Goal: Transaction & Acquisition: Book appointment/travel/reservation

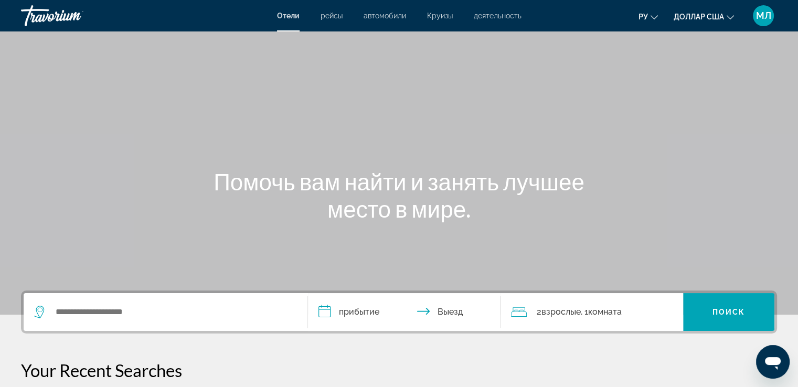
click at [437, 16] on font "Круизы" at bounding box center [440, 16] width 26 height 8
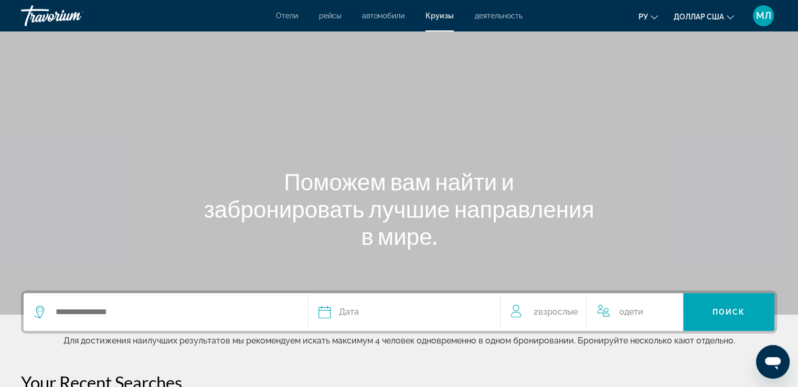
click at [174, 329] on div "Search widget" at bounding box center [165, 312] width 263 height 38
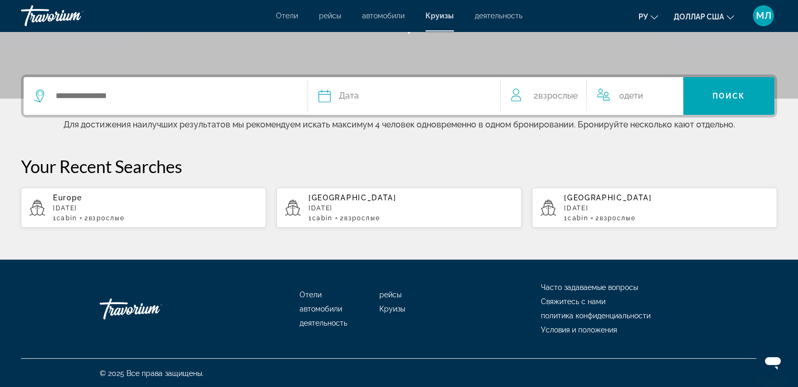
scroll to position [217, 0]
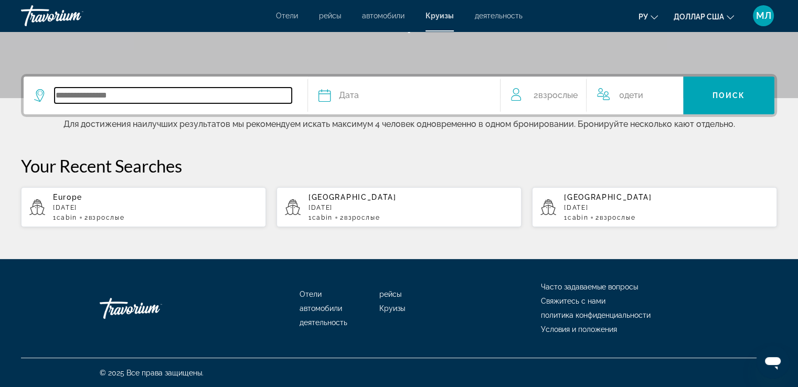
click at [162, 100] on input "Search widget" at bounding box center [173, 96] width 237 height 16
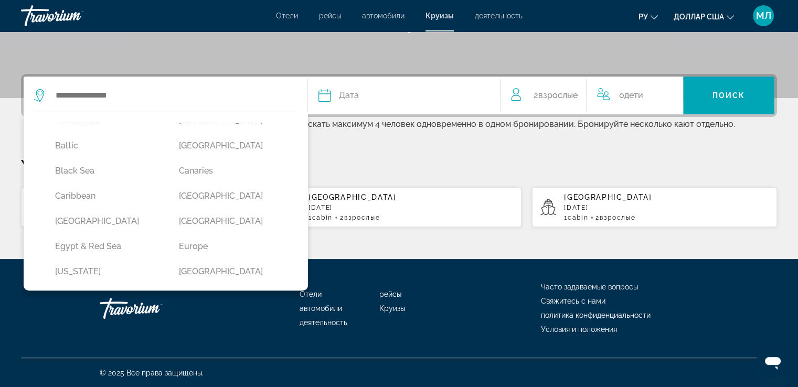
scroll to position [89, 0]
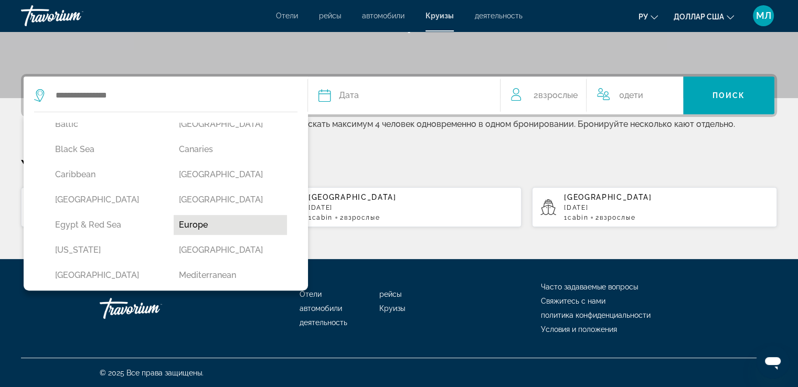
click at [204, 218] on button "Europe" at bounding box center [230, 225] width 113 height 20
type input "******"
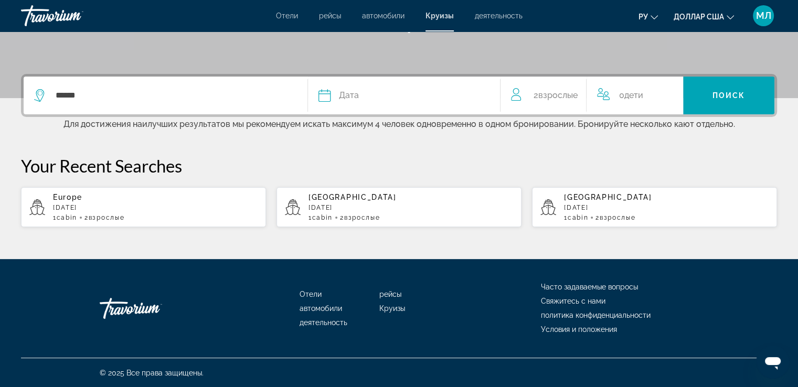
click at [360, 96] on div "Дата" at bounding box center [405, 95] width 172 height 15
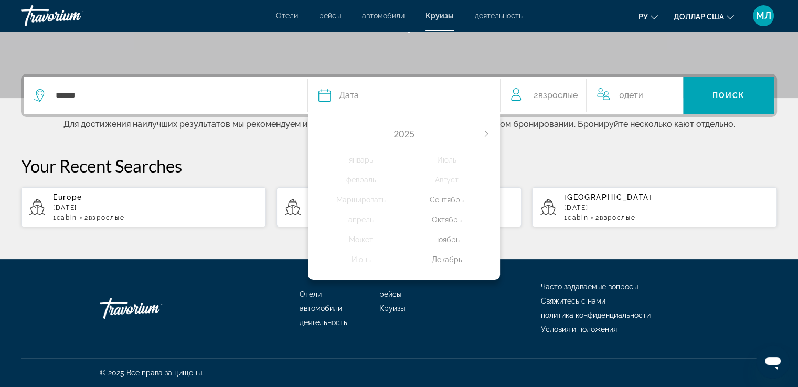
click at [450, 241] on div "ноябрь" at bounding box center [447, 239] width 86 height 19
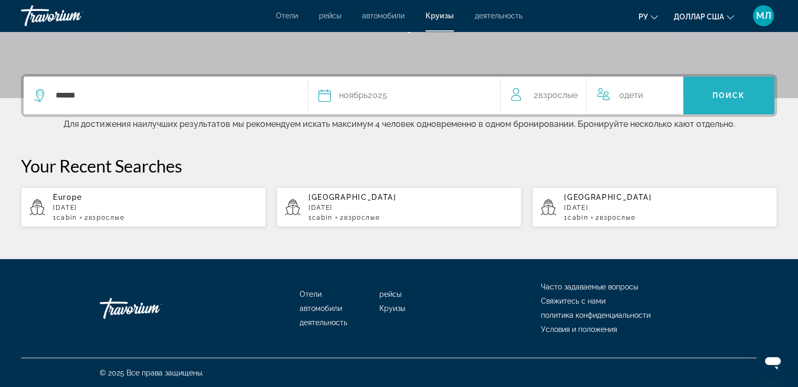
click at [728, 95] on span "Поиск" at bounding box center [729, 95] width 33 height 8
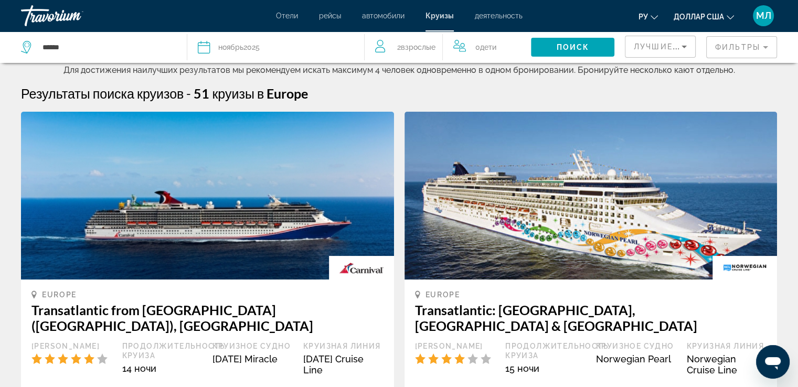
click at [733, 47] on mat-form-field "Фильтры" at bounding box center [741, 47] width 71 height 22
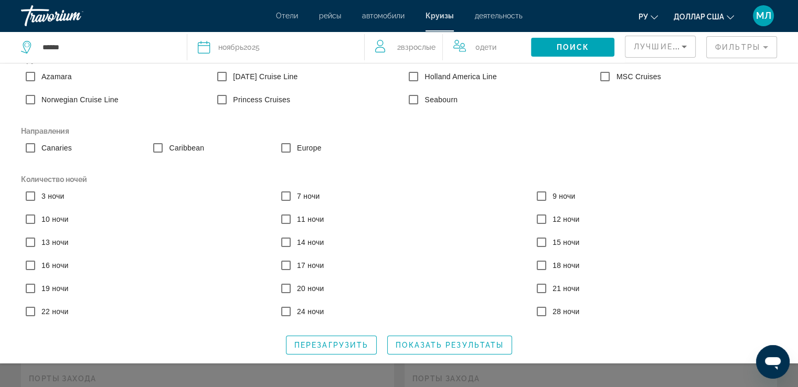
scroll to position [26, 0]
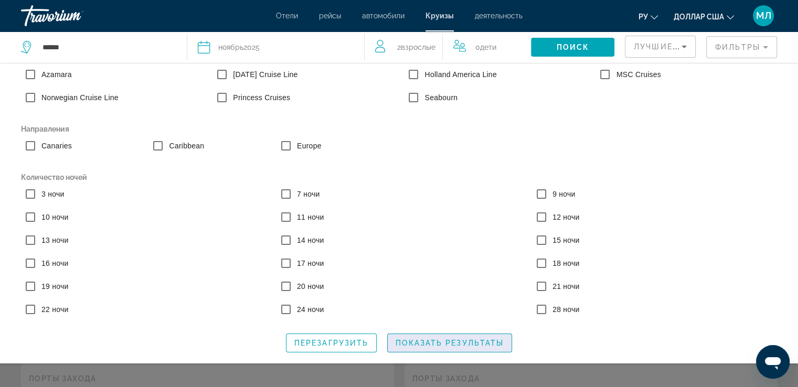
click at [424, 338] on span "Search widget" at bounding box center [450, 343] width 124 height 25
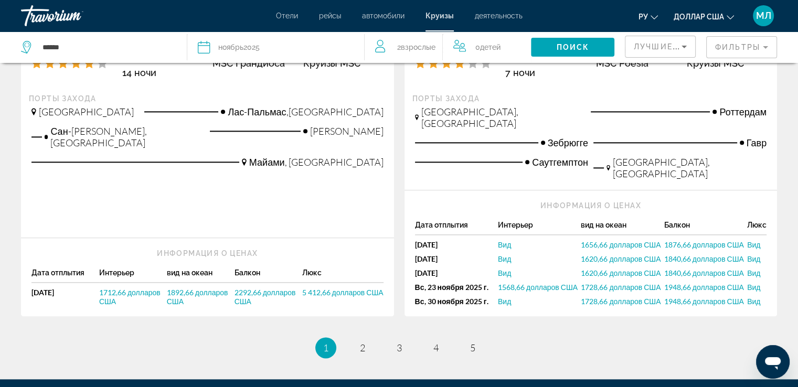
scroll to position [1256, 0]
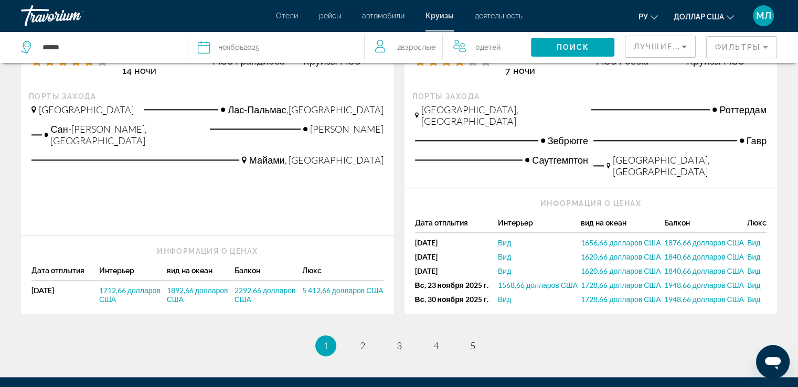
click at [506, 238] on font "Вид" at bounding box center [504, 242] width 13 height 9
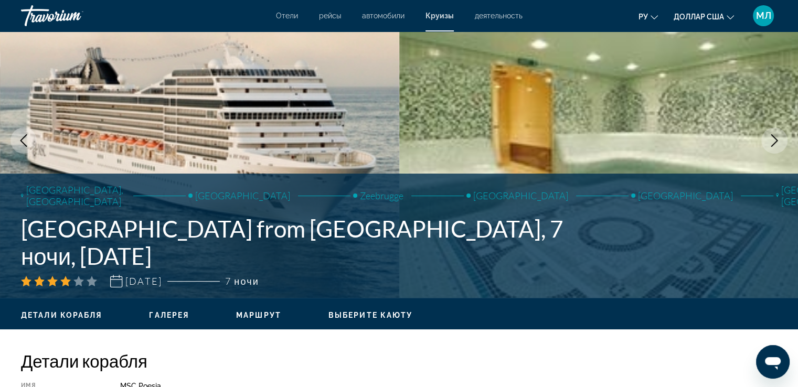
scroll to position [69, 0]
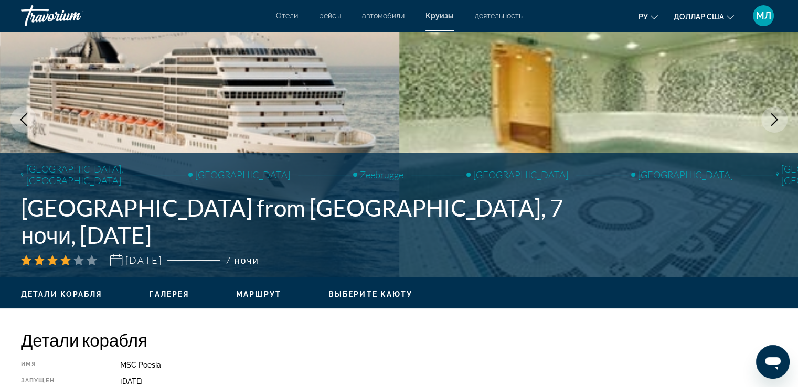
drag, startPoint x: 548, startPoint y: 67, endPoint x: 703, endPoint y: 207, distance: 208.8
click at [704, 209] on div "[GEOGRAPHIC_DATA], [GEOGRAPHIC_DATA] [GEOGRAPHIC_DATA] Zeebrugge [GEOGRAPHIC_DA…" at bounding box center [399, 214] width 798 height 103
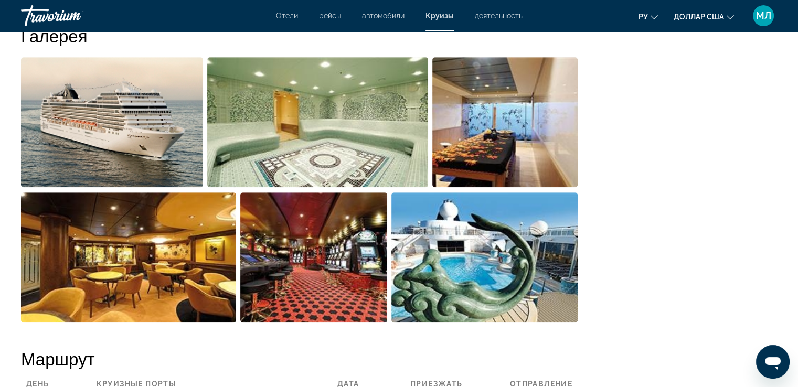
scroll to position [768, 0]
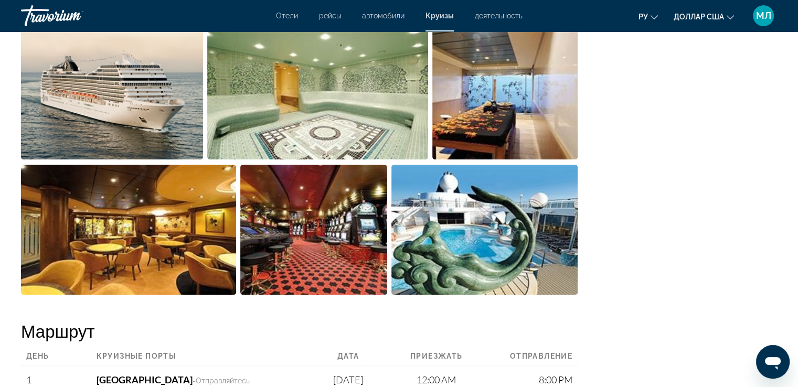
click at [109, 93] on img "Open full-screen image slider" at bounding box center [112, 94] width 182 height 130
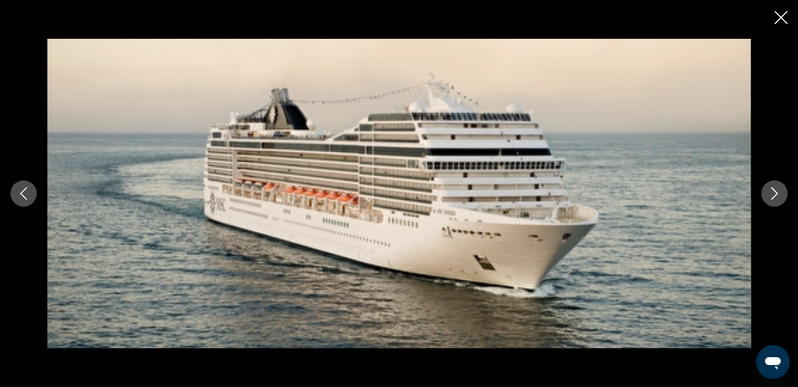
click at [776, 7] on div "prev next" at bounding box center [399, 193] width 798 height 387
click at [779, 14] on icon "Close slideshow" at bounding box center [781, 17] width 13 height 13
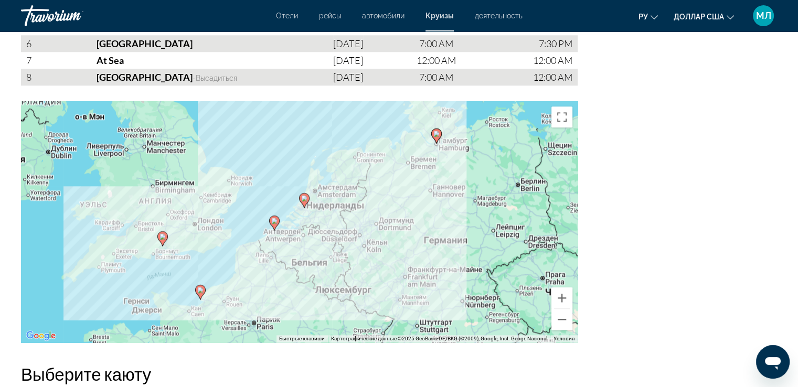
scroll to position [1206, 0]
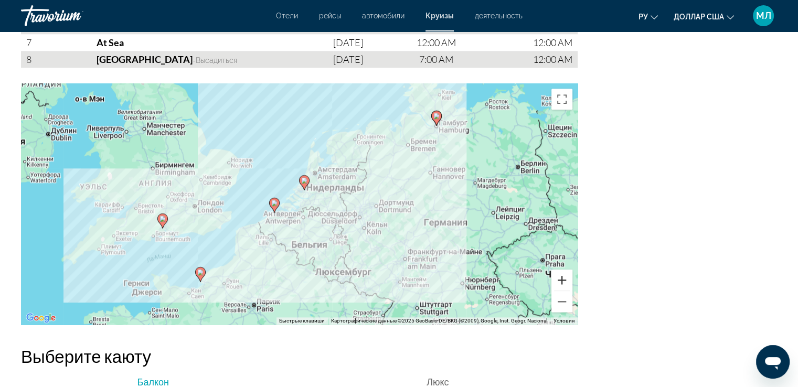
click at [563, 281] on button "Увеличить" at bounding box center [562, 280] width 21 height 21
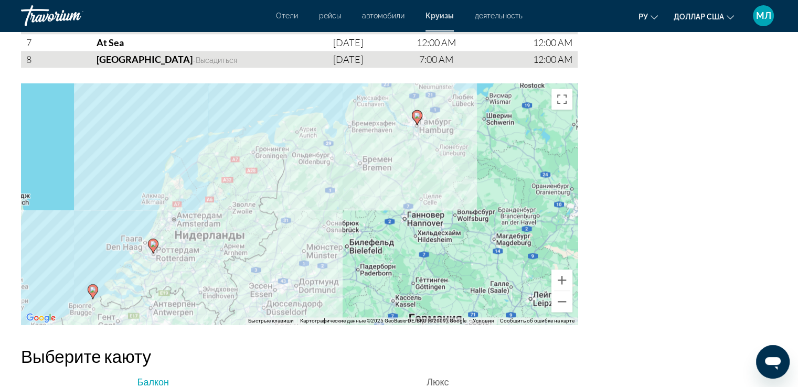
drag, startPoint x: 525, startPoint y: 221, endPoint x: 368, endPoint y: 299, distance: 174.8
click at [368, 299] on div "Чтобы активировать перетаскивание с помощью клавиатуры, нажмите Alt + Ввод. Пос…" at bounding box center [299, 203] width 557 height 241
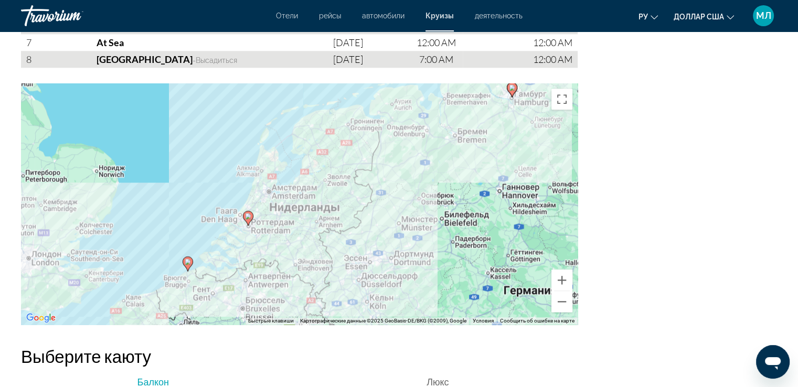
drag, startPoint x: 345, startPoint y: 185, endPoint x: 441, endPoint y: 157, distance: 100.0
click at [441, 157] on div "Чтобы активировать перетаскивание с помощью клавиатуры, нажмите Alt + Ввод. Пос…" at bounding box center [299, 203] width 557 height 241
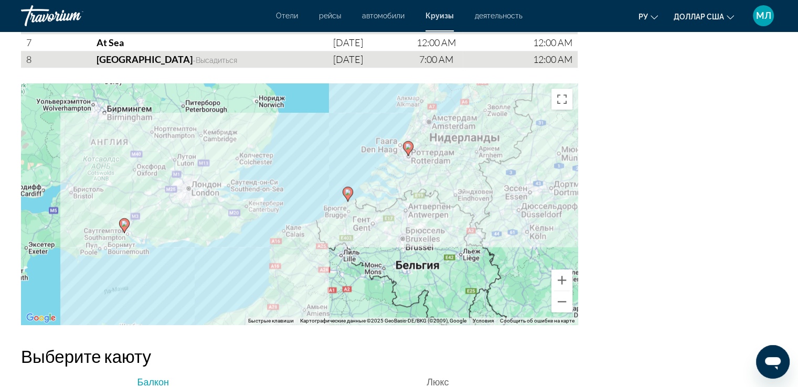
drag, startPoint x: 263, startPoint y: 242, endPoint x: 425, endPoint y: 172, distance: 175.6
click at [425, 172] on div "Чтобы активировать перетаскивание с помощью клавиатуры, нажмите Alt + Ввод. Пос…" at bounding box center [299, 203] width 557 height 241
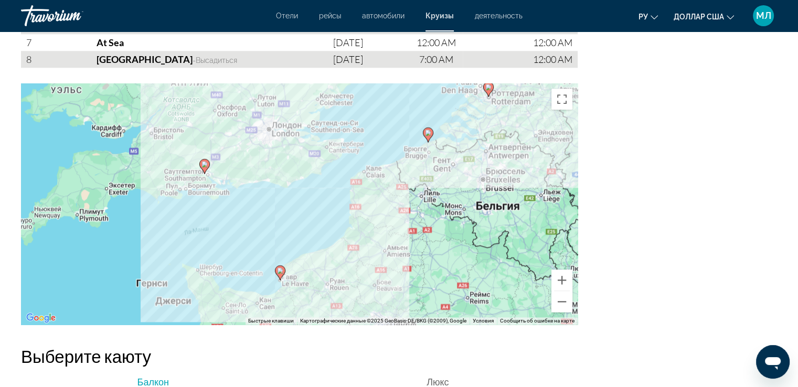
drag, startPoint x: 355, startPoint y: 215, endPoint x: 436, endPoint y: 155, distance: 101.3
click at [436, 155] on div "Чтобы активировать перетаскивание с помощью клавиатуры, нажмите Alt + Ввод. Пос…" at bounding box center [299, 203] width 557 height 241
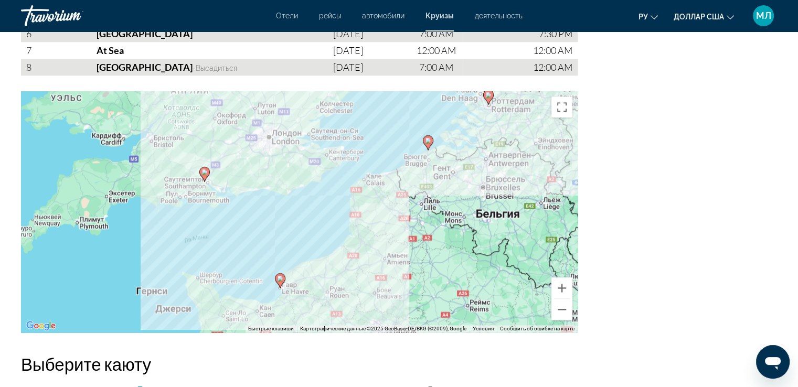
scroll to position [1226, 0]
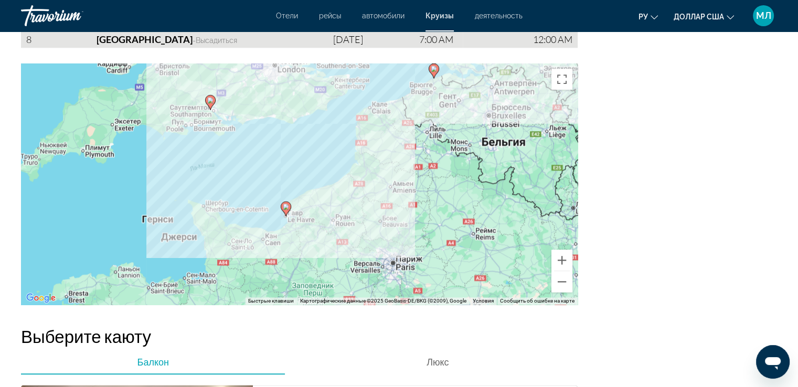
drag, startPoint x: 332, startPoint y: 288, endPoint x: 338, endPoint y: 243, distance: 45.5
click at [338, 243] on div "Чтобы активировать перетаскивание с помощью клавиатуры, нажмите Alt + Ввод. Пос…" at bounding box center [299, 183] width 557 height 241
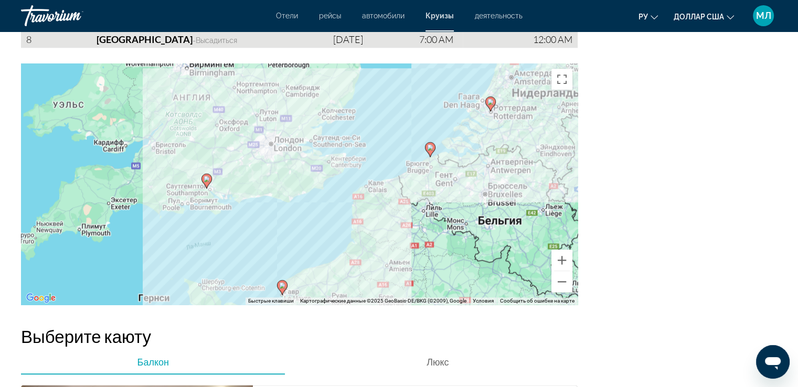
drag, startPoint x: 273, startPoint y: 127, endPoint x: 254, endPoint y: 219, distance: 93.9
click at [271, 226] on div "Чтобы активировать перетаскивание с помощью клавиатуры, нажмите Alt + Ввод. Пос…" at bounding box center [299, 183] width 557 height 241
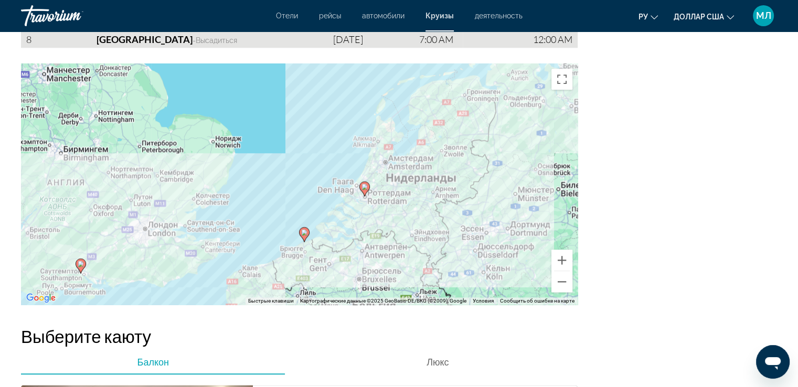
drag, startPoint x: 535, startPoint y: 95, endPoint x: 326, endPoint y: 175, distance: 223.8
click at [394, 156] on div "Чтобы активировать перетаскивание с помощью клавиатуры, нажмите Alt + Ввод. Пос…" at bounding box center [299, 183] width 557 height 241
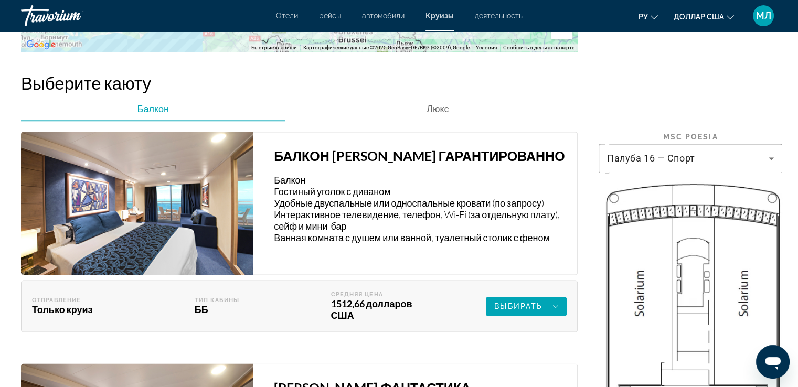
scroll to position [1522, 0]
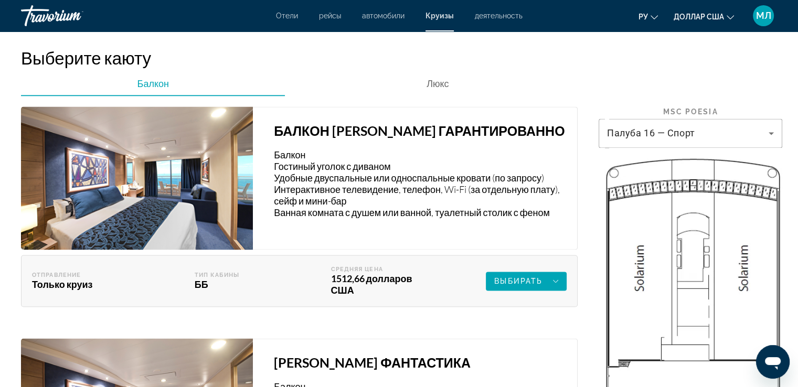
click at [74, 142] on img "Основное содержание" at bounding box center [137, 178] width 232 height 143
click at [166, 143] on img "Основное содержание" at bounding box center [137, 178] width 232 height 143
click at [319, 139] on font "БАЛКОН [PERSON_NAME] ГАРАНТИРОВАННО" at bounding box center [419, 131] width 291 height 16
click at [529, 285] on font "Выбирать" at bounding box center [518, 281] width 48 height 8
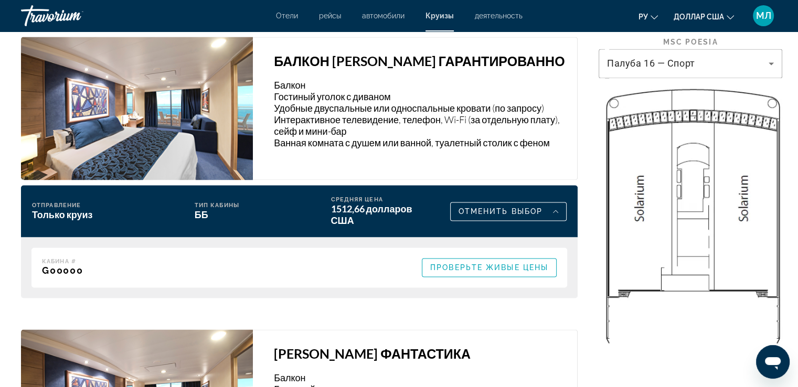
scroll to position [1595, 0]
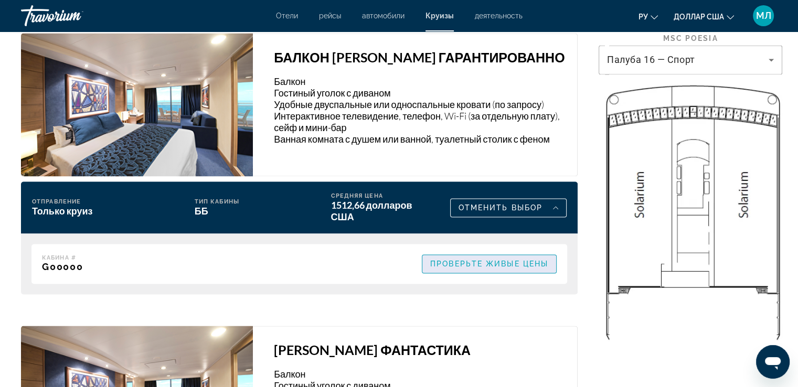
click at [479, 268] on span "Проверьте живые цены" at bounding box center [489, 264] width 118 height 8
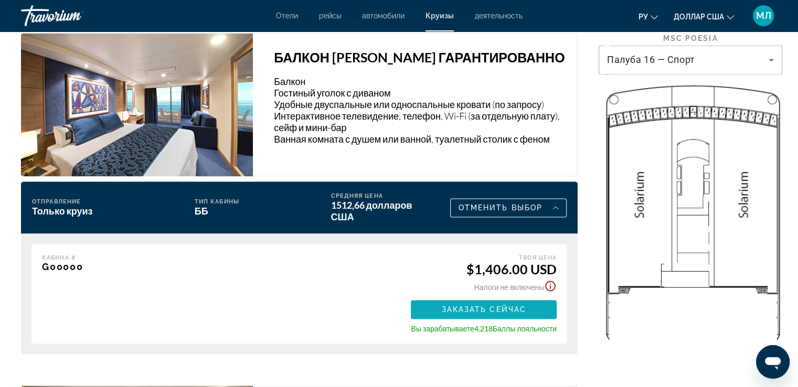
click at [485, 314] on span "Заказать сейчас" at bounding box center [483, 309] width 85 height 8
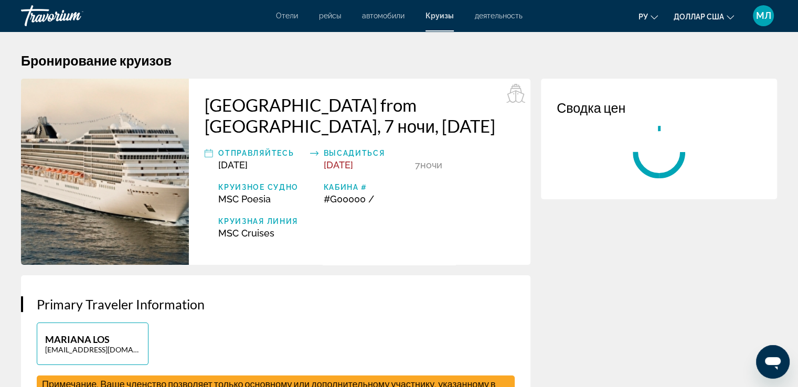
drag, startPoint x: 453, startPoint y: 211, endPoint x: 483, endPoint y: 147, distance: 71.1
click at [483, 147] on div "Отправляйтесь [DATE] Высадиться [DATE] 7 ночь ночи Круизное судно MSC Poesia Ка…" at bounding box center [360, 193] width 310 height 92
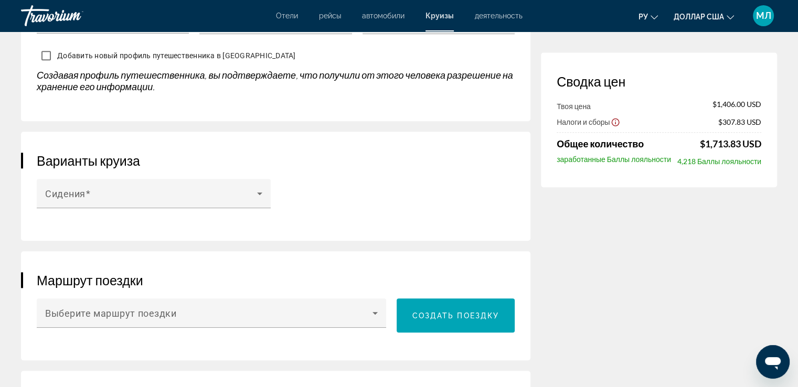
scroll to position [1014, 0]
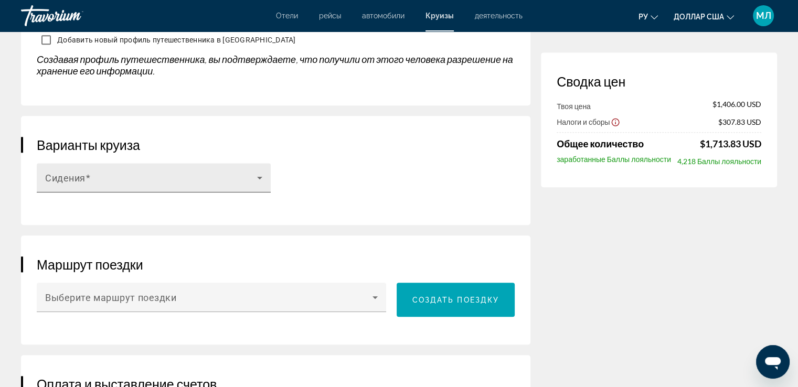
click at [258, 177] on icon "Основное содержание" at bounding box center [259, 178] width 13 height 13
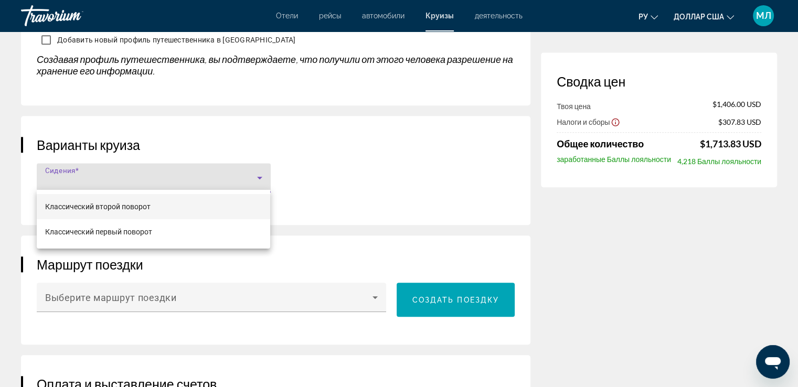
click at [415, 132] on div at bounding box center [399, 193] width 798 height 387
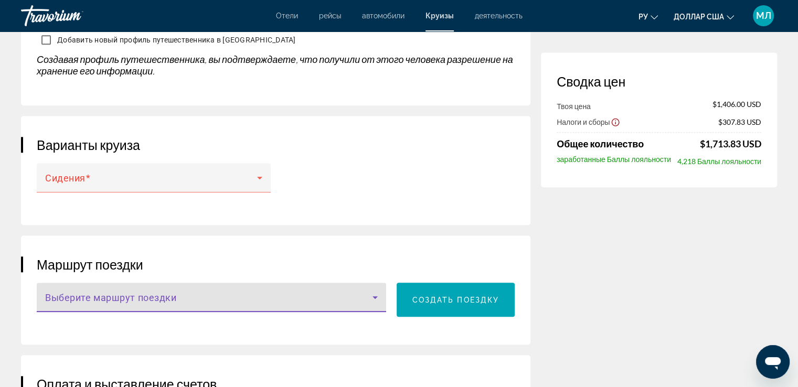
click at [379, 296] on icon "Основное содержание" at bounding box center [375, 297] width 13 height 13
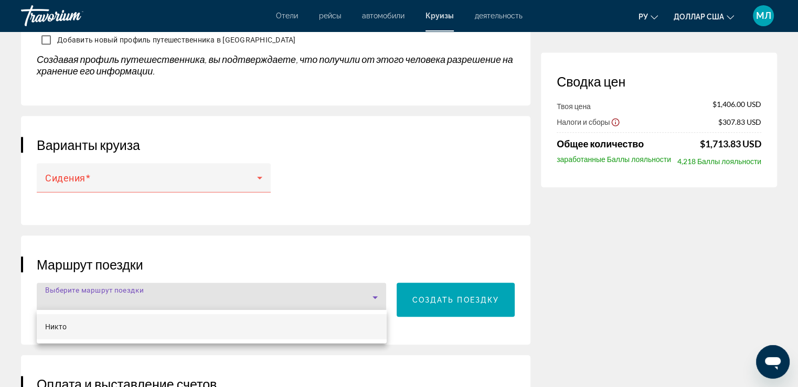
click at [381, 231] on div at bounding box center [399, 193] width 798 height 387
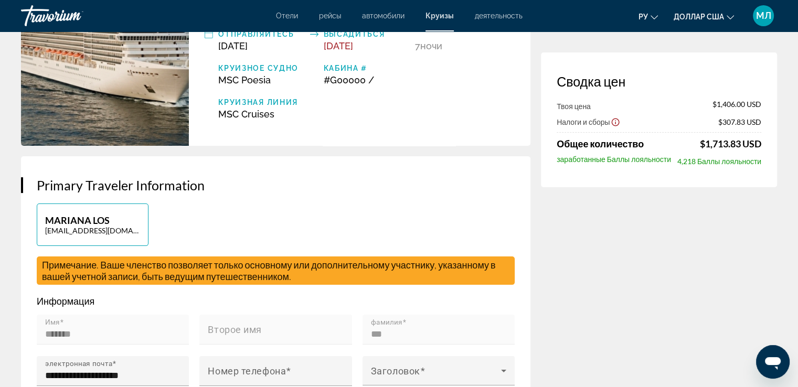
scroll to position [0, 0]
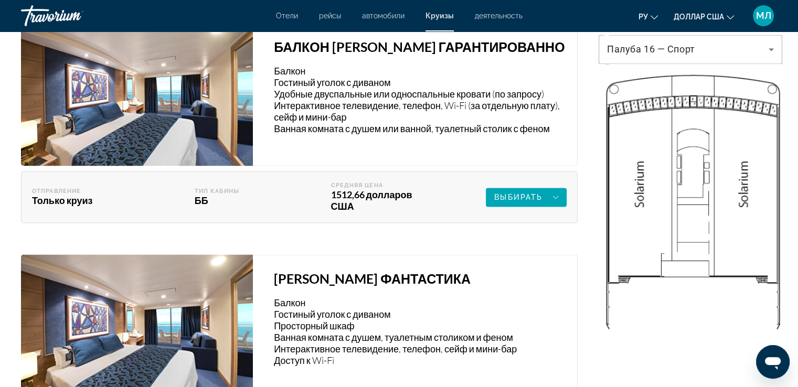
scroll to position [1532, 0]
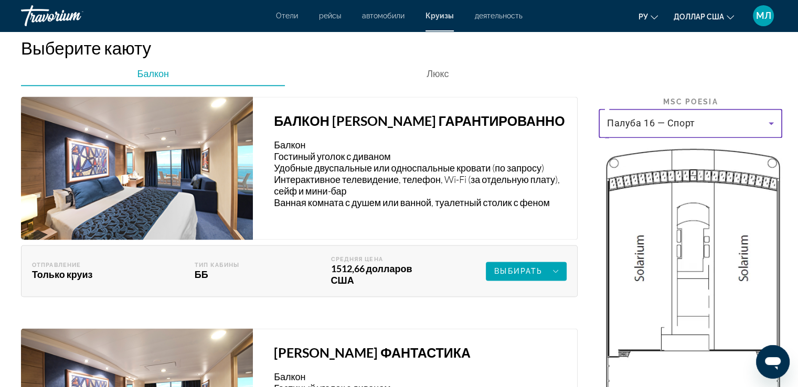
click at [771, 130] on icon "Основное содержание" at bounding box center [771, 123] width 13 height 13
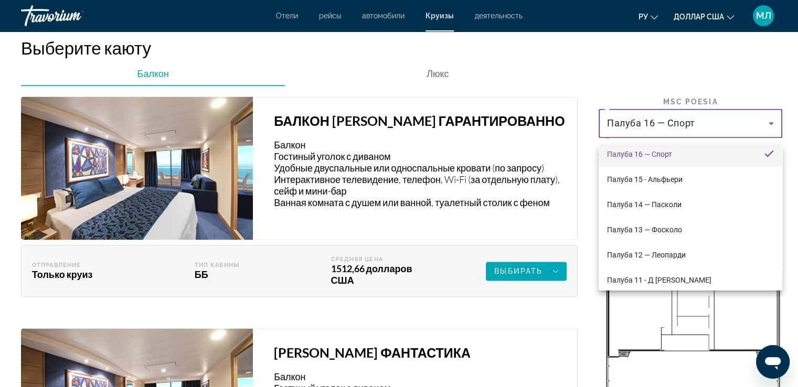
scroll to position [0, 0]
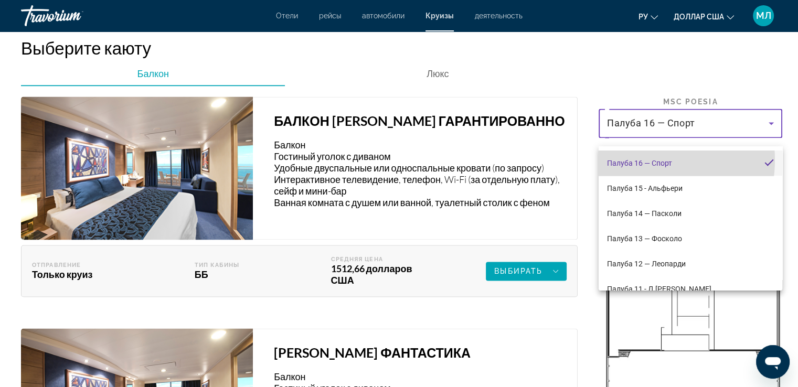
click at [641, 160] on font "Палуба 16 — Спорт" at bounding box center [639, 163] width 65 height 8
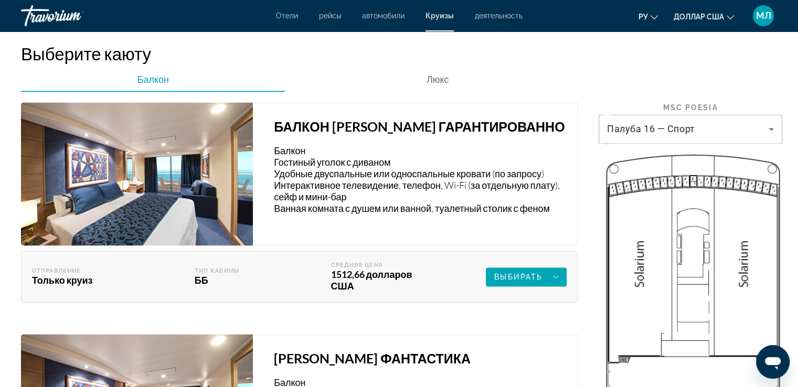
scroll to position [1523, 0]
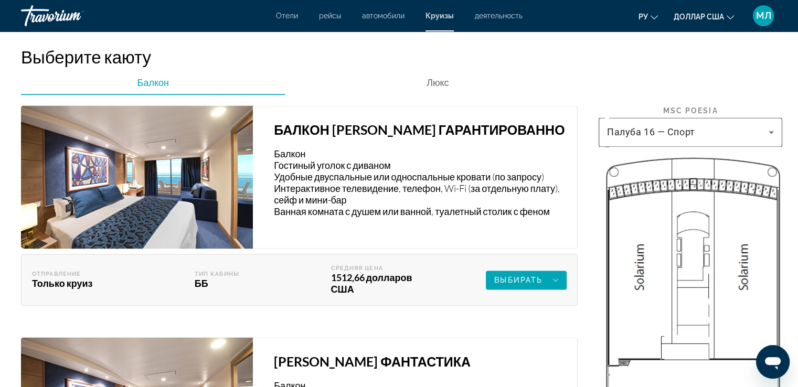
click at [775, 139] on icon "Основное содержание" at bounding box center [771, 132] width 13 height 13
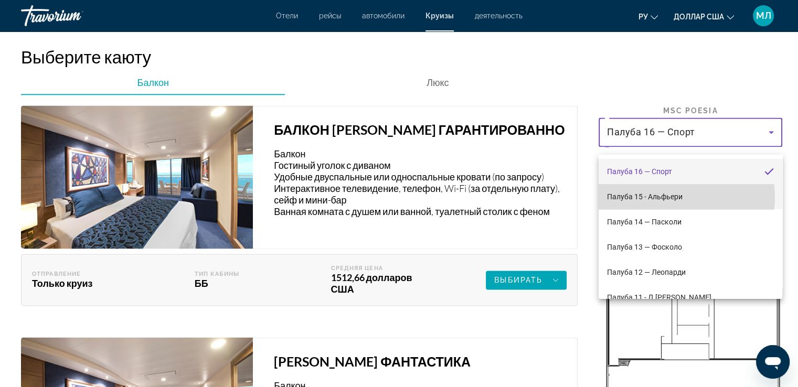
click at [674, 198] on font "Палуба 15 - Альфьери" at bounding box center [645, 197] width 76 height 8
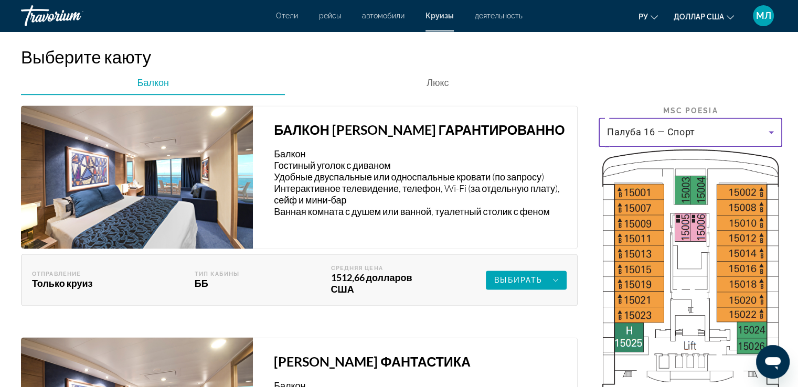
click at [771, 134] on icon "Основное содержание" at bounding box center [771, 132] width 5 height 3
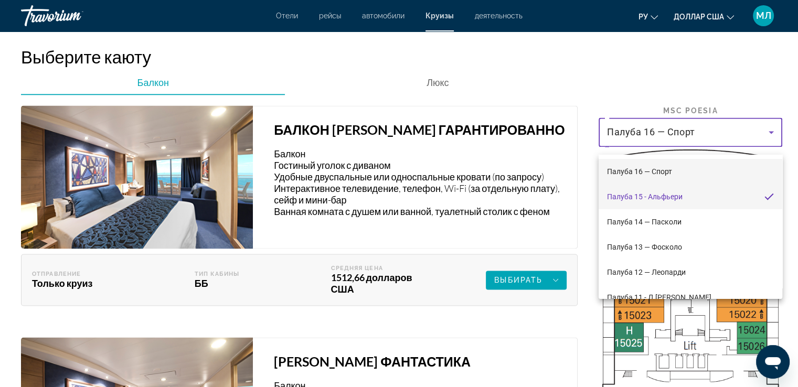
click at [662, 170] on font "Палуба 16 — Спорт" at bounding box center [639, 171] width 65 height 8
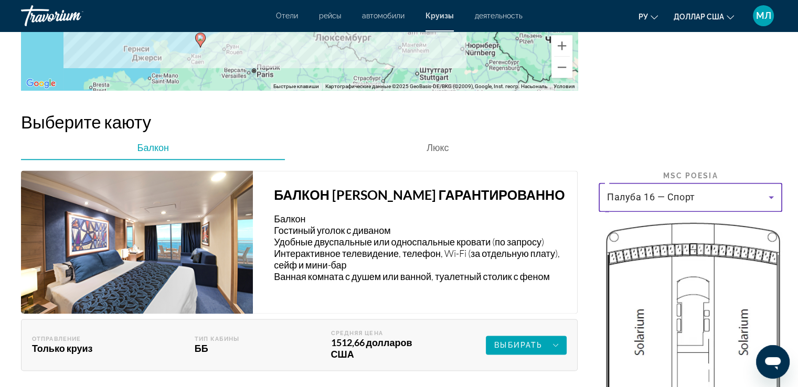
scroll to position [1455, 0]
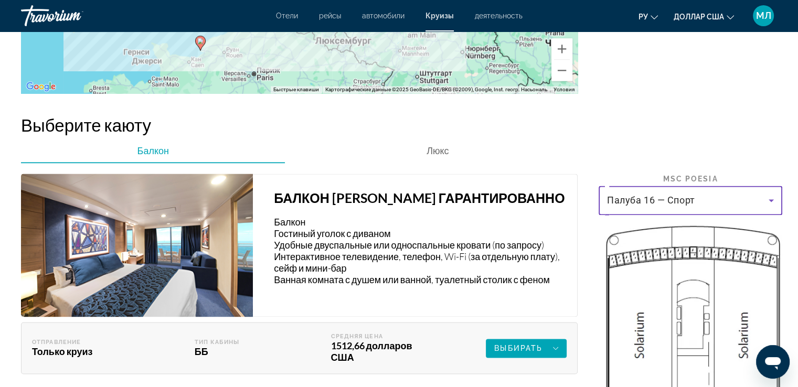
click at [769, 207] on icon "Основное содержание" at bounding box center [771, 200] width 13 height 13
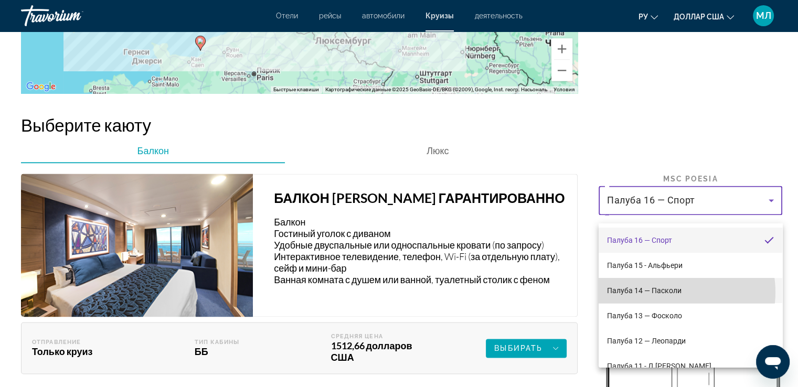
click at [675, 292] on font "Палуба 14 — Пасколи" at bounding box center [644, 291] width 75 height 8
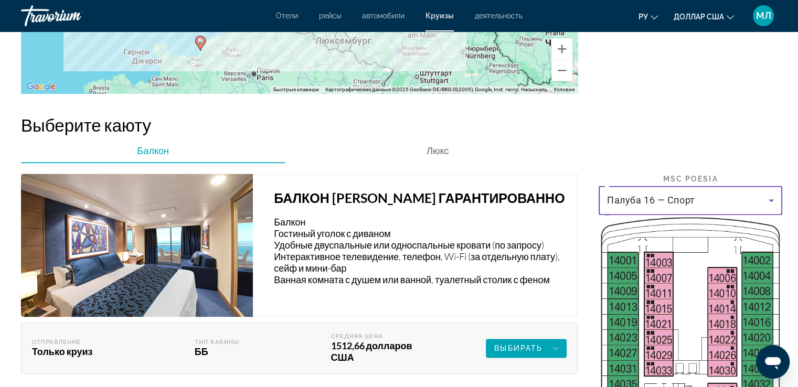
click at [769, 207] on icon "Основное содержание" at bounding box center [771, 200] width 13 height 13
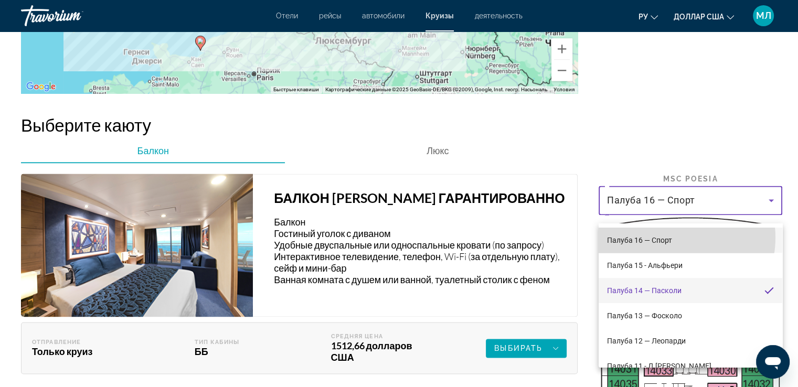
click at [671, 238] on font "Палуба 16 — Спорт" at bounding box center [639, 240] width 65 height 8
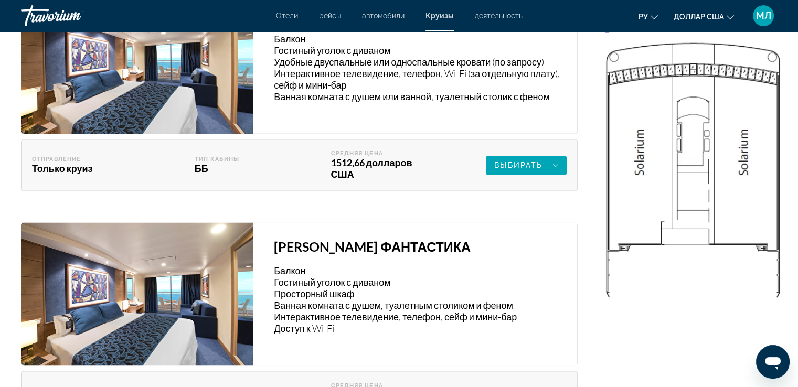
scroll to position [1436, 0]
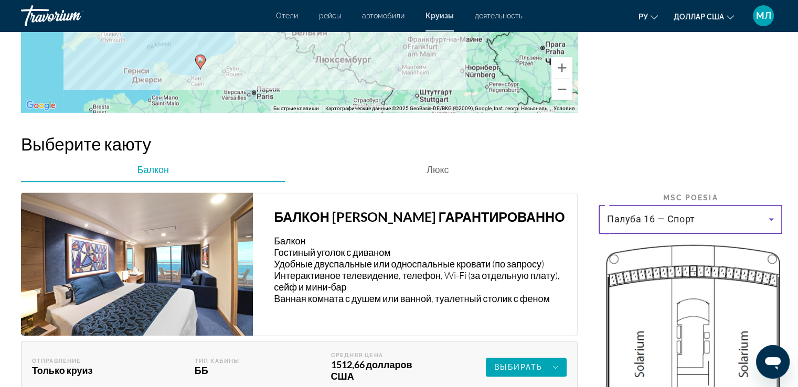
click at [770, 221] on icon "Основное содержание" at bounding box center [771, 219] width 5 height 3
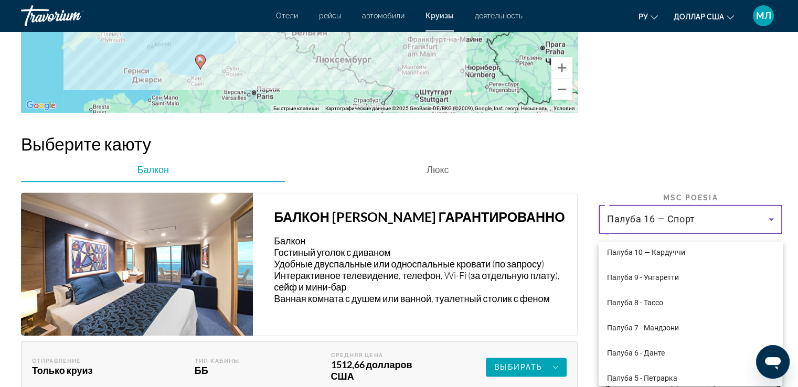
scroll to position [166, 0]
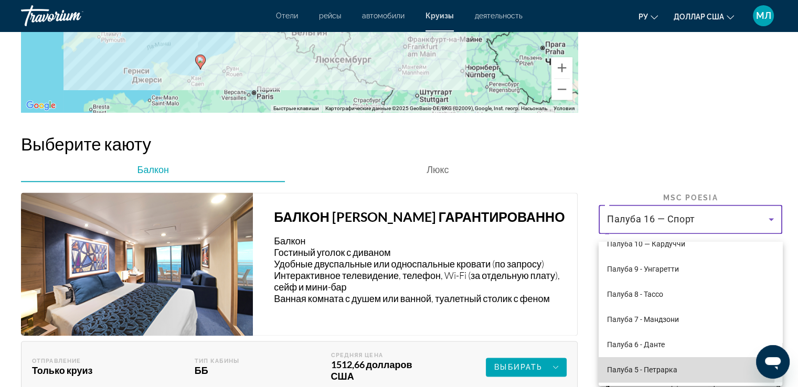
click at [657, 371] on font "Палуба 5 - Петрарка" at bounding box center [642, 370] width 70 height 8
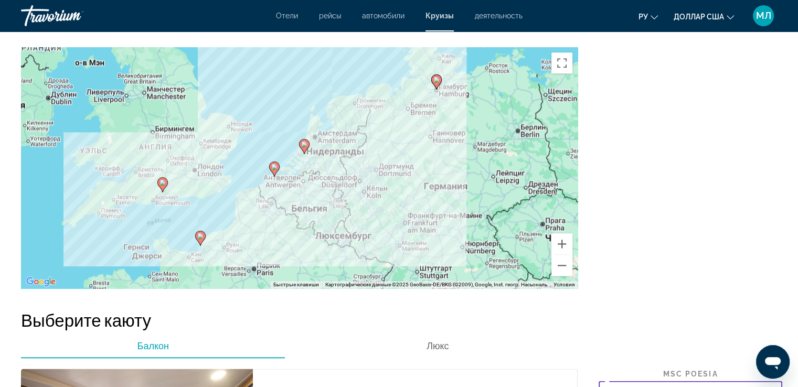
scroll to position [1480, 0]
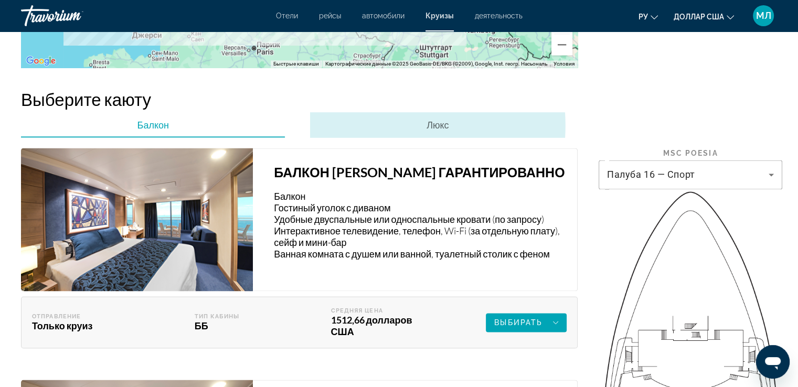
click at [437, 131] on font "Люкс" at bounding box center [438, 125] width 22 height 12
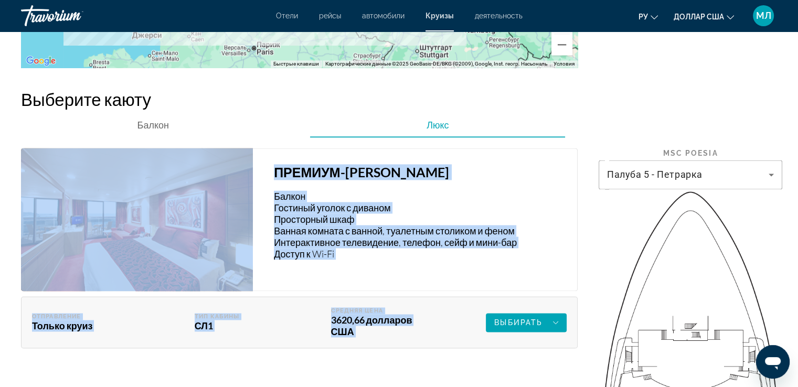
drag, startPoint x: 614, startPoint y: 139, endPoint x: 614, endPoint y: 120, distance: 18.9
click at [500, 274] on div "ПРЕМИУМ-ЛЮКС AUREA Балкон Гостиный уголок с диваном Просторный шкаф Ванная комн…" at bounding box center [415, 219] width 325 height 143
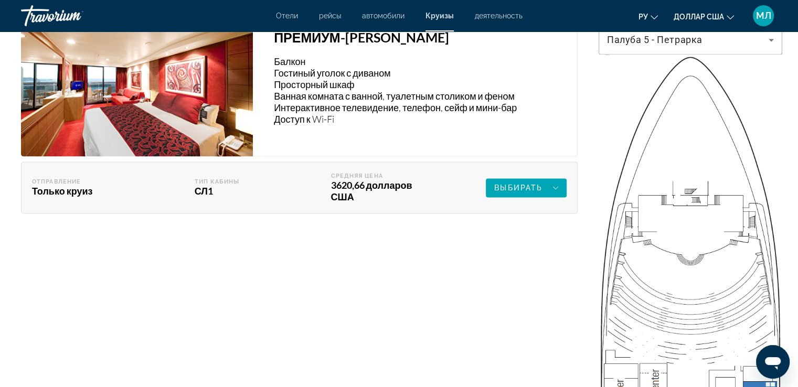
scroll to position [1612, 0]
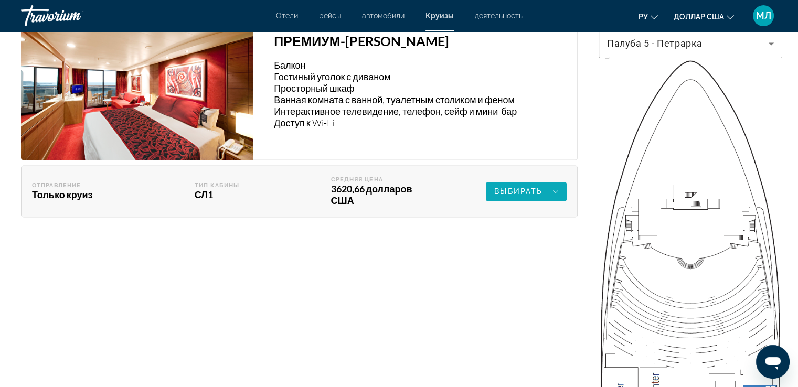
click at [517, 196] on font "Выбирать" at bounding box center [518, 191] width 48 height 8
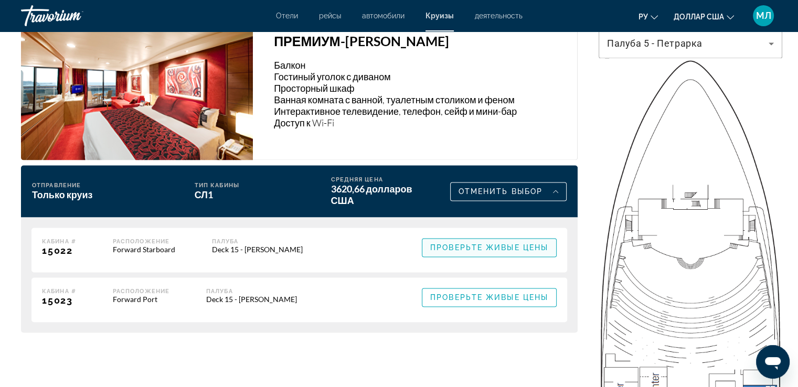
click at [489, 252] on span "Проверьте живые цены" at bounding box center [489, 247] width 118 height 8
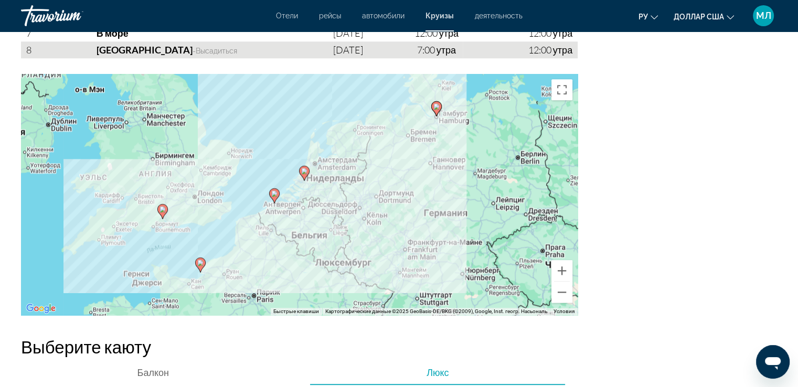
scroll to position [1237, 0]
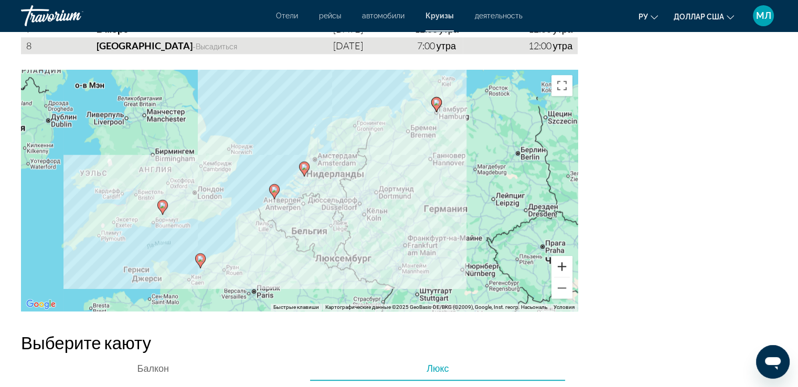
click at [560, 277] on button "Увеличить" at bounding box center [562, 266] width 21 height 21
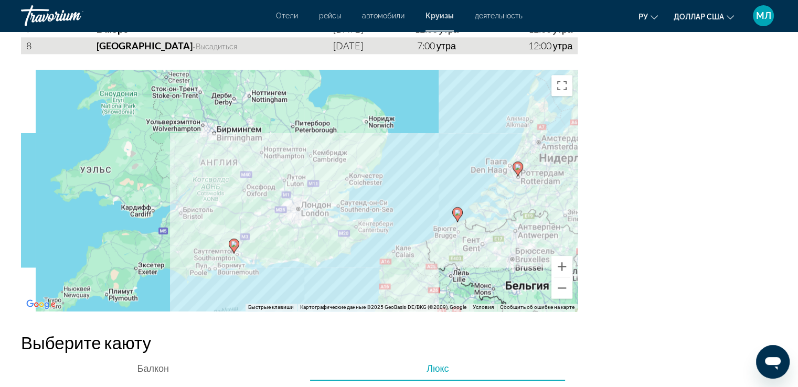
drag, startPoint x: 205, startPoint y: 220, endPoint x: 421, endPoint y: 229, distance: 216.9
click at [426, 232] on div "Чтобы активировать перетаскивание с помощью кнопок, нажмите Alt + Ввод. После э…" at bounding box center [299, 190] width 557 height 241
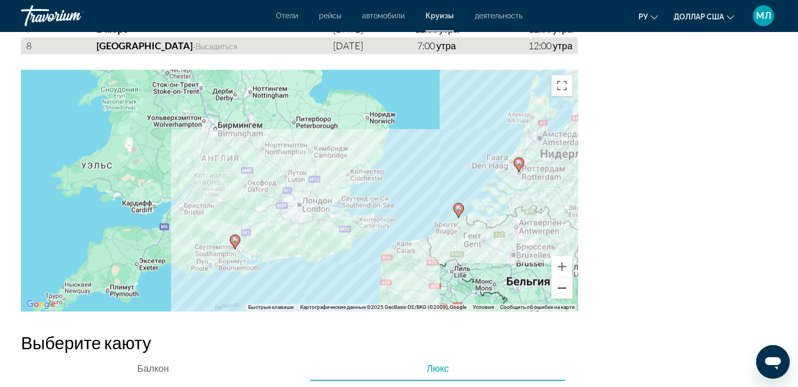
click at [565, 296] on button "Уменьшить" at bounding box center [562, 288] width 21 height 21
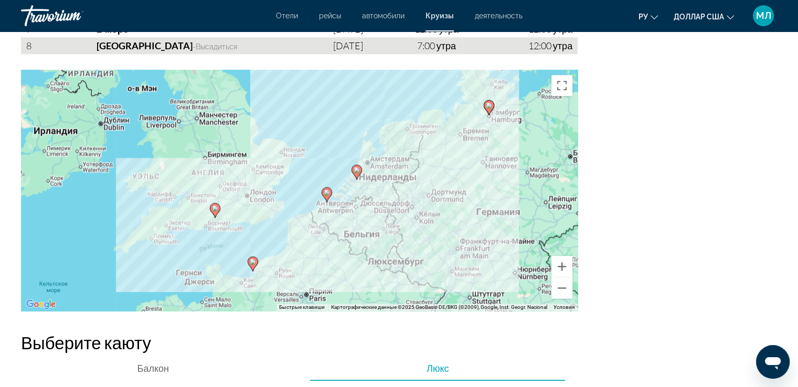
drag, startPoint x: 524, startPoint y: 198, endPoint x: 470, endPoint y: 196, distance: 53.6
click at [470, 196] on div "Чтобы активировать перетаскивание с помощью кнопок, нажмите Alt + Ввод. После э…" at bounding box center [299, 190] width 557 height 241
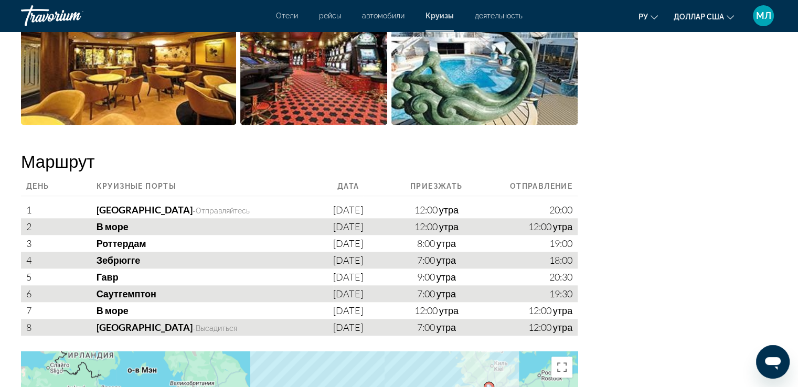
scroll to position [916, 0]
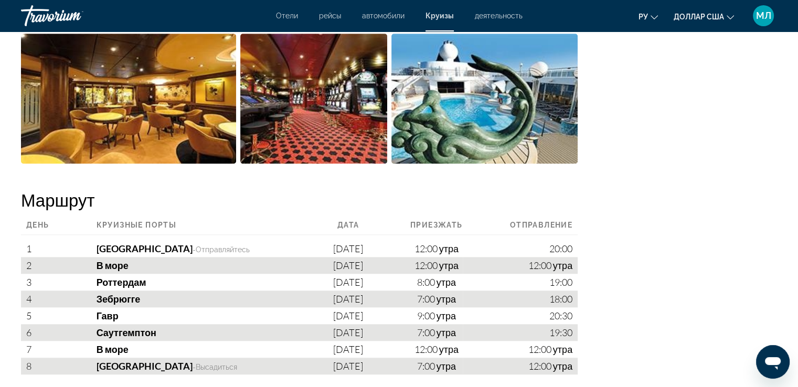
click at [632, 87] on div "Основное содержание" at bounding box center [691, 68] width 184 height 1170
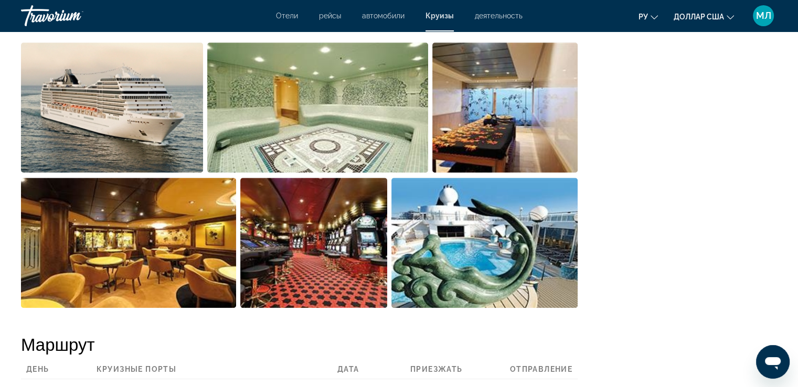
scroll to position [776, 0]
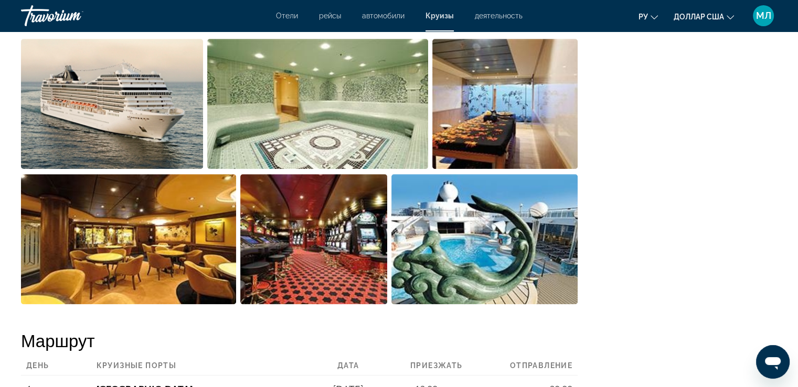
click at [288, 103] on img "Открыть полноэкранный слайдер изображений" at bounding box center [317, 104] width 221 height 130
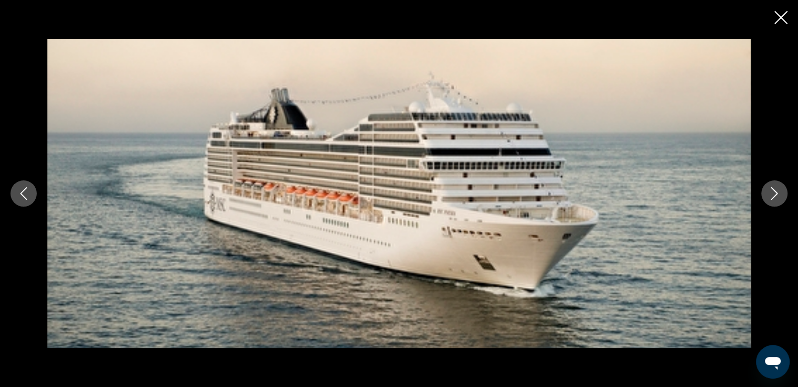
click at [777, 189] on icon "Next image" at bounding box center [774, 193] width 13 height 13
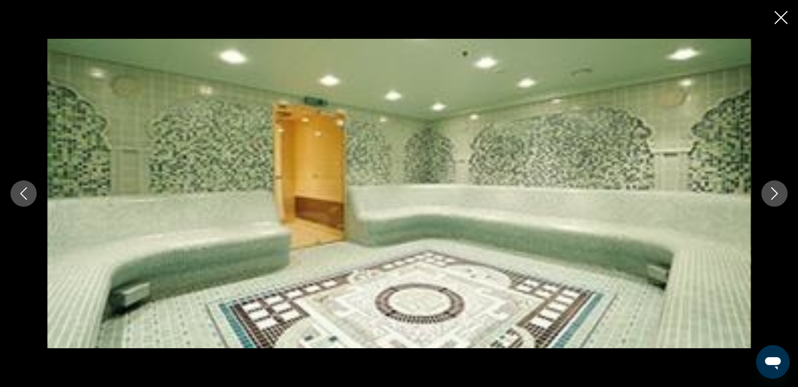
click at [775, 195] on icon "Next image" at bounding box center [774, 193] width 13 height 13
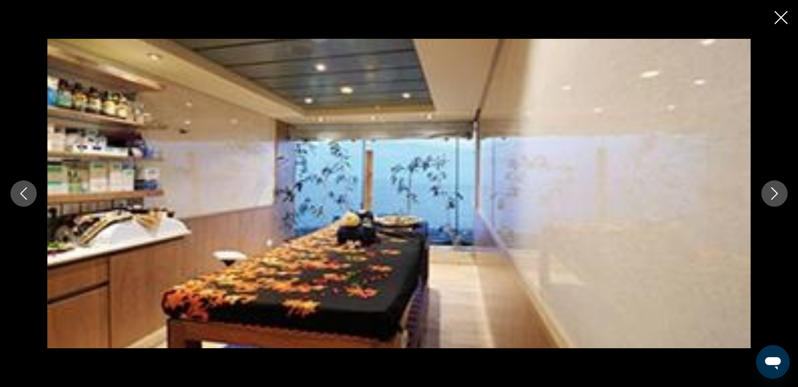
click at [775, 195] on icon "Next image" at bounding box center [774, 193] width 13 height 13
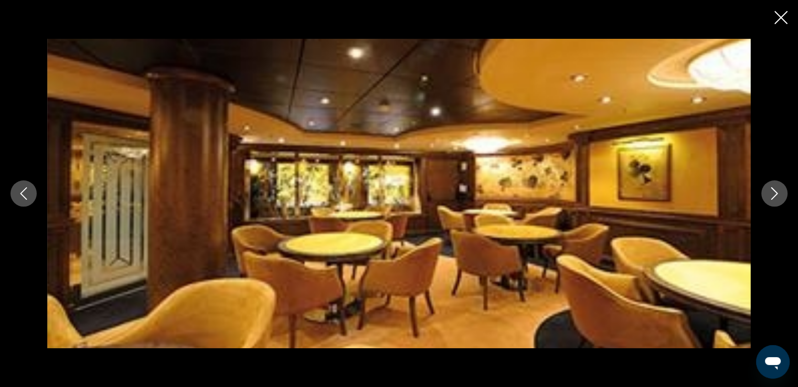
click at [775, 195] on icon "Next image" at bounding box center [774, 193] width 13 height 13
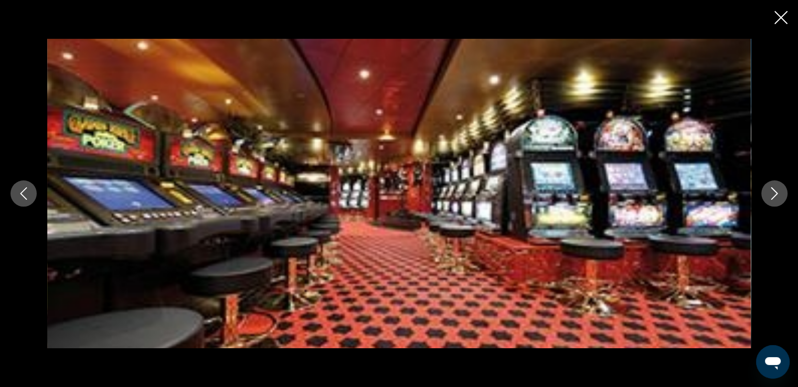
click at [775, 195] on icon "Next image" at bounding box center [774, 193] width 13 height 13
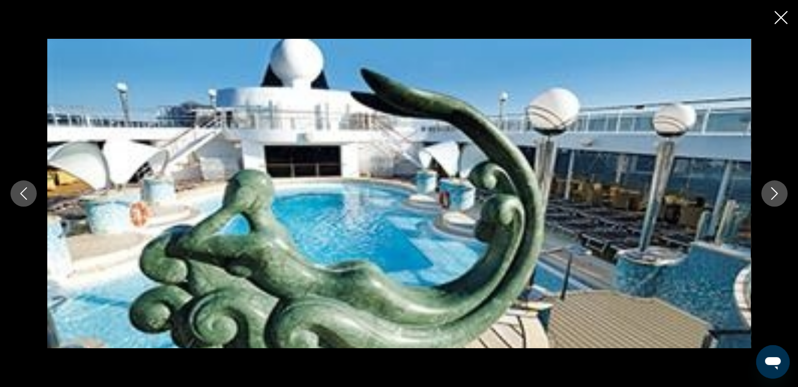
click at [775, 195] on icon "Next image" at bounding box center [774, 193] width 13 height 13
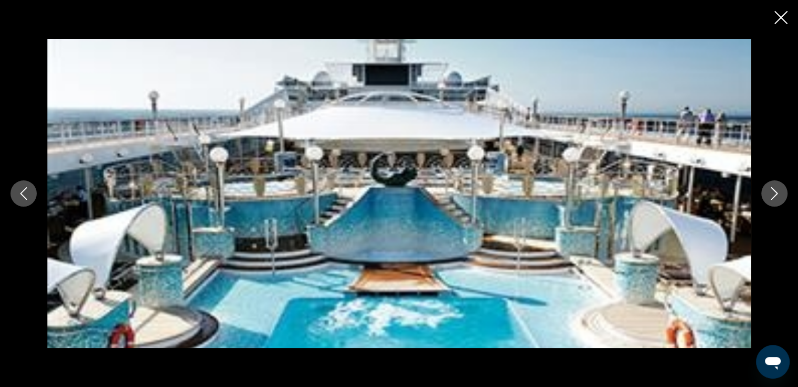
click at [775, 195] on icon "Next image" at bounding box center [774, 193] width 13 height 13
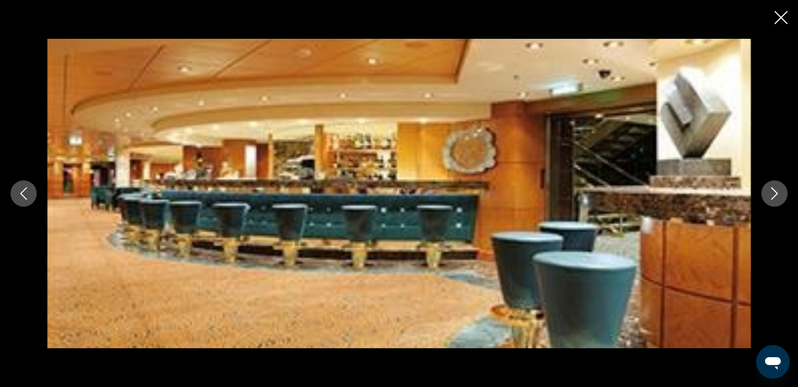
click at [775, 195] on icon "Next image" at bounding box center [774, 193] width 13 height 13
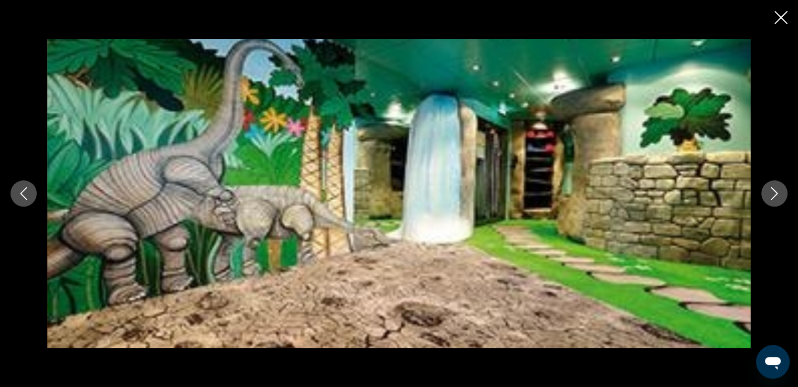
click at [775, 195] on icon "Next image" at bounding box center [774, 193] width 13 height 13
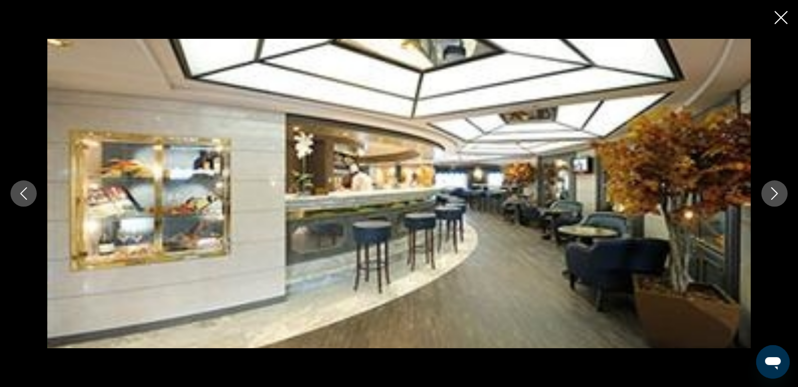
click at [775, 195] on icon "Next image" at bounding box center [774, 193] width 13 height 13
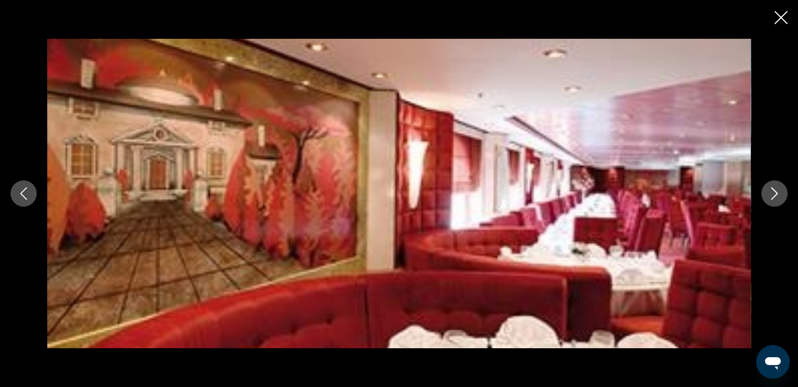
click at [775, 195] on icon "Next image" at bounding box center [774, 193] width 13 height 13
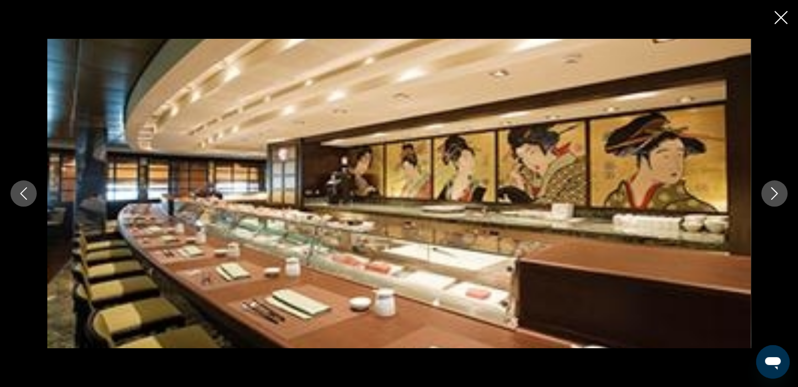
click at [775, 195] on icon "Next image" at bounding box center [774, 193] width 13 height 13
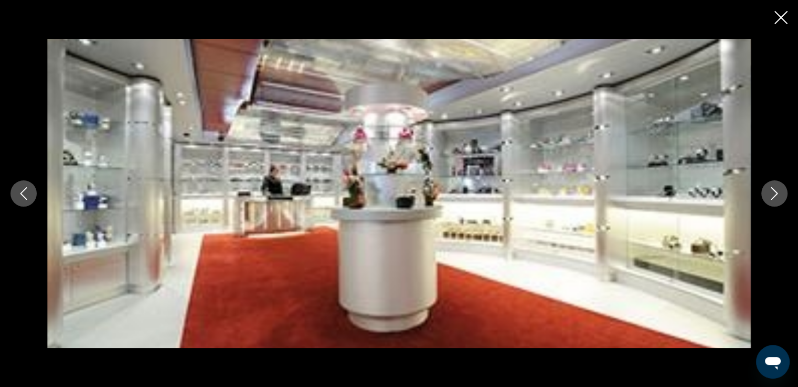
click at [775, 195] on icon "Next image" at bounding box center [774, 193] width 13 height 13
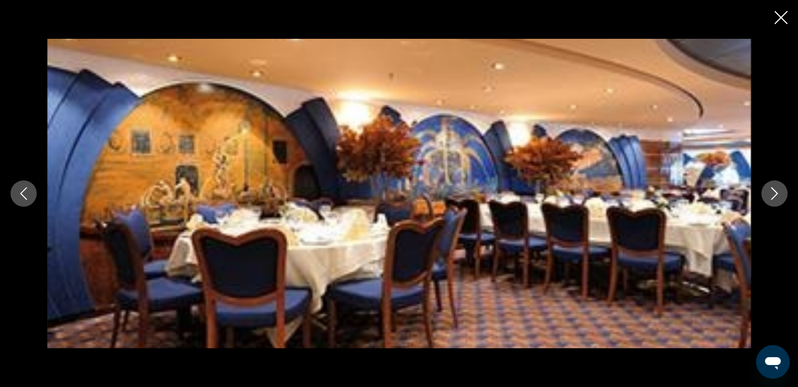
click at [775, 195] on icon "Next image" at bounding box center [774, 193] width 13 height 13
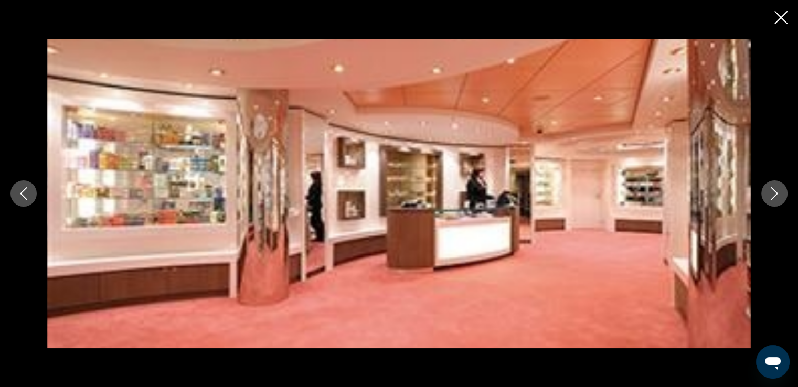
click at [775, 195] on icon "Next image" at bounding box center [774, 193] width 13 height 13
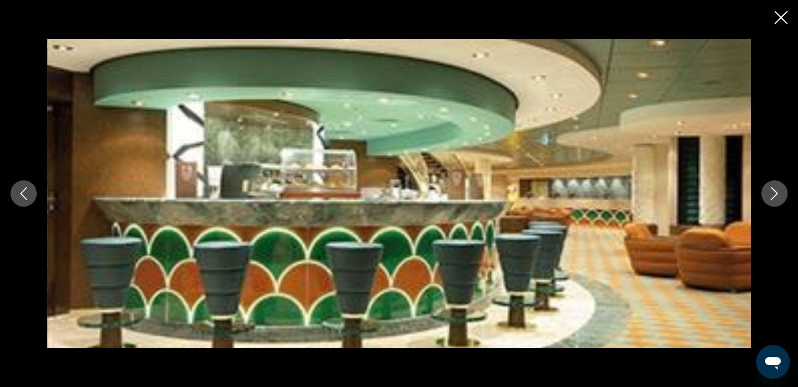
click at [775, 195] on icon "Next image" at bounding box center [774, 193] width 13 height 13
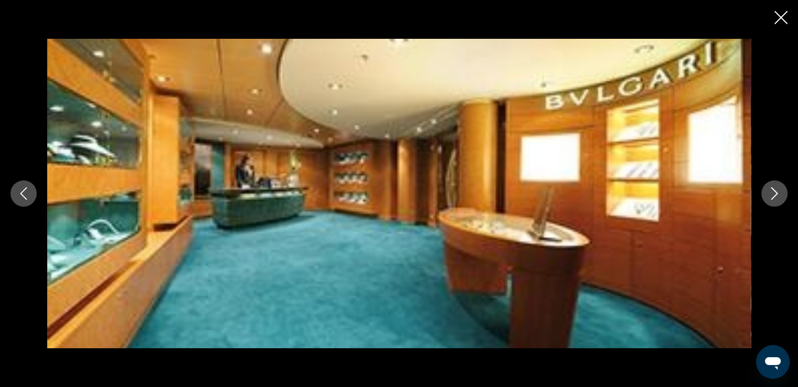
click at [778, 14] on icon "Close slideshow" at bounding box center [781, 17] width 13 height 13
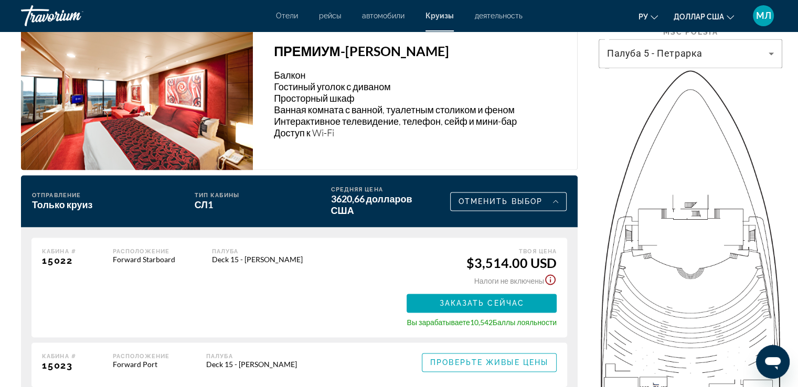
scroll to position [1415, 0]
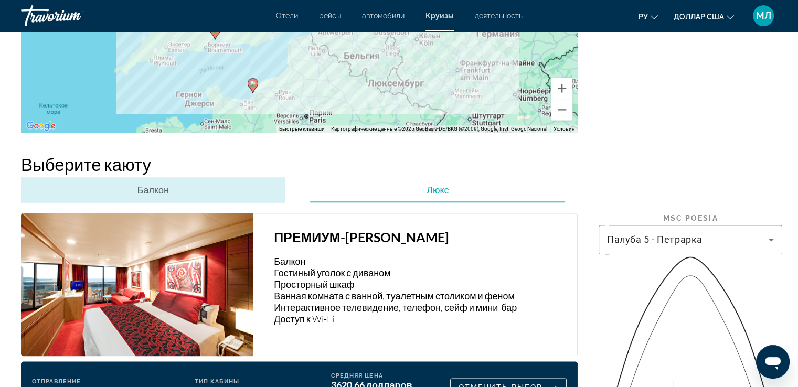
click at [166, 196] on font "Балкон" at bounding box center [152, 190] width 31 height 12
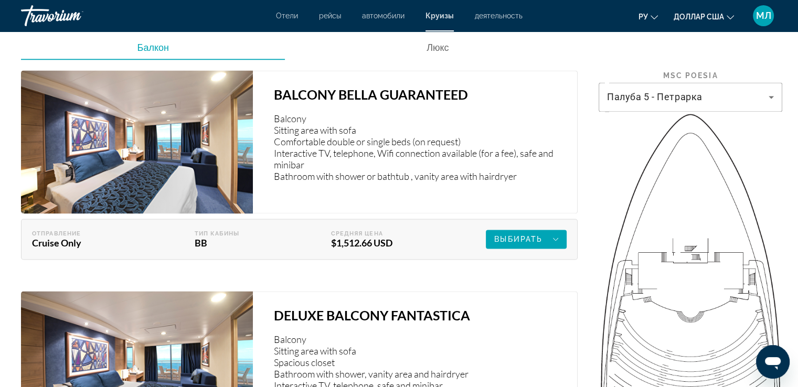
scroll to position [1562, 0]
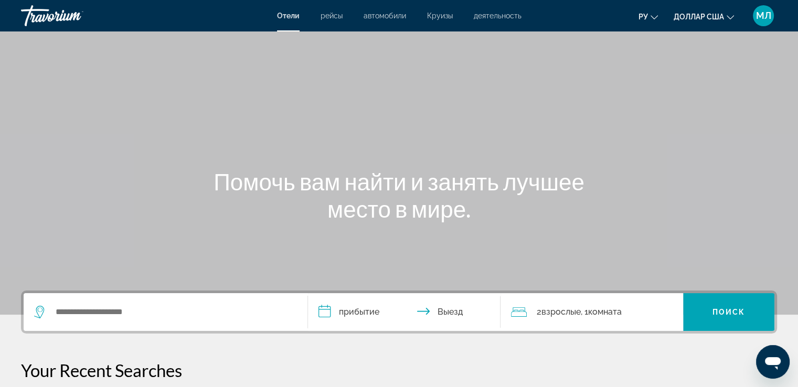
click at [439, 19] on font "Круизы" at bounding box center [440, 16] width 26 height 8
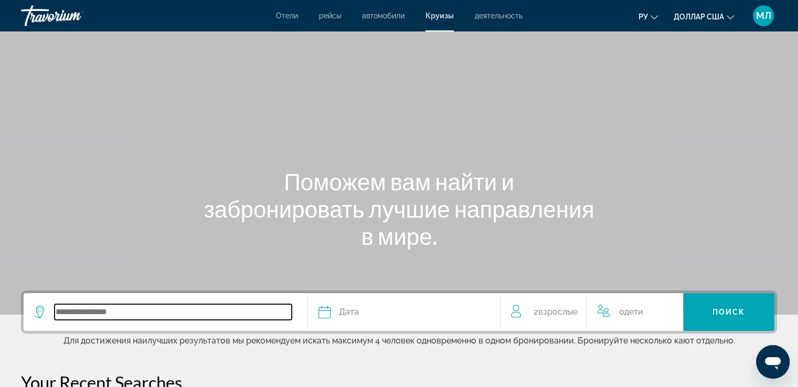
click at [96, 311] on input "Search widget" at bounding box center [173, 312] width 237 height 16
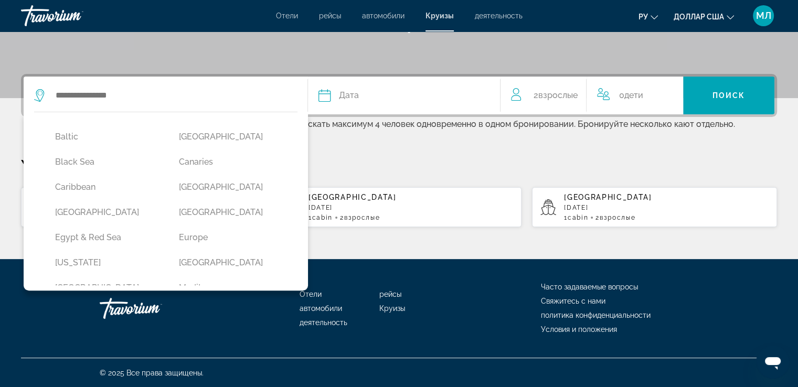
scroll to position [86, 0]
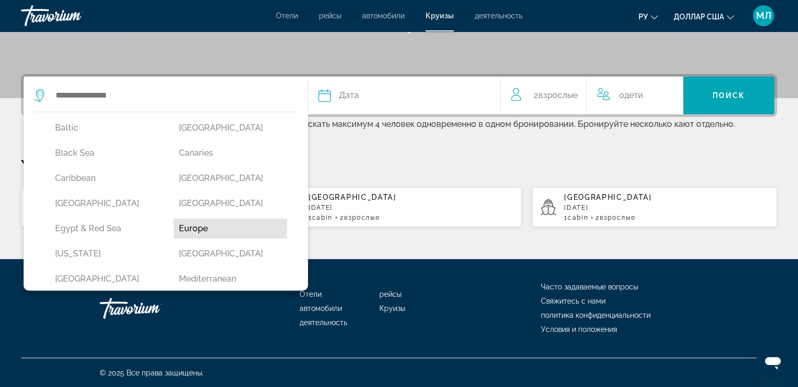
click at [198, 226] on button "Europe" at bounding box center [230, 229] width 113 height 20
type input "******"
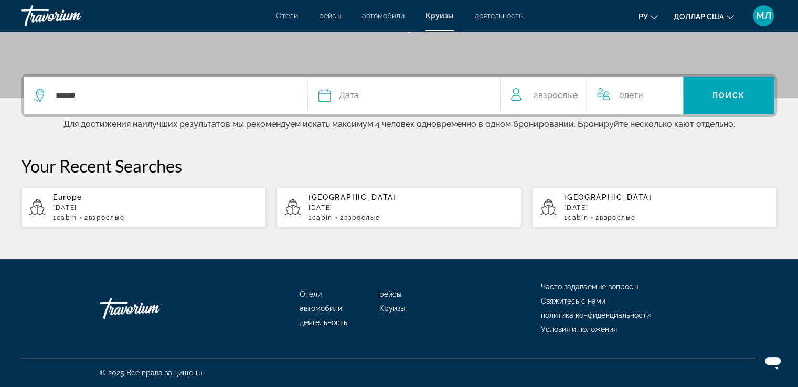
click at [172, 208] on p "[DATE]" at bounding box center [155, 207] width 205 height 7
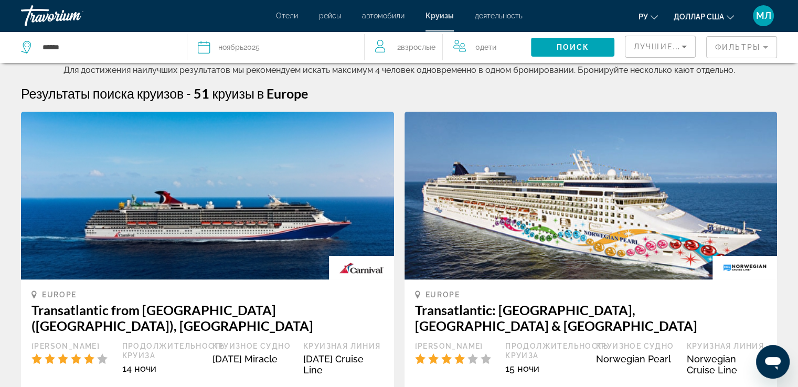
click at [743, 43] on mat-form-field "Фильтры" at bounding box center [741, 47] width 71 height 22
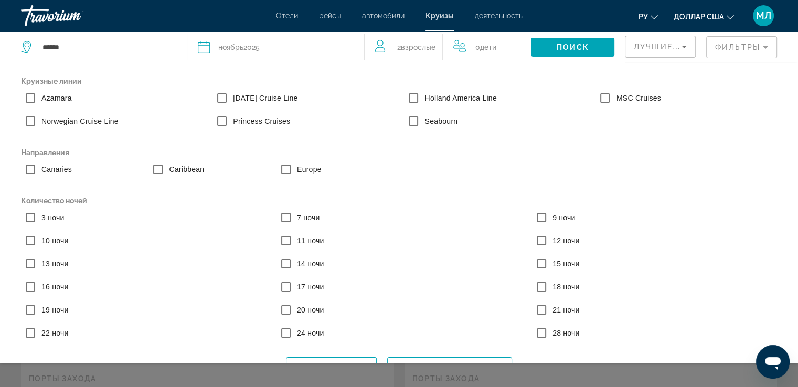
scroll to position [26, 0]
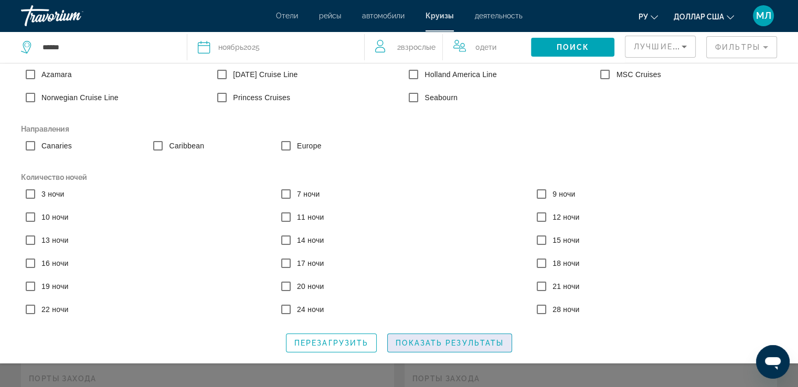
click at [417, 345] on span "Показать результаты" at bounding box center [450, 343] width 108 height 8
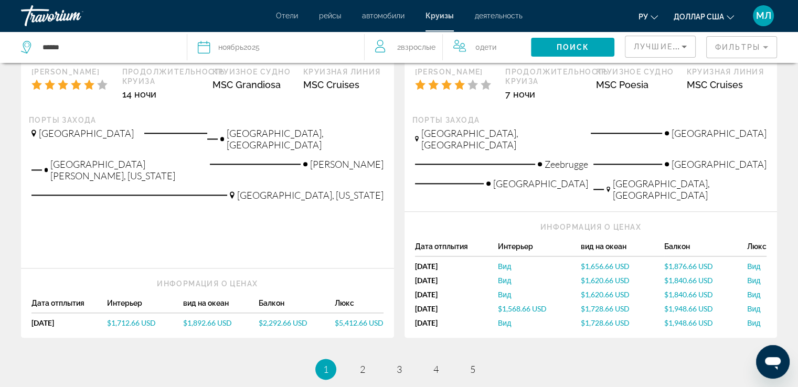
scroll to position [1161, 0]
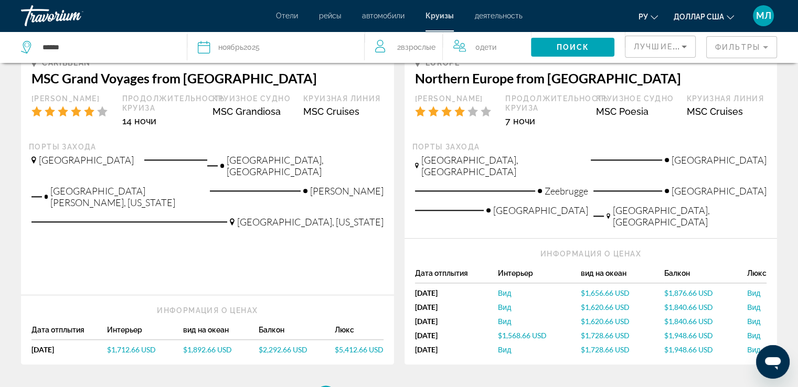
click at [523, 331] on span "$1,568.66 USD" at bounding box center [522, 335] width 49 height 9
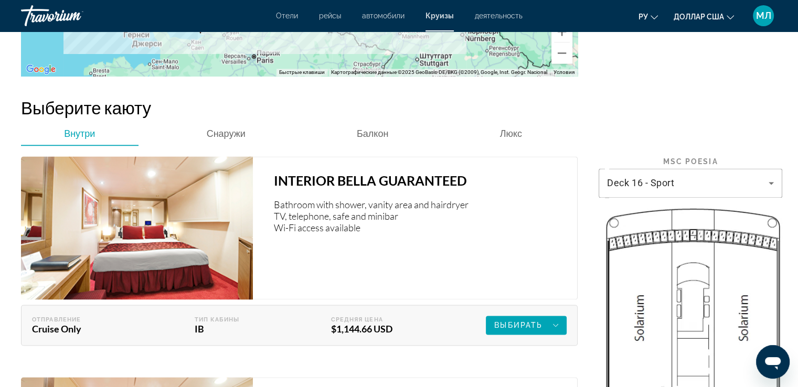
scroll to position [1441, 0]
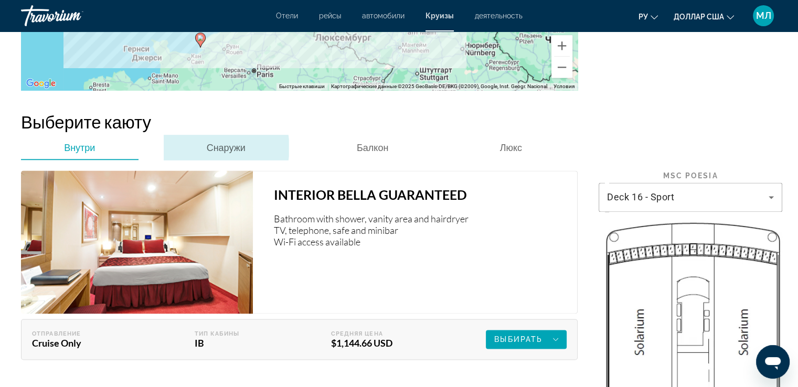
click at [224, 147] on span "Снаружи" at bounding box center [226, 148] width 39 height 12
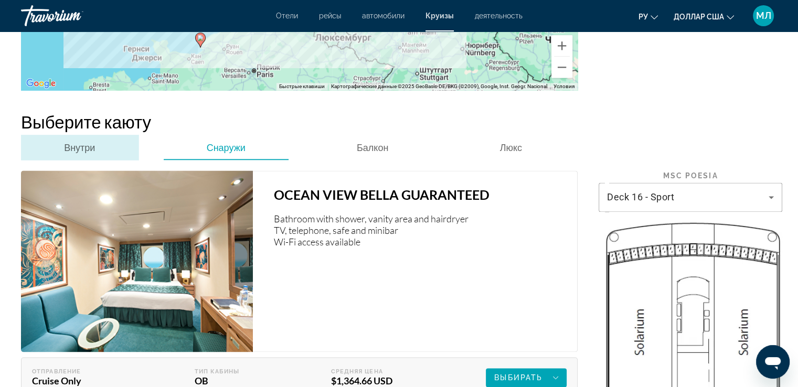
click at [93, 147] on span "Внутри" at bounding box center [79, 148] width 31 height 12
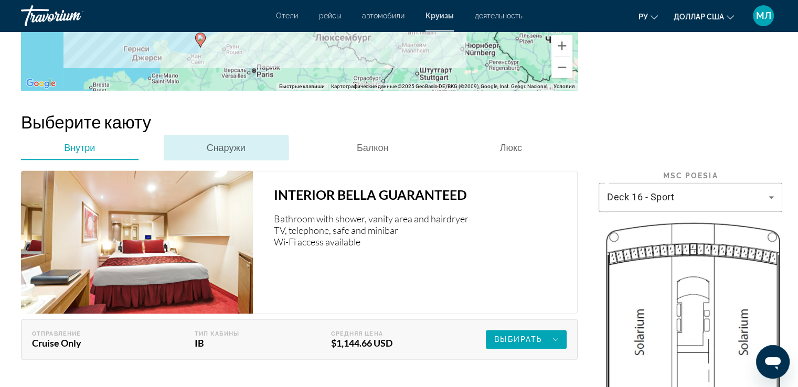
click at [215, 149] on span "Снаружи" at bounding box center [226, 148] width 39 height 12
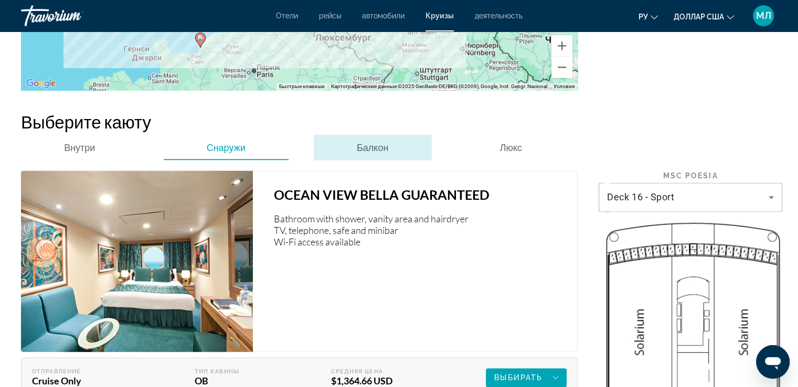
click at [380, 153] on span "Балкон" at bounding box center [372, 147] width 31 height 25
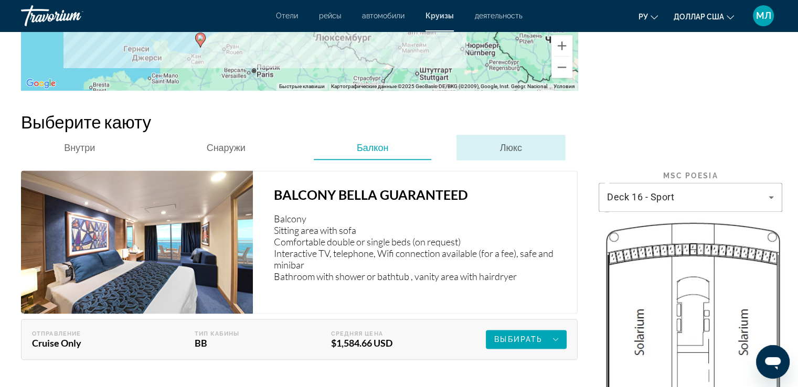
click at [511, 150] on span "Люкс" at bounding box center [511, 148] width 22 height 12
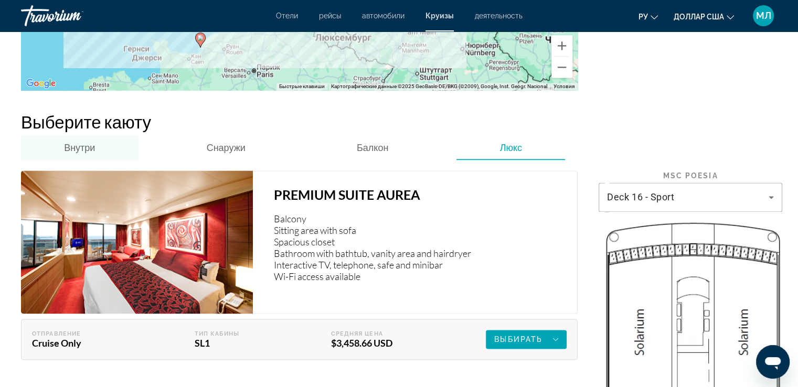
click at [69, 149] on span "Внутри" at bounding box center [79, 148] width 31 height 12
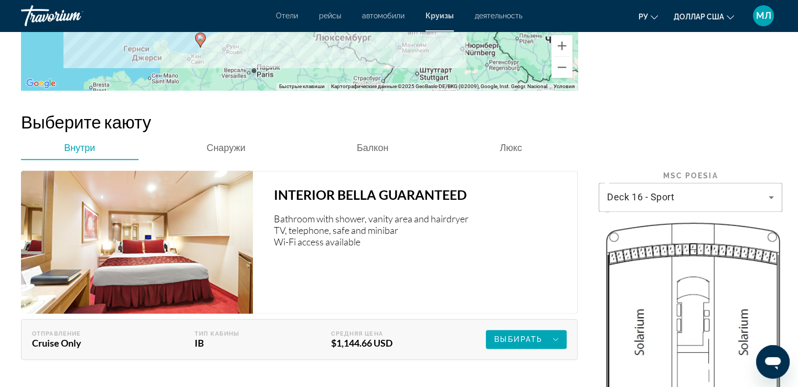
scroll to position [1669, 0]
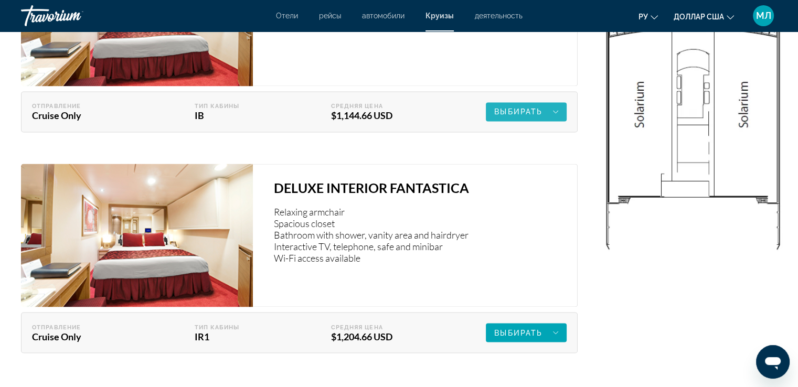
click at [506, 107] on div "Выбирать" at bounding box center [526, 111] width 64 height 13
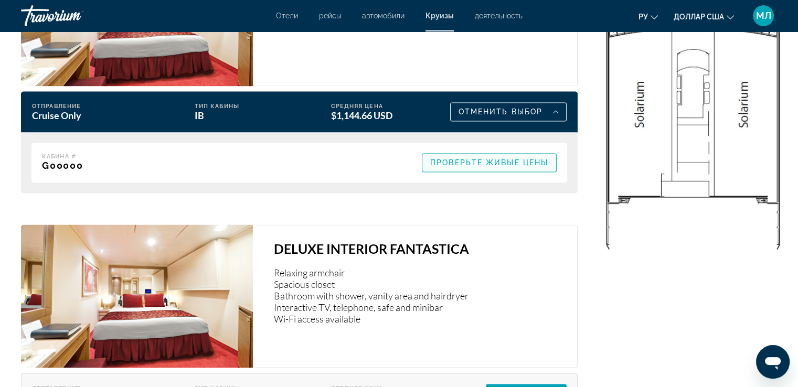
click at [502, 164] on span "Проверьте живые цены" at bounding box center [489, 162] width 118 height 8
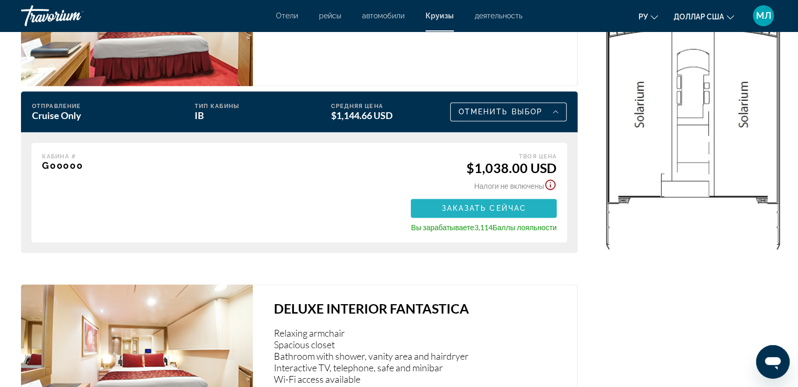
click at [485, 208] on span "Заказать сейчас" at bounding box center [483, 208] width 85 height 8
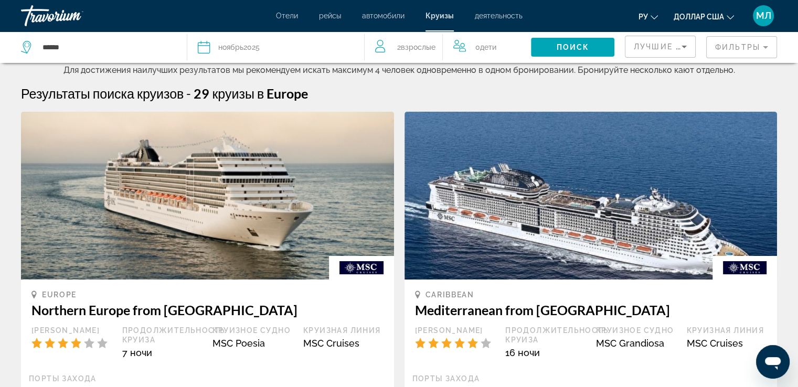
click at [753, 47] on mat-form-field "Фильтры" at bounding box center [741, 47] width 71 height 22
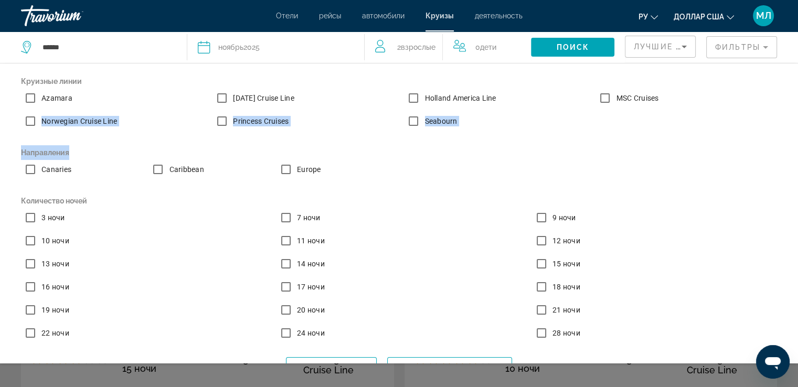
drag, startPoint x: 620, startPoint y: 145, endPoint x: 615, endPoint y: 119, distance: 27.3
click at [624, 113] on div "Круизные линии Azamara Carnival Cruise Line Holland America Line MSC Cruises No…" at bounding box center [399, 210] width 767 height 273
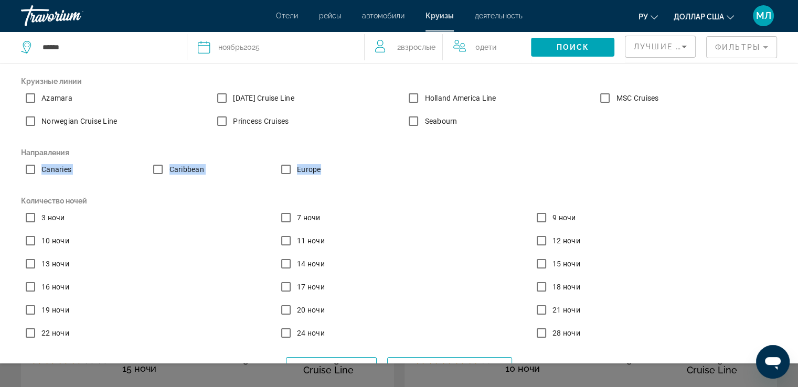
drag, startPoint x: 543, startPoint y: 168, endPoint x: 543, endPoint y: 155, distance: 12.6
click at [543, 155] on div "Направления Canaries Caribbean Europe" at bounding box center [399, 164] width 767 height 38
click at [542, 160] on div "Canaries Caribbean Europe" at bounding box center [399, 171] width 767 height 23
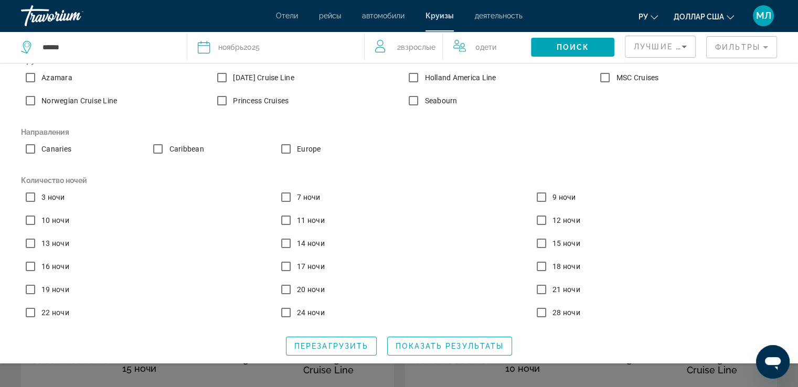
scroll to position [26, 0]
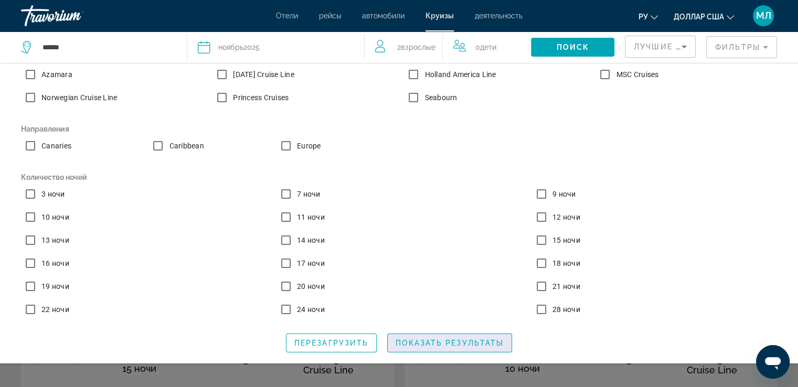
click at [426, 341] on span "Показать результаты" at bounding box center [450, 343] width 108 height 8
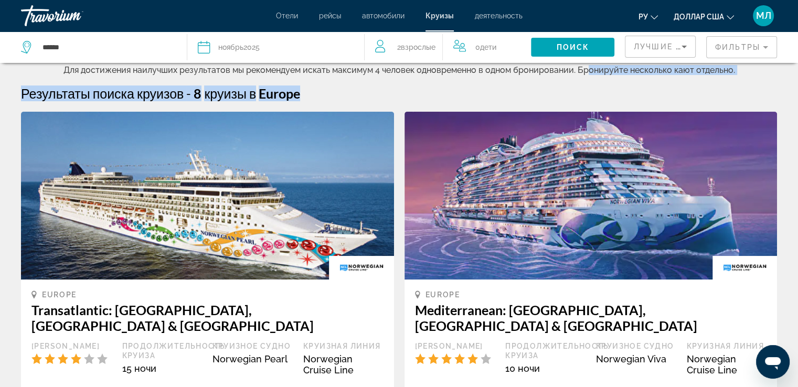
drag, startPoint x: 592, startPoint y: 95, endPoint x: 588, endPoint y: 73, distance: 21.8
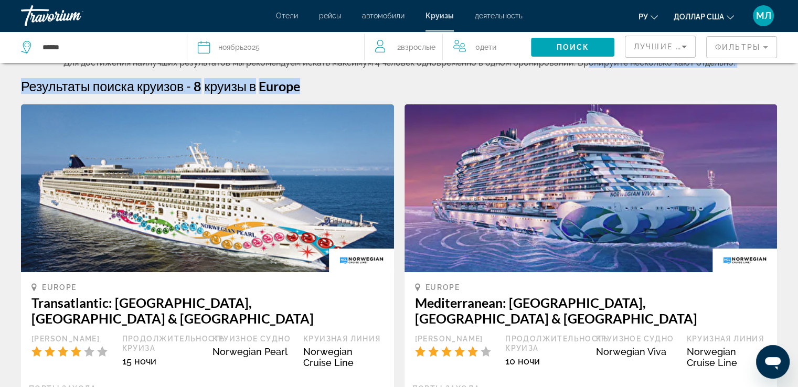
click at [612, 87] on div "Результаты поиска круизов - 8 круизы в Europe" at bounding box center [399, 86] width 756 height 16
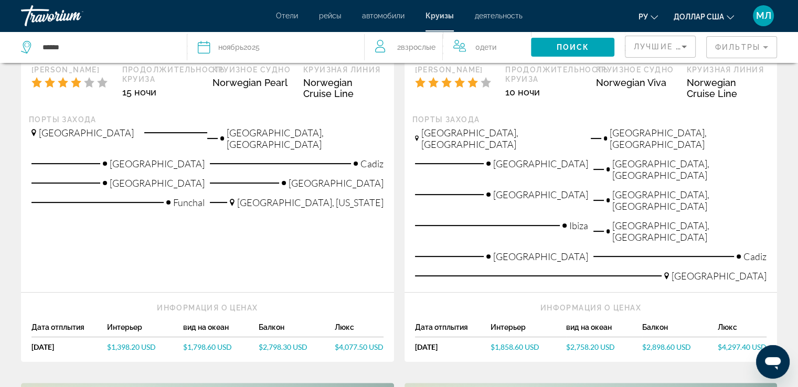
scroll to position [294, 0]
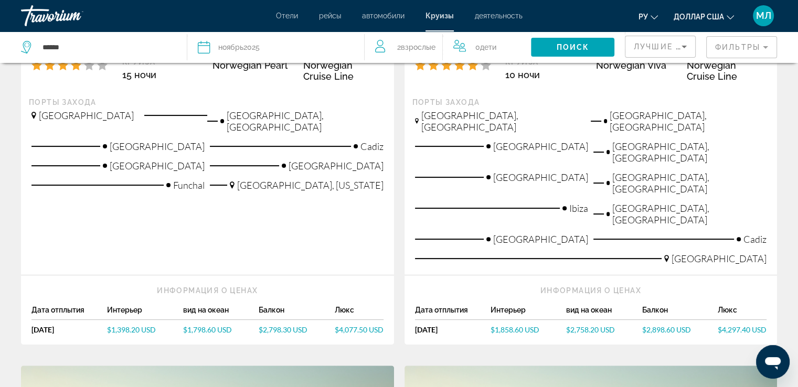
click at [511, 325] on span "$1,858.60 USD" at bounding box center [515, 329] width 49 height 9
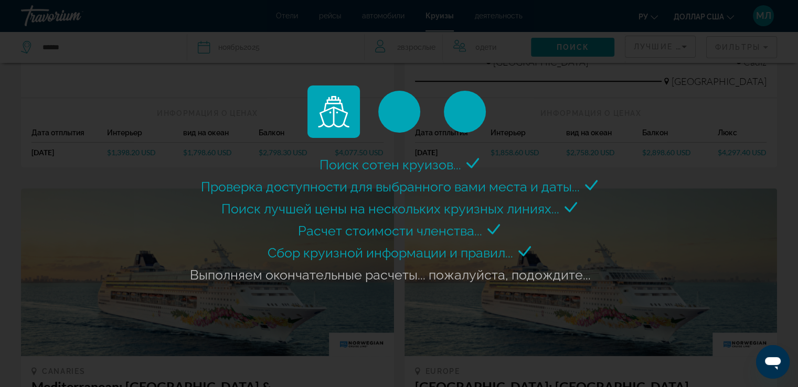
scroll to position [522, 0]
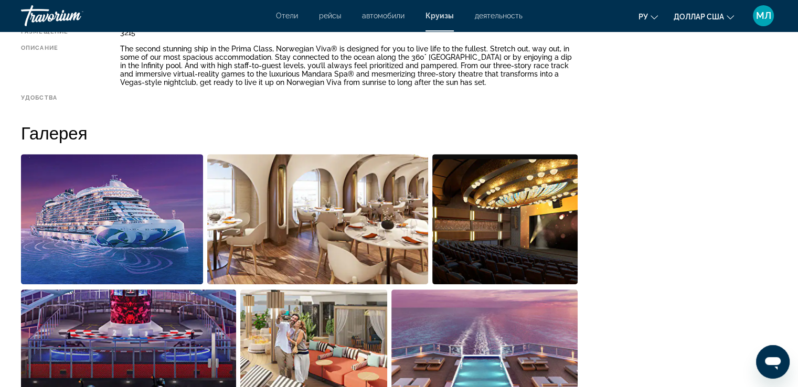
scroll to position [493, 0]
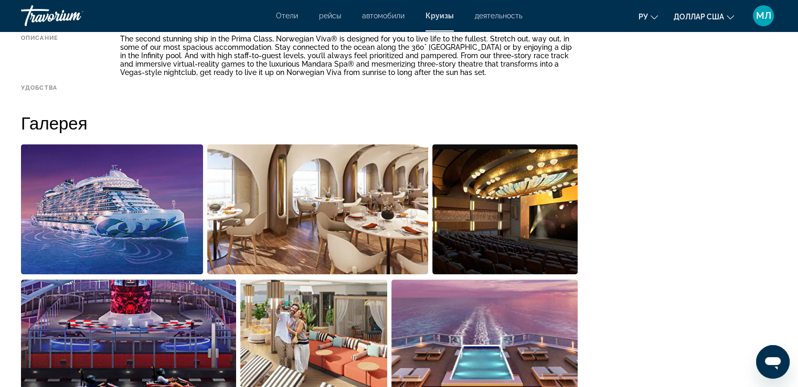
click at [104, 195] on img "Open full-screen image slider" at bounding box center [112, 209] width 182 height 130
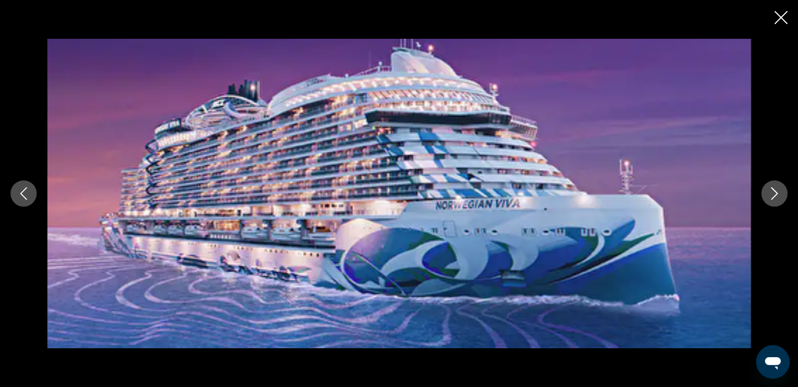
click at [775, 195] on icon "Next image" at bounding box center [774, 193] width 7 height 13
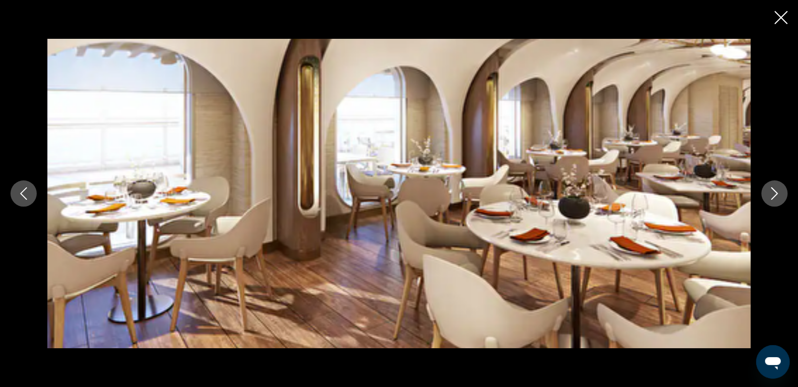
click at [775, 195] on icon "Next image" at bounding box center [774, 193] width 7 height 13
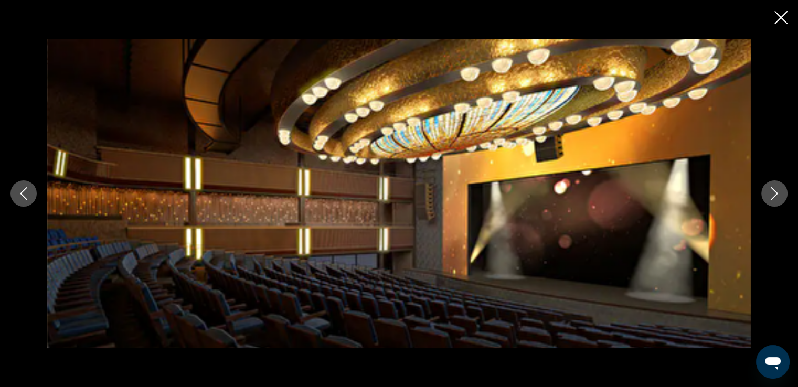
click at [775, 195] on icon "Next image" at bounding box center [774, 193] width 7 height 13
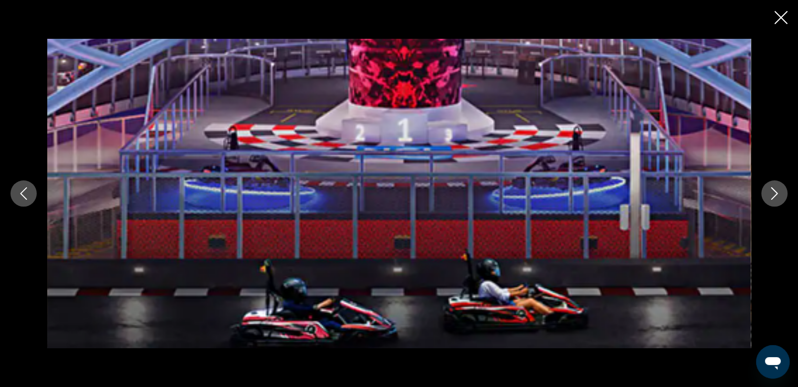
click at [775, 195] on icon "Next image" at bounding box center [774, 193] width 7 height 13
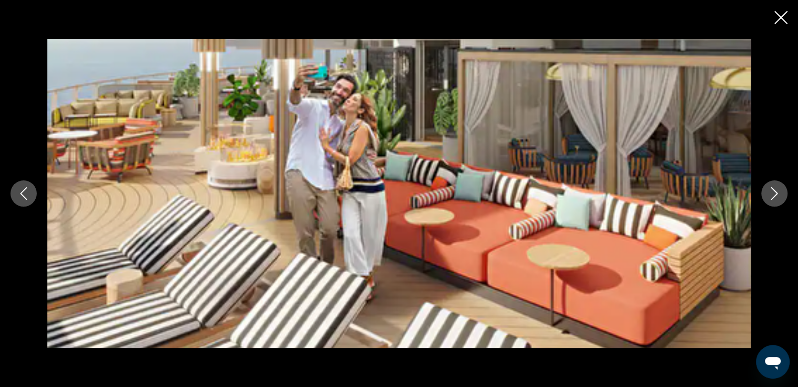
click at [775, 195] on icon "Next image" at bounding box center [774, 193] width 7 height 13
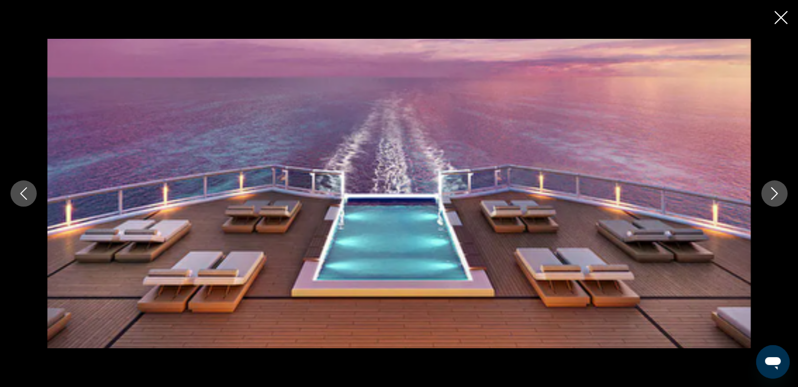
click at [773, 193] on icon "Next image" at bounding box center [774, 193] width 13 height 13
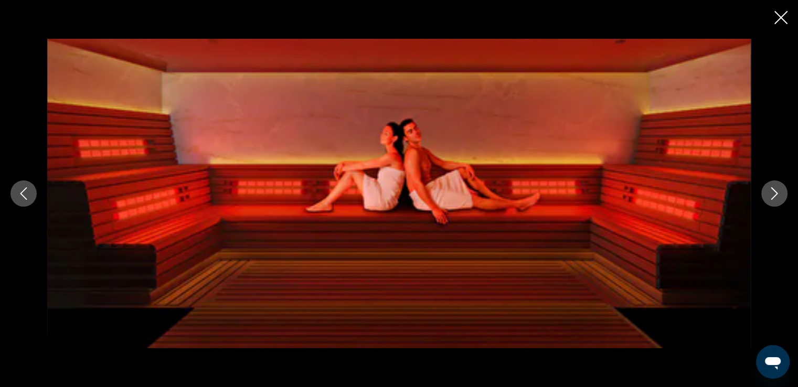
click at [773, 192] on icon "Next image" at bounding box center [774, 193] width 13 height 13
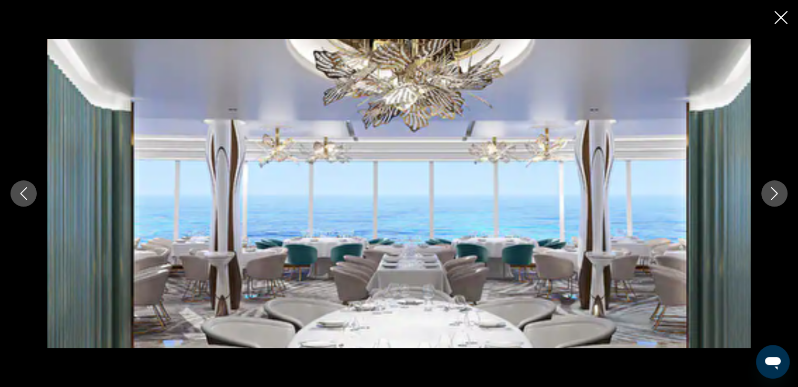
click at [773, 192] on icon "Next image" at bounding box center [774, 193] width 13 height 13
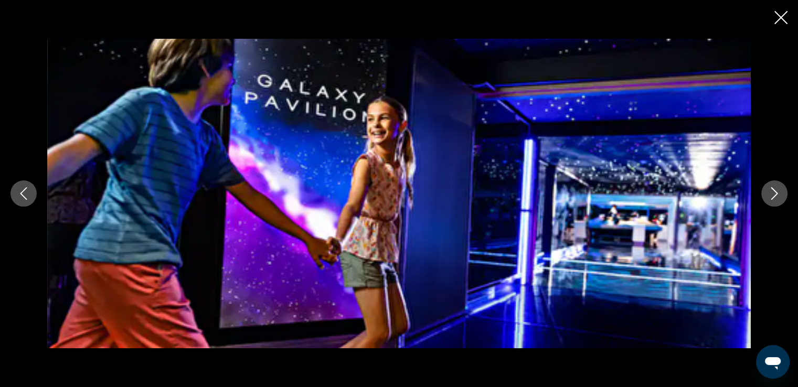
click at [773, 192] on icon "Next image" at bounding box center [774, 193] width 13 height 13
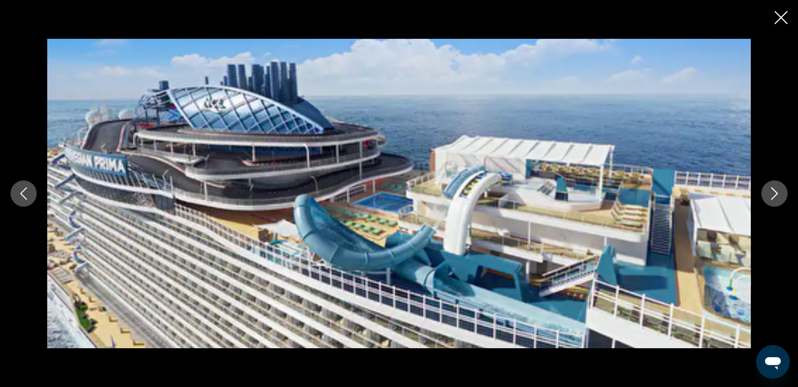
click at [773, 192] on icon "Next image" at bounding box center [774, 193] width 13 height 13
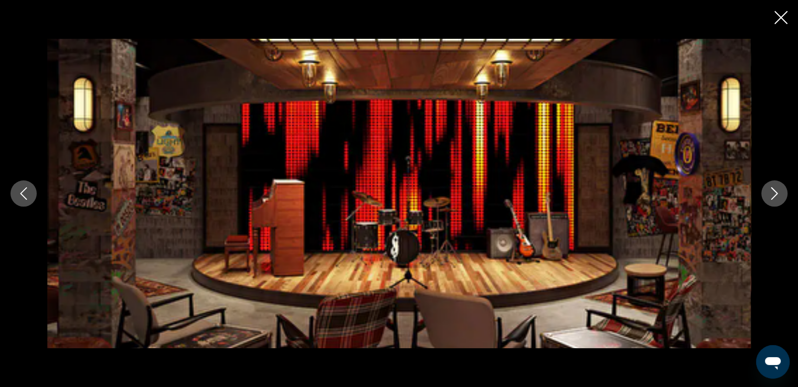
click at [773, 192] on icon "Next image" at bounding box center [774, 193] width 13 height 13
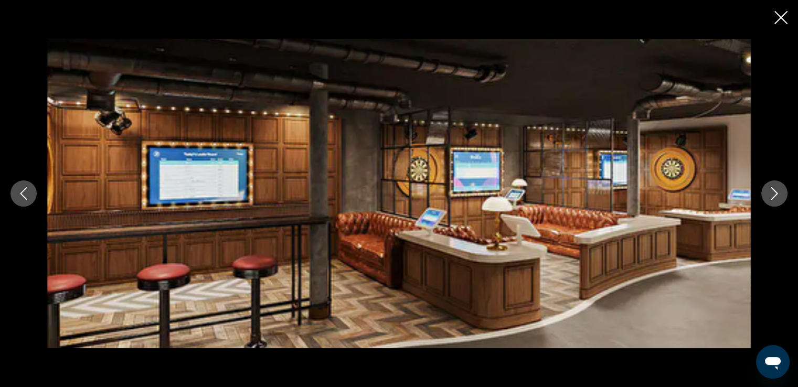
click at [773, 192] on icon "Next image" at bounding box center [774, 193] width 13 height 13
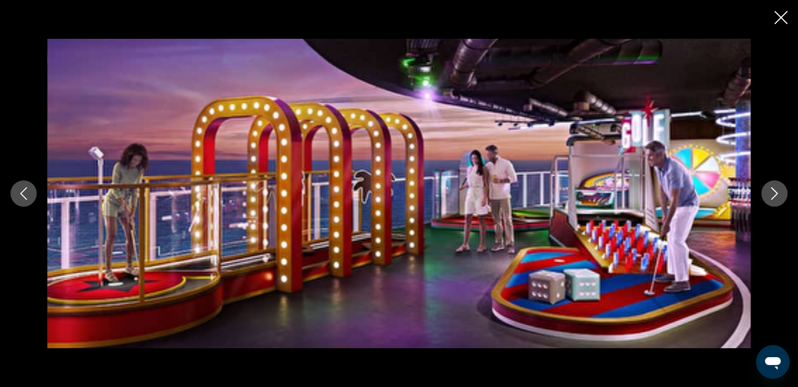
click at [773, 192] on icon "Next image" at bounding box center [774, 193] width 13 height 13
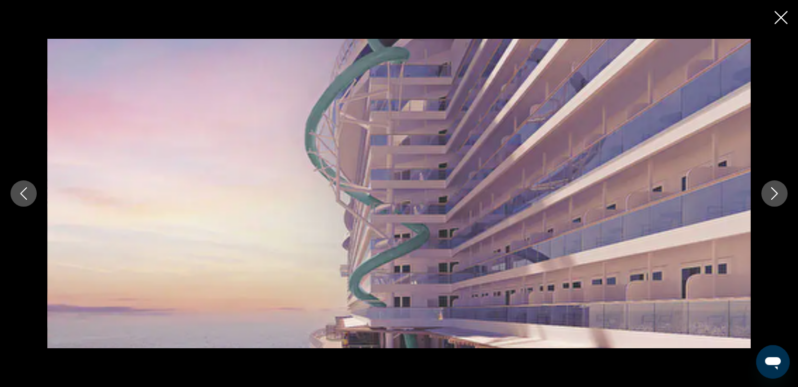
click at [773, 192] on icon "Next image" at bounding box center [774, 193] width 13 height 13
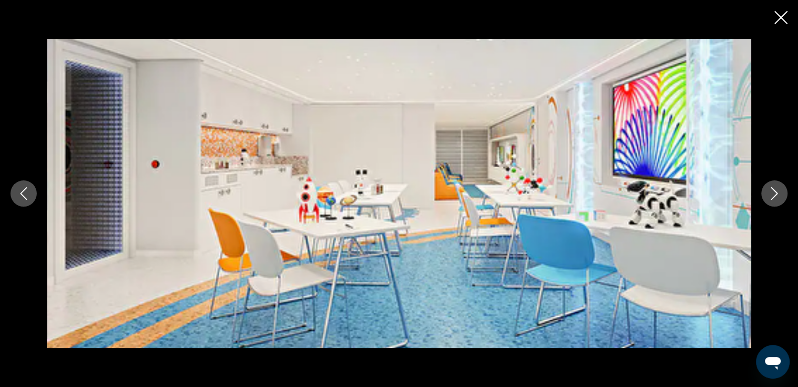
click at [15, 193] on button "Previous image" at bounding box center [23, 194] width 26 height 26
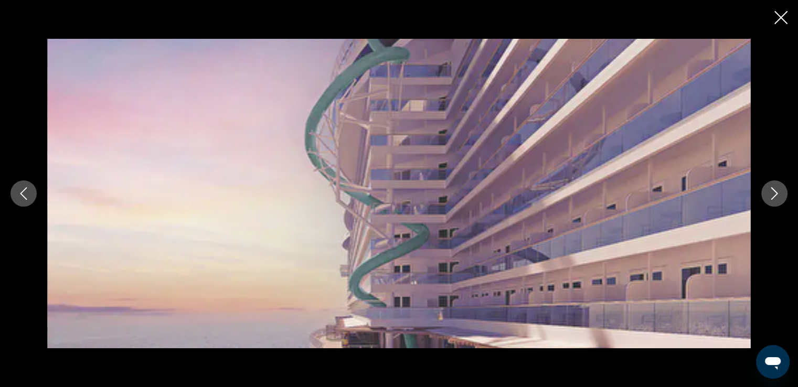
scroll to position [785, 0]
click at [770, 192] on icon "Next image" at bounding box center [774, 193] width 13 height 13
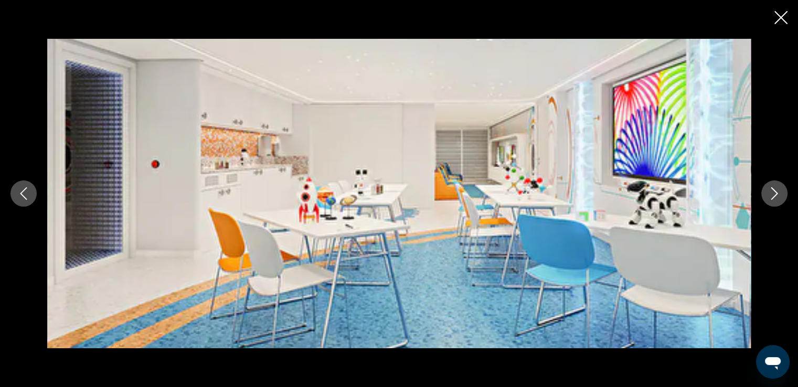
click at [779, 20] on icon "Close slideshow" at bounding box center [781, 17] width 13 height 13
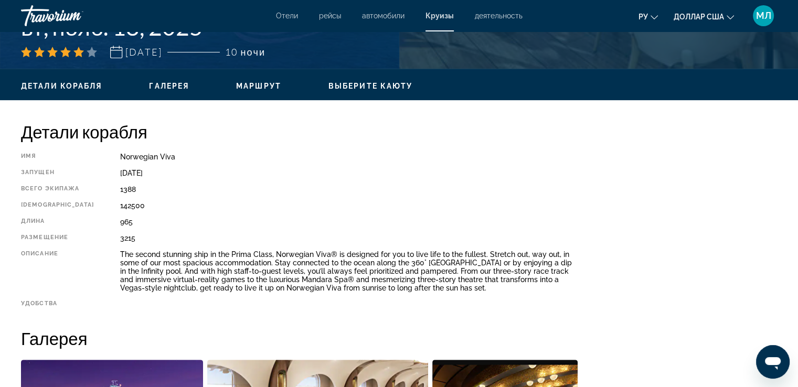
scroll to position [288, 0]
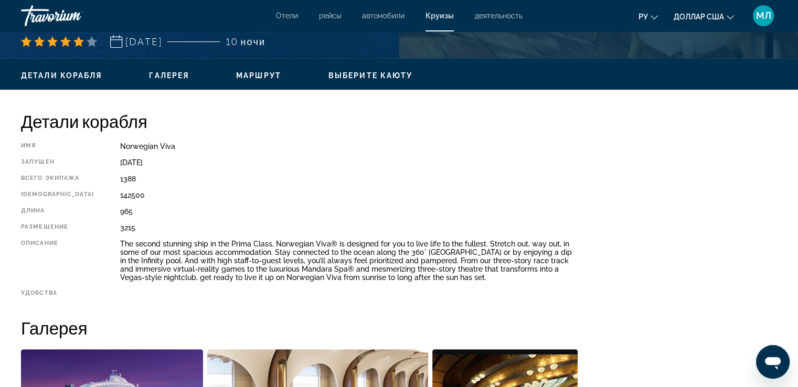
click at [467, 151] on div "Имя Norwegian Viva Запущен January 12, 2022 Всего экипажа 1388 Тоннаж 142500 Дл…" at bounding box center [299, 219] width 557 height 154
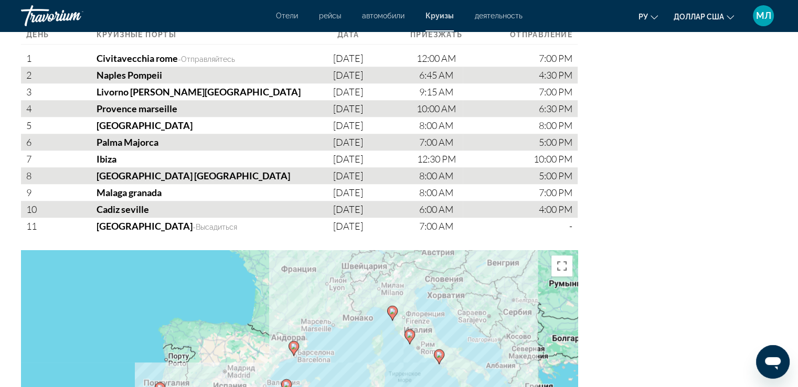
scroll to position [944, 0]
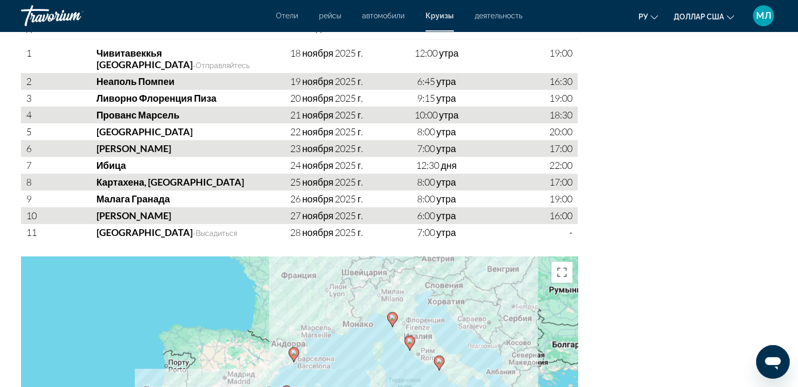
scroll to position [952, 0]
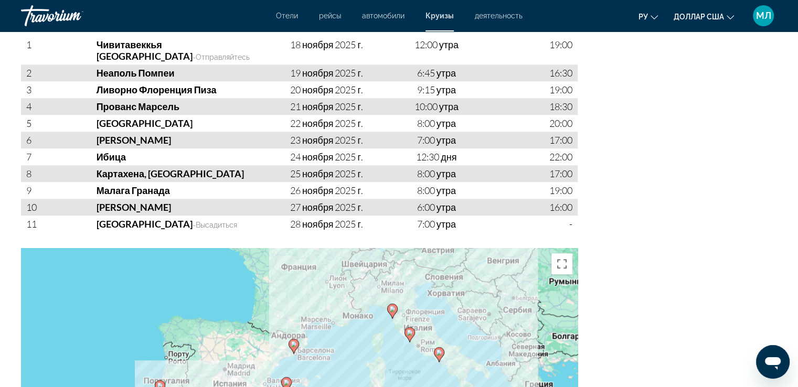
drag, startPoint x: 682, startPoint y: 161, endPoint x: 740, endPoint y: 177, distance: 60.1
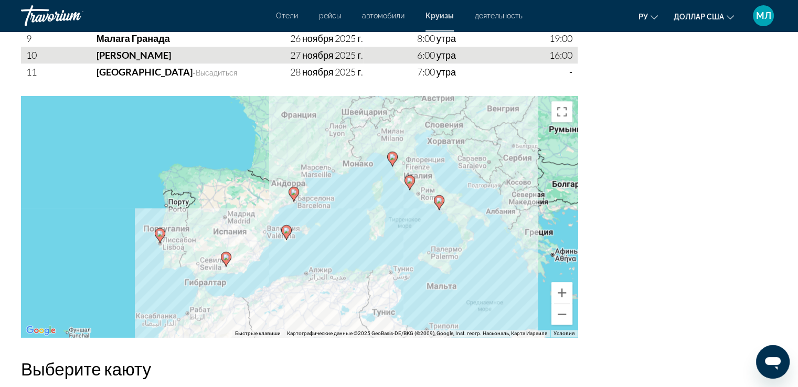
scroll to position [1111, 0]
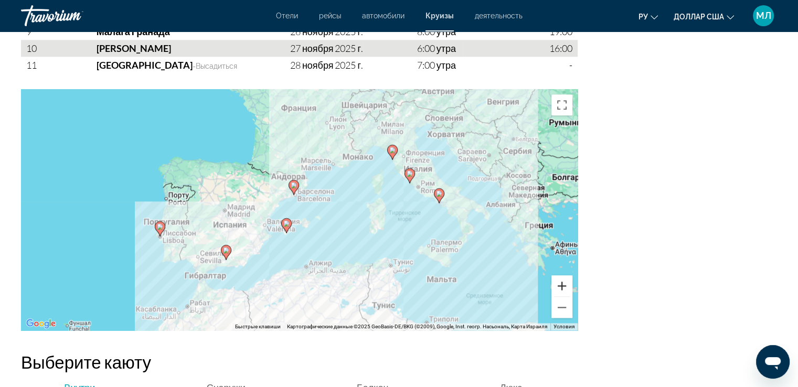
click at [564, 275] on button "Увеличить" at bounding box center [562, 285] width 21 height 21
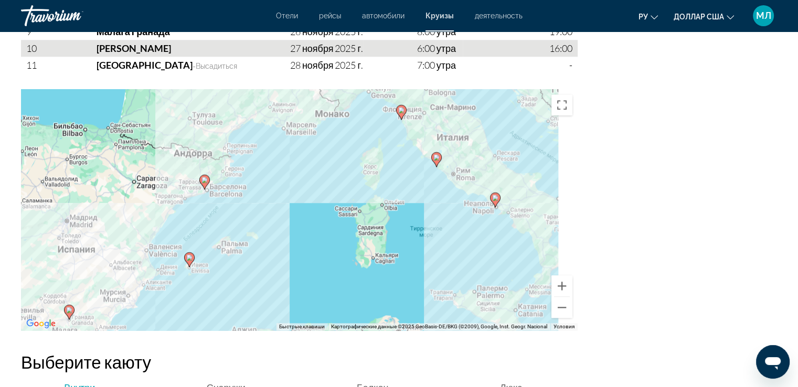
drag, startPoint x: 502, startPoint y: 233, endPoint x: 398, endPoint y: 241, distance: 104.2
click at [398, 241] on div "Чтобы активировать перетаскивание с помощью клавиатуры, нажмите Alt + Ввод. Пос…" at bounding box center [299, 209] width 557 height 241
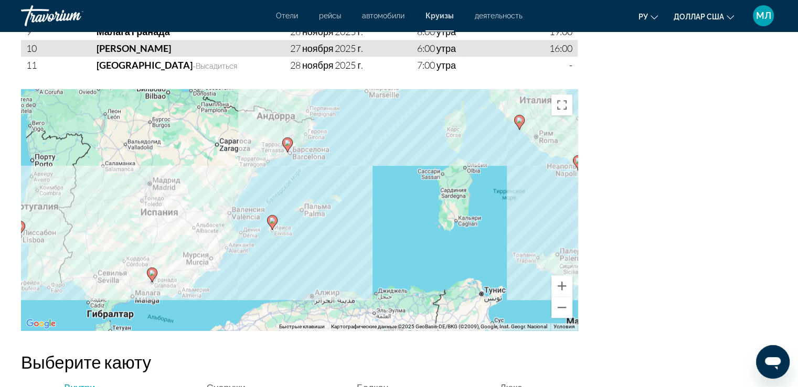
drag, startPoint x: 224, startPoint y: 211, endPoint x: 315, endPoint y: 178, distance: 97.6
click at [315, 178] on div "Чтобы активировать перетаскивание с помощью клавиатуры, нажмите Alt + Ввод. Пос…" at bounding box center [299, 209] width 557 height 241
click at [558, 297] on button "Уменьшить" at bounding box center [562, 307] width 21 height 21
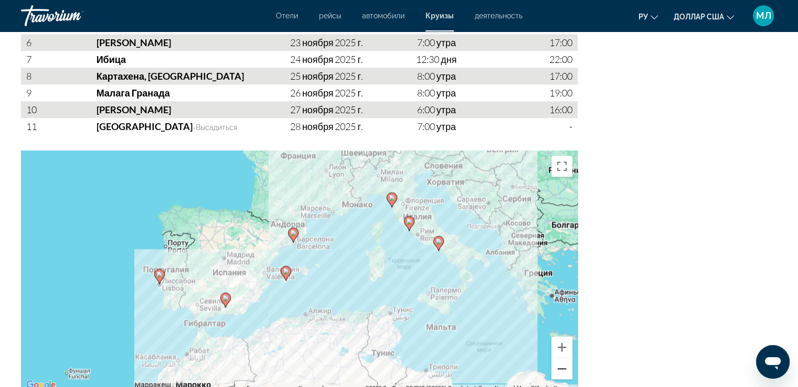
scroll to position [1069, 0]
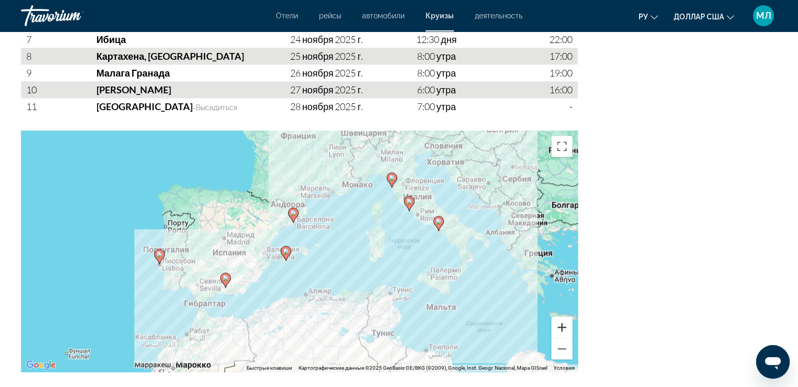
click at [565, 317] on button "Увеличить" at bounding box center [562, 327] width 21 height 21
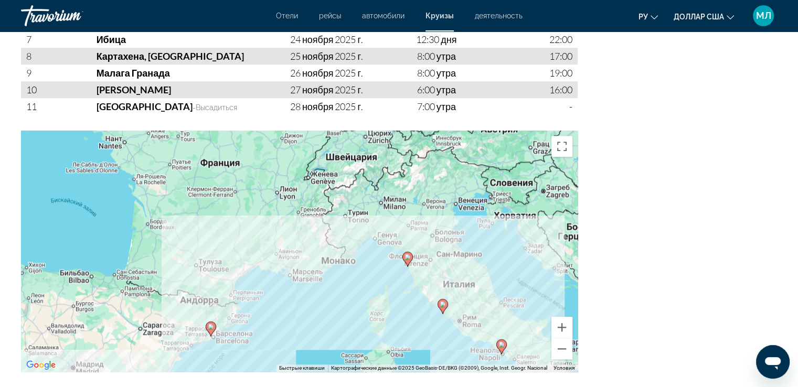
drag, startPoint x: 479, startPoint y: 190, endPoint x: 402, endPoint y: 327, distance: 157.2
click at [402, 334] on div "Чтобы активировать перетаскивание с помощью клавиатуры, нажмите Alt + Ввод. Пос…" at bounding box center [299, 251] width 557 height 241
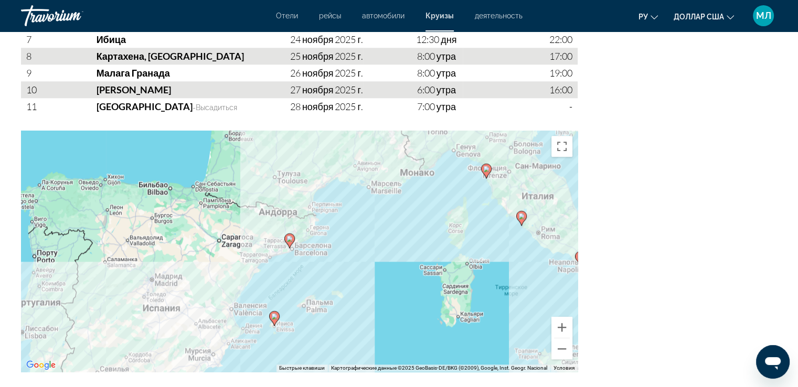
drag, startPoint x: 365, startPoint y: 292, endPoint x: 445, endPoint y: 204, distance: 118.9
click at [445, 204] on div "Чтобы активировать перетаскивание с помощью клавиатуры, нажмите Alt + Ввод. Пос…" at bounding box center [299, 251] width 557 height 241
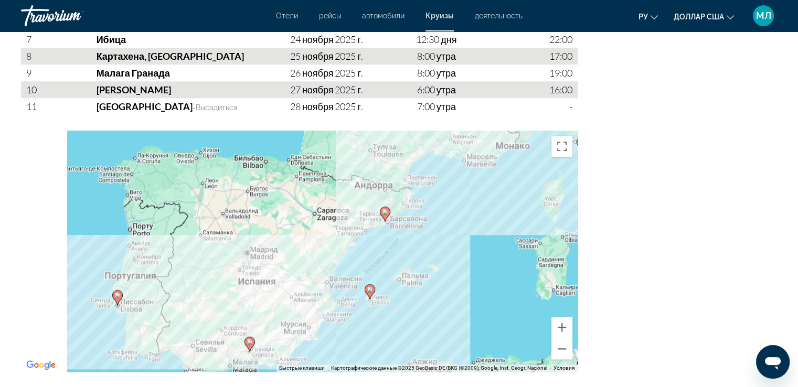
drag, startPoint x: 287, startPoint y: 313, endPoint x: 399, endPoint y: 279, distance: 117.4
click at [399, 279] on div "Чтобы активировать перетаскивание с помощью клавиатуры, нажмите Alt + Ввод. Пос…" at bounding box center [299, 251] width 557 height 241
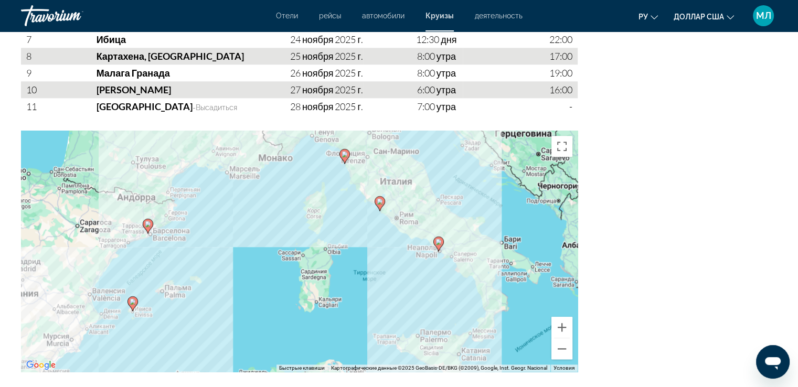
drag, startPoint x: 548, startPoint y: 274, endPoint x: 294, endPoint y: 292, distance: 255.1
click at [294, 292] on div "Чтобы активировать перетаскивание с помощью клавиатуры, нажмите Alt + Ввод. Пос…" at bounding box center [299, 251] width 557 height 241
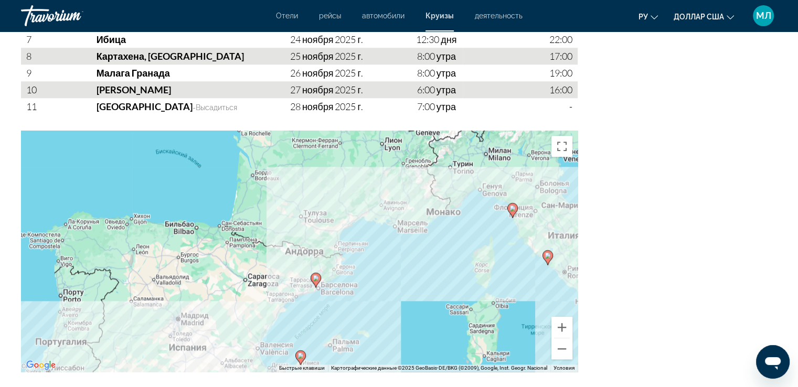
drag, startPoint x: 292, startPoint y: 203, endPoint x: 460, endPoint y: 248, distance: 173.7
click at [460, 250] on div "Чтобы активировать перетаскивание с помощью клавиатуры, нажмите Alt + Ввод. Пос…" at bounding box center [299, 251] width 557 height 241
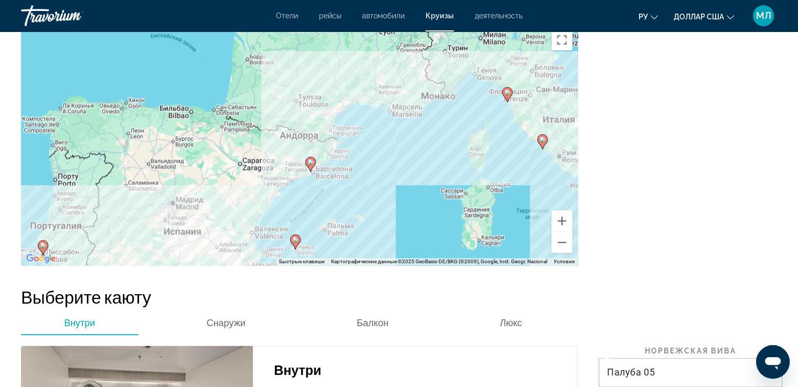
scroll to position [1180, 0]
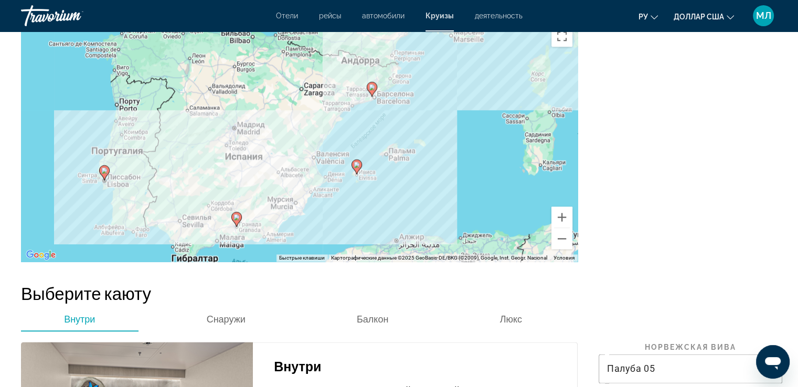
drag, startPoint x: 375, startPoint y: 187, endPoint x: 438, endPoint y: 112, distance: 98.4
click at [438, 112] on div "Чтобы активировать перетаскивание с помощью клавиатуры, нажмите Alt + Ввод. Пос…" at bounding box center [299, 140] width 557 height 241
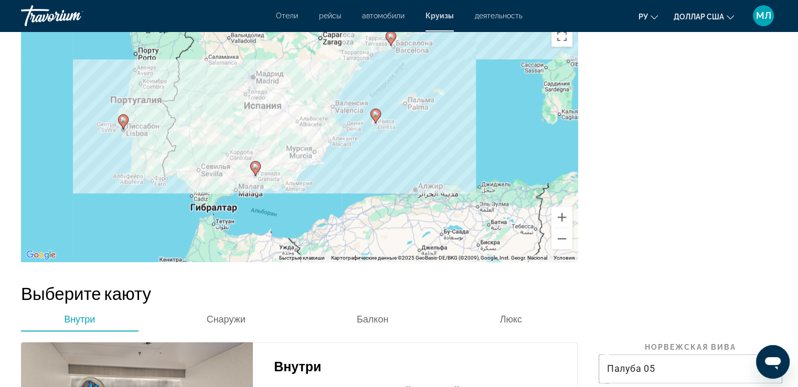
drag, startPoint x: 281, startPoint y: 232, endPoint x: 300, endPoint y: 183, distance: 52.3
click at [300, 183] on div "Чтобы активировать перетаскивание с помощью клавиатуры, нажмите Alt + Ввод. Пос…" at bounding box center [299, 140] width 557 height 241
click at [560, 229] on button "Уменьшить" at bounding box center [562, 238] width 21 height 21
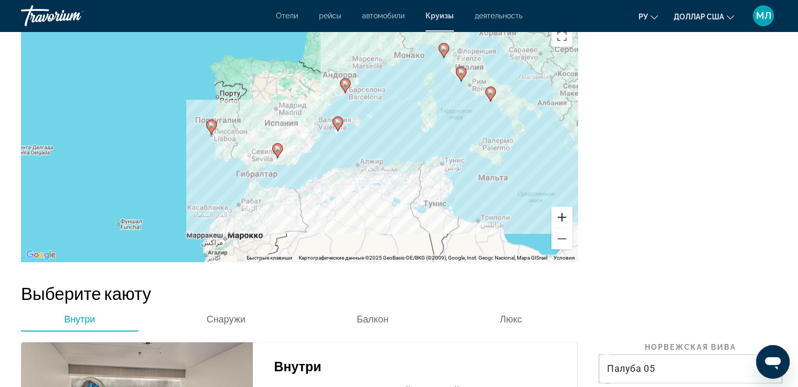
click at [562, 207] on button "Увеличить" at bounding box center [562, 217] width 21 height 21
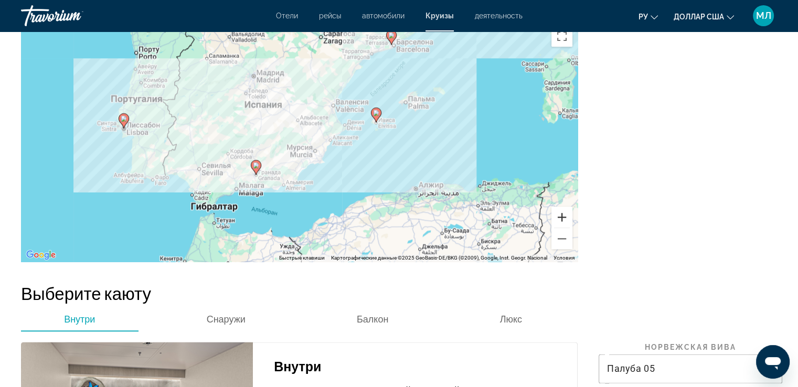
click at [562, 207] on button "Увеличить" at bounding box center [562, 217] width 21 height 21
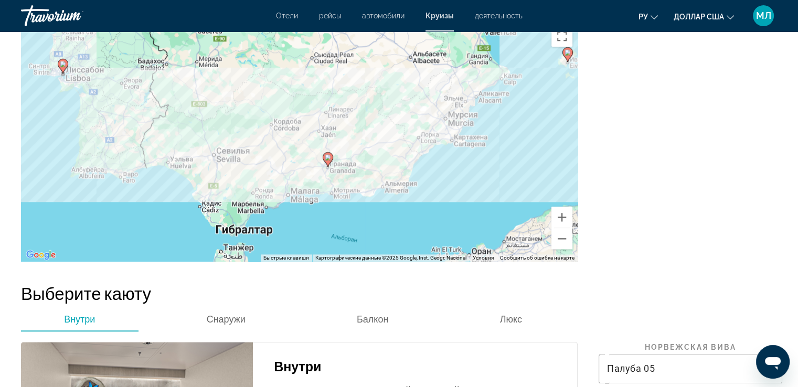
drag, startPoint x: 165, startPoint y: 167, endPoint x: 297, endPoint y: 119, distance: 140.1
click at [287, 120] on div "Чтобы активировать перетаскивание с помощью кнопок, нажмите Alt + Ввод. После э…" at bounding box center [299, 140] width 557 height 241
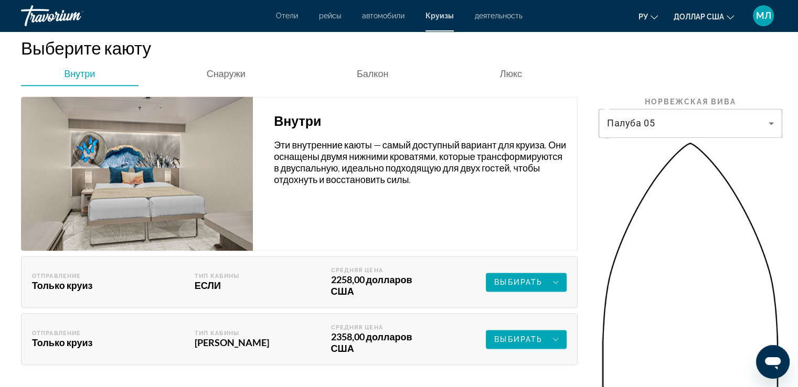
scroll to position [1395, 0]
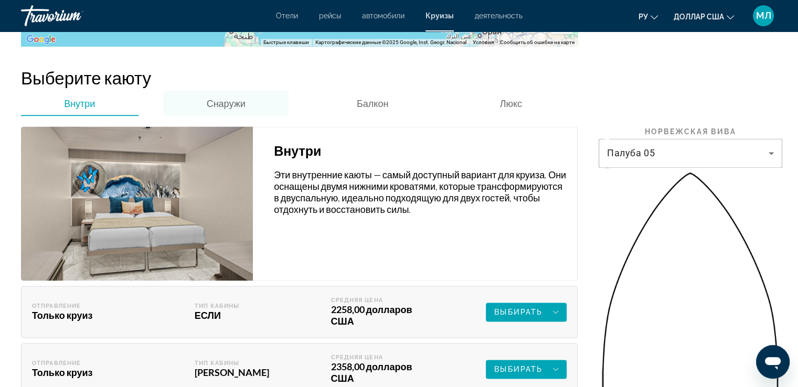
click at [222, 98] on font "Снаружи" at bounding box center [226, 104] width 39 height 12
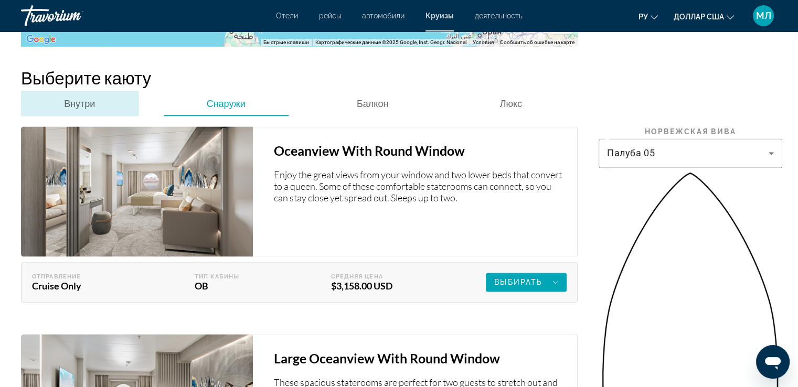
click at [78, 98] on font "Внутри" at bounding box center [79, 104] width 31 height 12
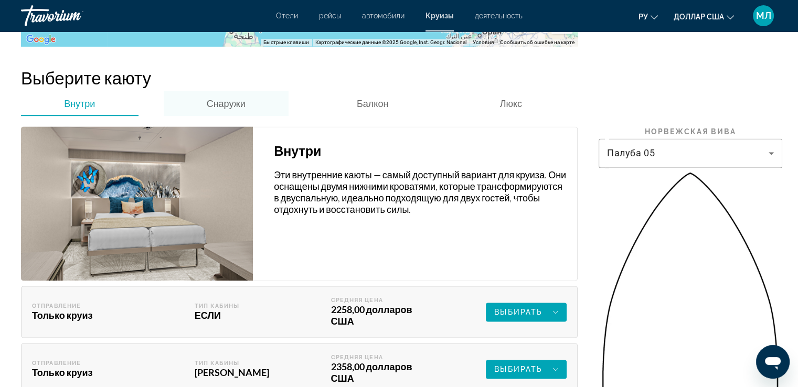
click at [227, 98] on font "Снаружи" at bounding box center [226, 104] width 39 height 12
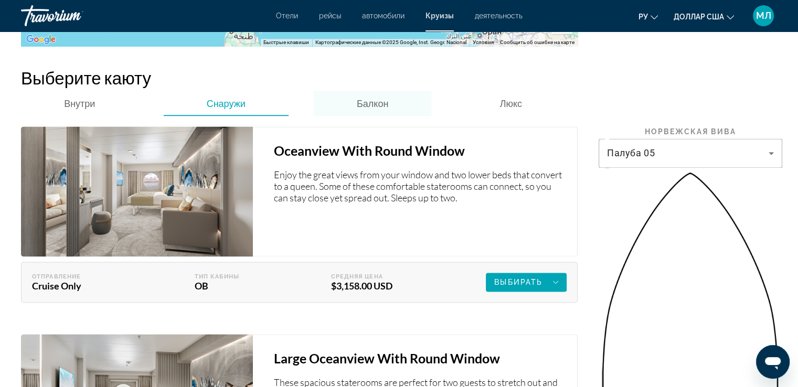
click at [370, 98] on font "Балкон" at bounding box center [372, 104] width 31 height 12
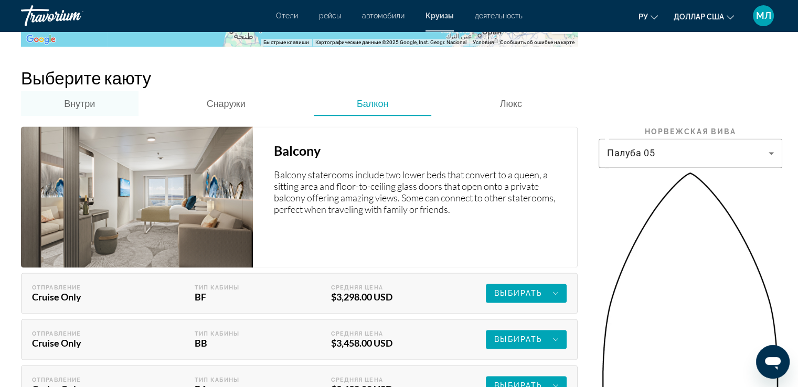
click at [82, 98] on font "Внутри" at bounding box center [79, 104] width 31 height 12
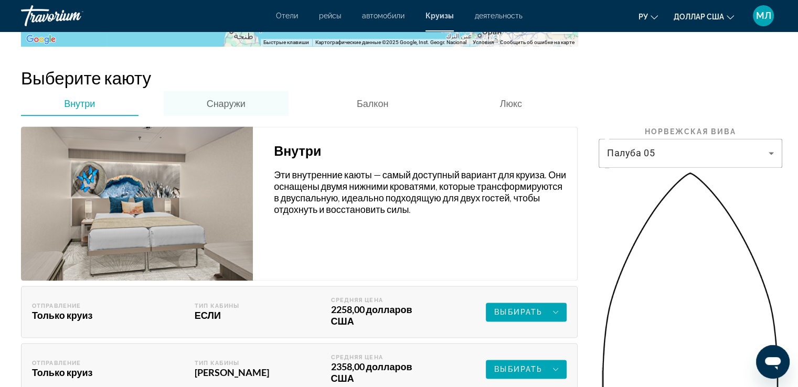
click at [222, 98] on font "Снаружи" at bounding box center [226, 104] width 39 height 12
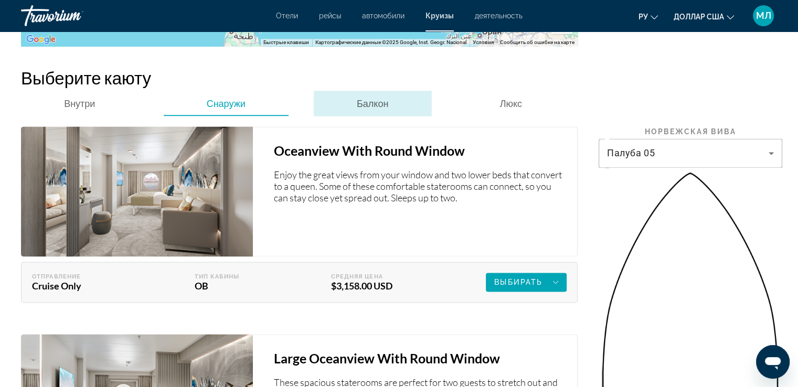
click at [370, 98] on font "Балкон" at bounding box center [372, 104] width 31 height 12
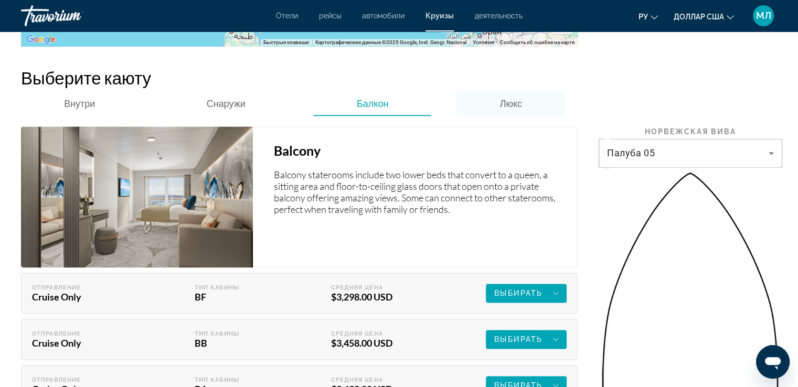
click at [512, 98] on font "Люкс" at bounding box center [511, 104] width 22 height 12
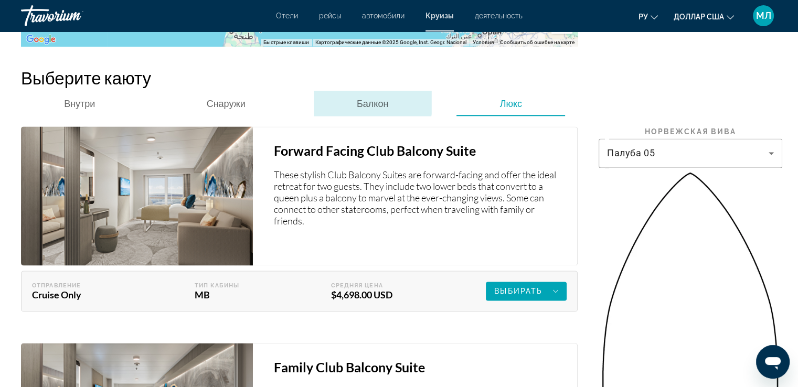
click at [370, 98] on font "Балкон" at bounding box center [372, 104] width 31 height 12
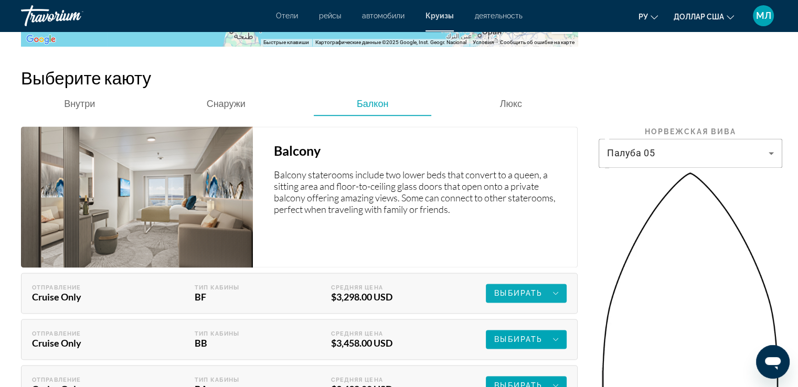
click at [526, 289] on span "Выбирать" at bounding box center [518, 293] width 48 height 8
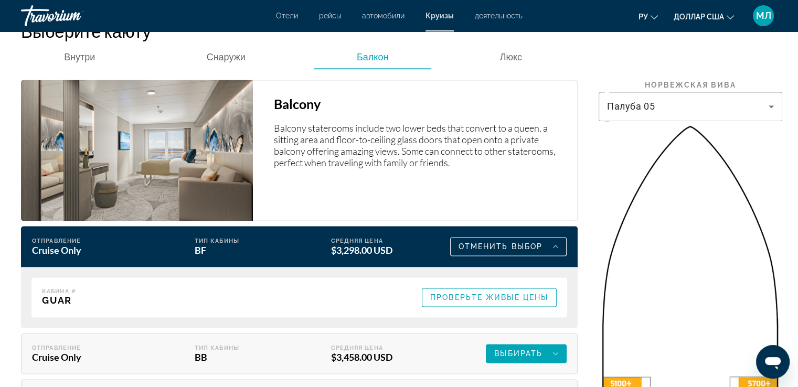
scroll to position [1499, 0]
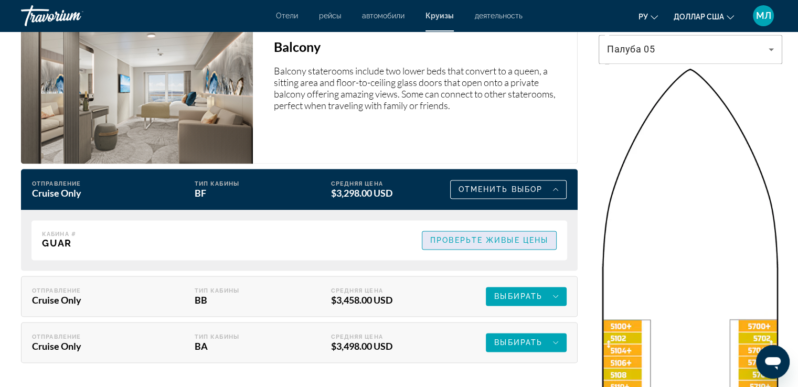
click at [518, 236] on span "Проверьте живые цены" at bounding box center [489, 240] width 118 height 8
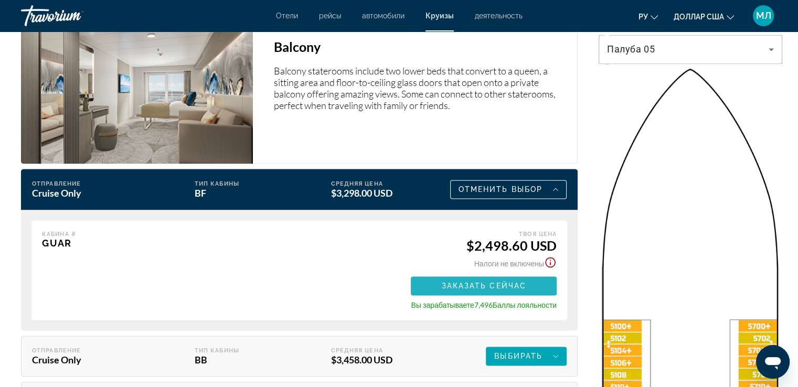
click at [485, 273] on span "Основное содержание" at bounding box center [484, 285] width 146 height 25
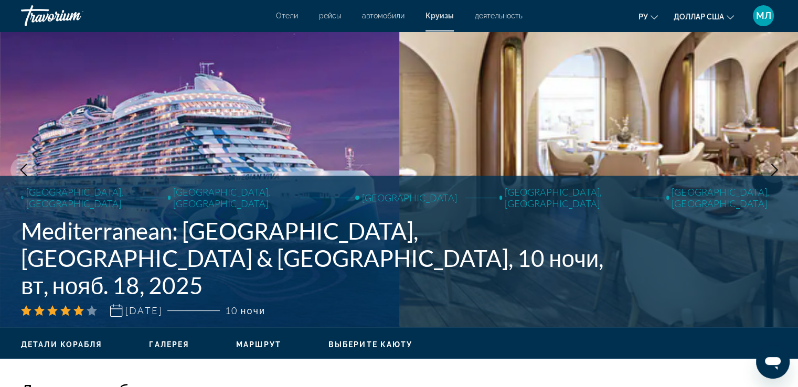
scroll to position [16, 0]
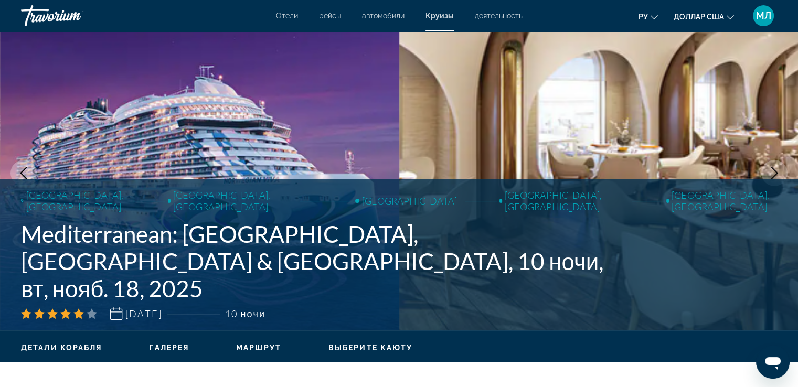
click at [162, 316] on span "Tue, Nov 18, 2025" at bounding box center [143, 314] width 37 height 12
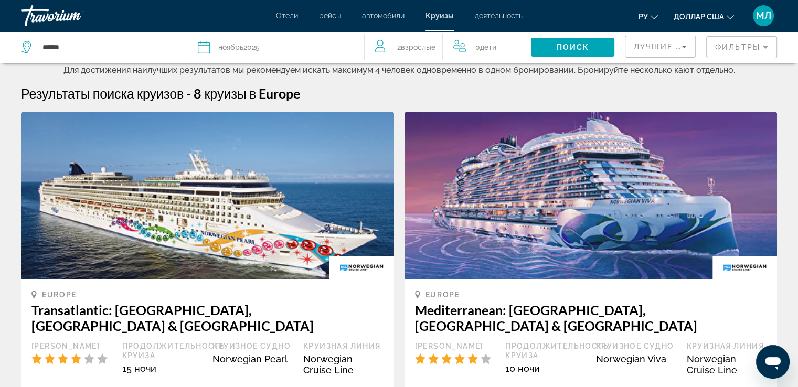
click at [293, 46] on div "Дата ноябрь 2025" at bounding box center [275, 47] width 155 height 15
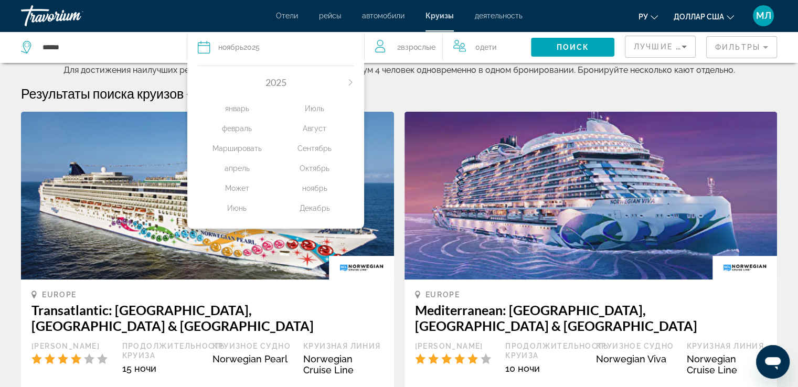
click at [349, 84] on icon "Next month" at bounding box center [350, 82] width 6 height 6
click at [241, 189] on div "Может" at bounding box center [237, 188] width 78 height 19
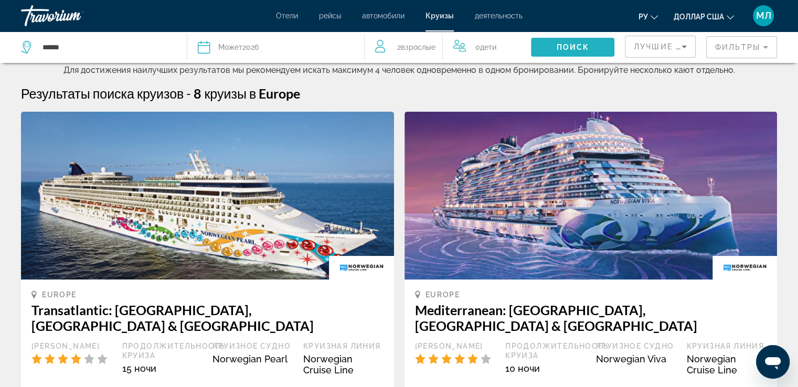
click at [571, 45] on span "Поиск" at bounding box center [572, 47] width 33 height 8
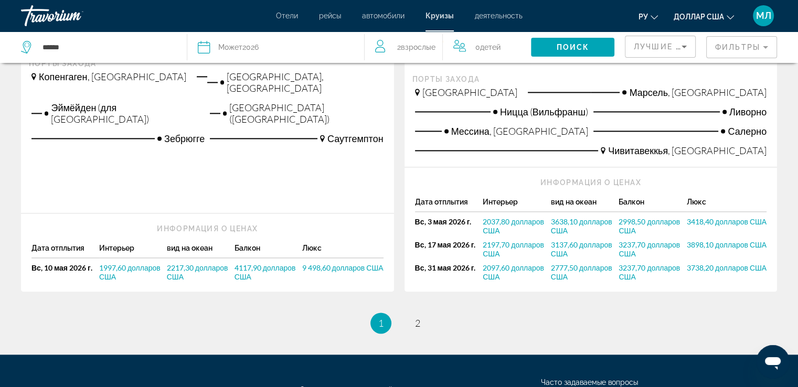
scroll to position [1351, 0]
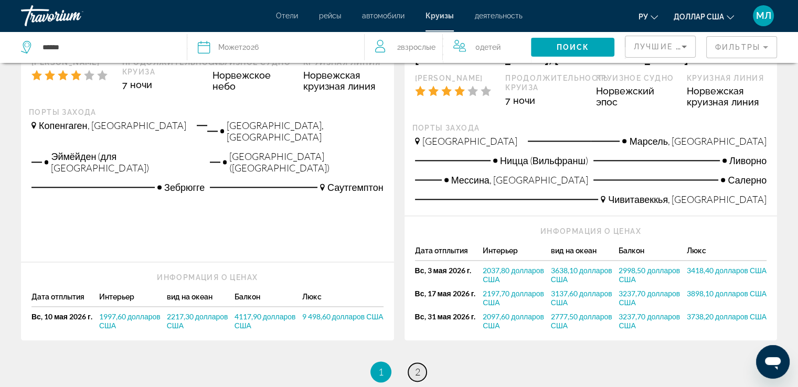
click at [415, 366] on font "2" at bounding box center [417, 372] width 5 height 12
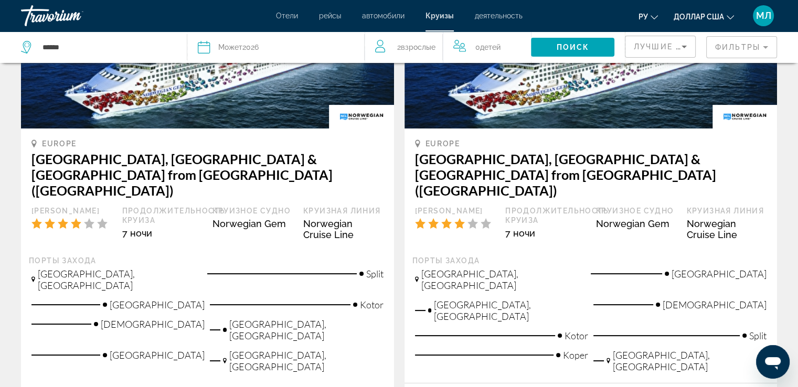
scroll to position [147, 0]
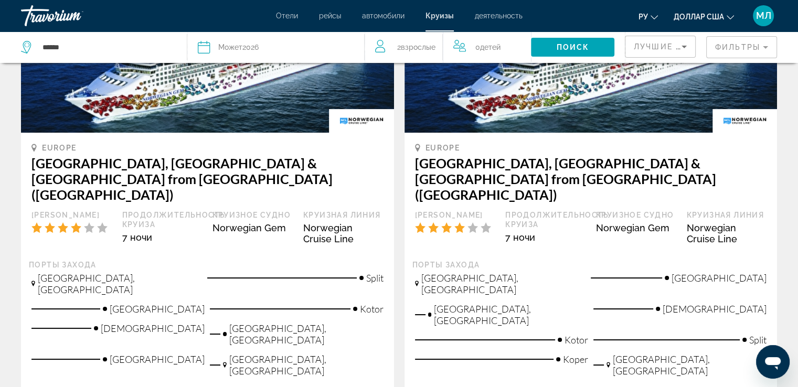
drag, startPoint x: 650, startPoint y: 101, endPoint x: 612, endPoint y: 118, distance: 41.1
click at [612, 118] on img "Основное содержание" at bounding box center [591, 49] width 373 height 168
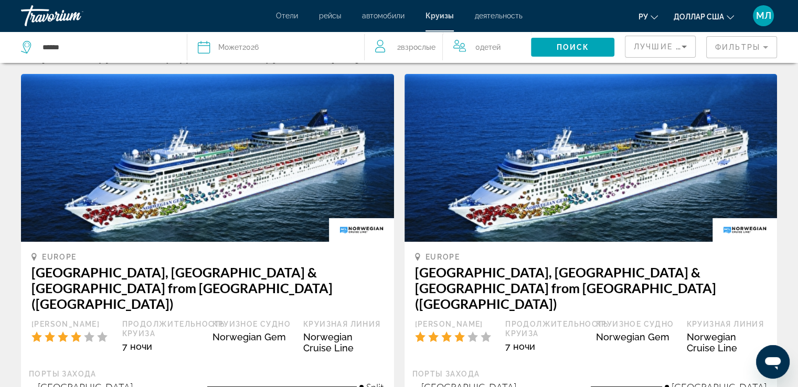
scroll to position [24, 0]
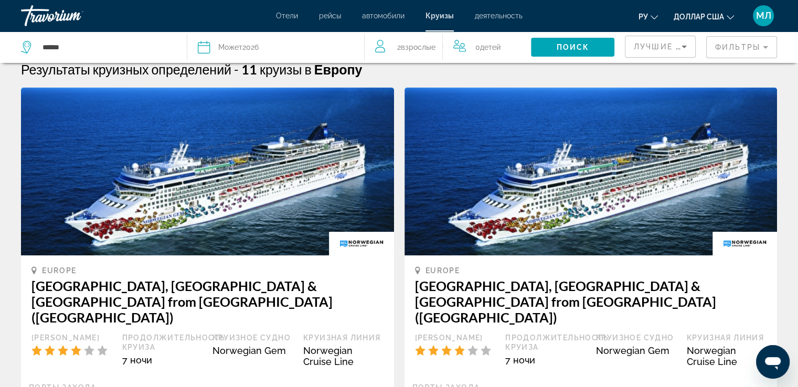
drag, startPoint x: 644, startPoint y: 108, endPoint x: 544, endPoint y: 114, distance: 101.0
click at [544, 114] on img "Основное содержание" at bounding box center [591, 172] width 373 height 168
click at [640, 130] on img "Основное содержание" at bounding box center [591, 172] width 373 height 168
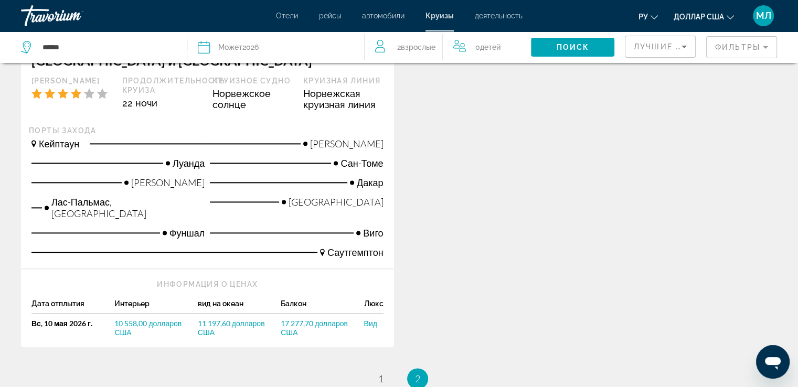
scroll to position [1301, 0]
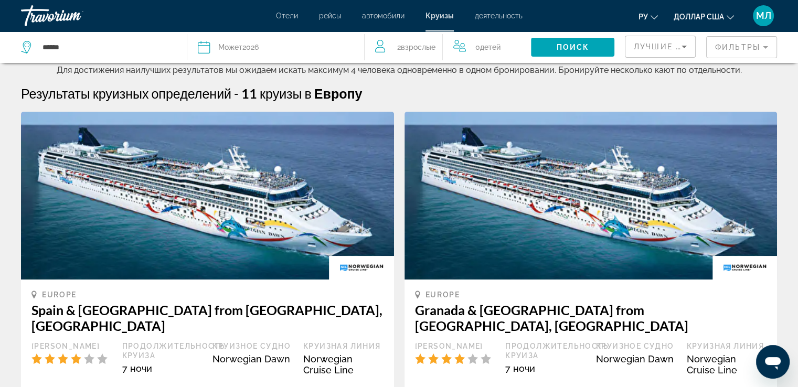
click at [753, 43] on mat-form-field "Фильтры" at bounding box center [741, 47] width 71 height 22
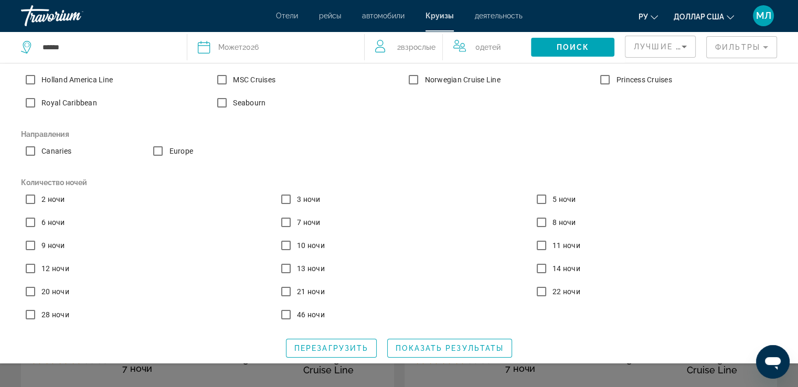
scroll to position [50, 0]
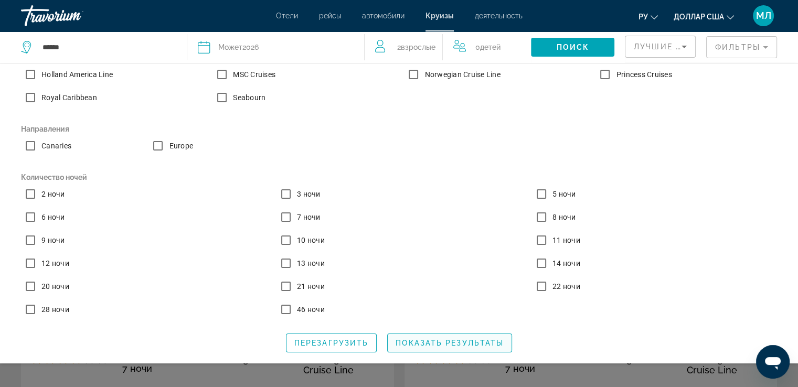
click at [442, 345] on span "Показать результаты" at bounding box center [450, 343] width 108 height 8
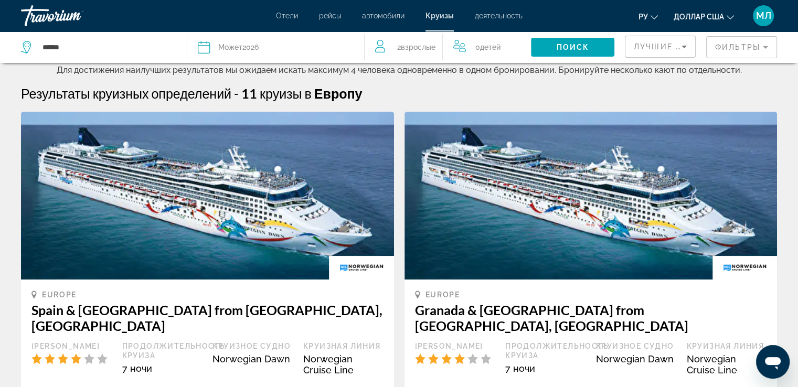
click at [740, 45] on mat-form-field "Фильтры" at bounding box center [741, 47] width 71 height 22
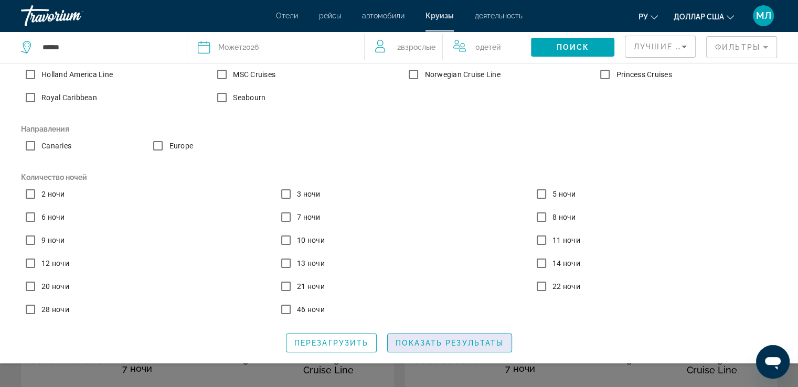
click at [417, 347] on span "Виджет поиска" at bounding box center [450, 343] width 124 height 25
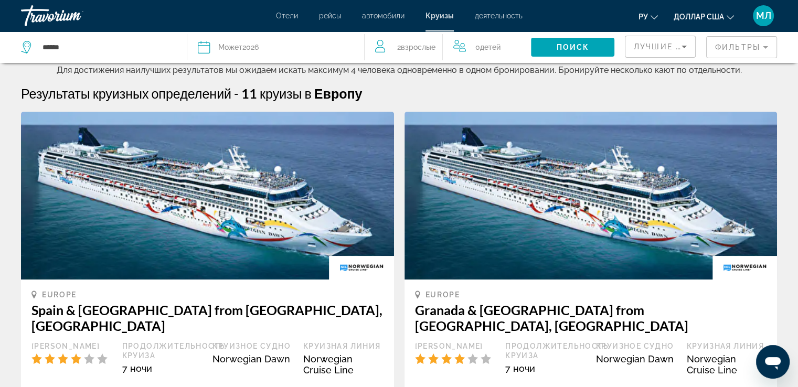
click at [490, 124] on img "Основное содержание" at bounding box center [591, 196] width 373 height 168
click at [451, 199] on img "Основное содержание" at bounding box center [591, 196] width 373 height 168
click at [745, 45] on mat-form-field "Фильтры" at bounding box center [741, 47] width 71 height 22
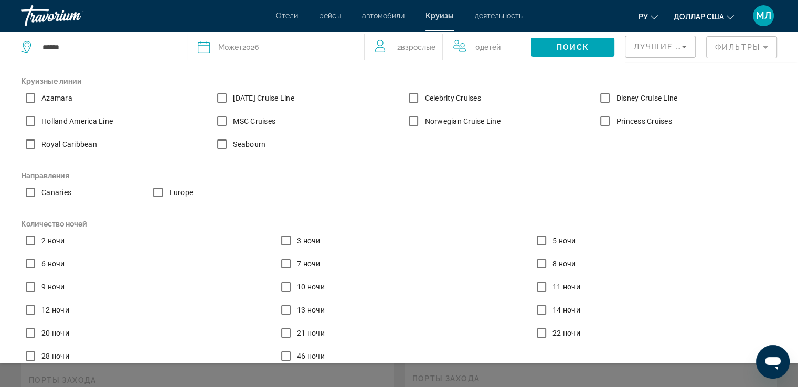
scroll to position [50, 0]
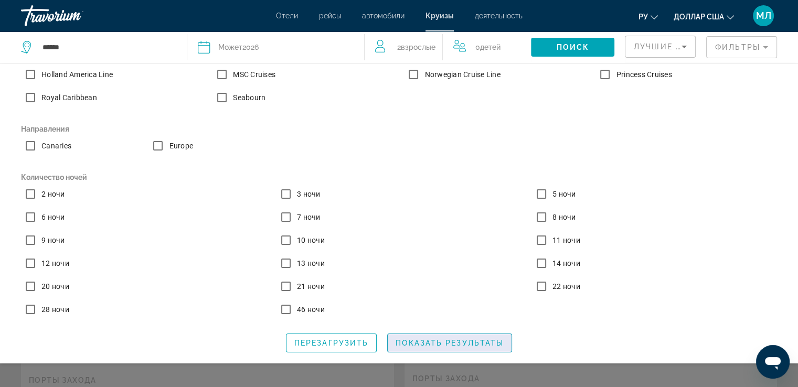
click at [436, 345] on span "Показать результаты" at bounding box center [450, 343] width 108 height 8
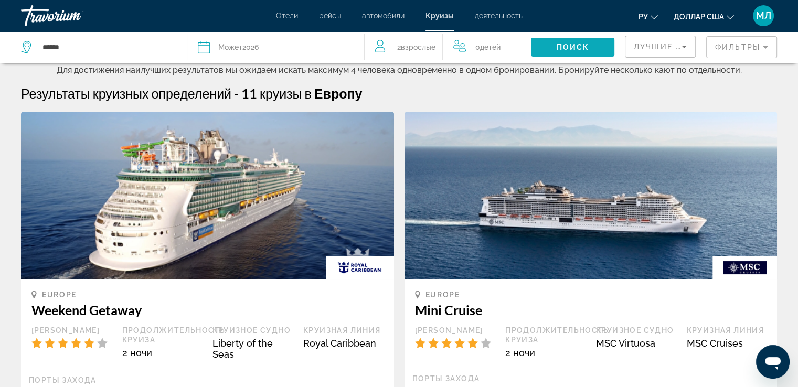
click at [586, 47] on font "Поиск" at bounding box center [572, 47] width 33 height 8
click at [576, 44] on font "Поиск" at bounding box center [572, 47] width 33 height 8
click at [739, 45] on mat-form-field "Фильтры" at bounding box center [741, 47] width 71 height 22
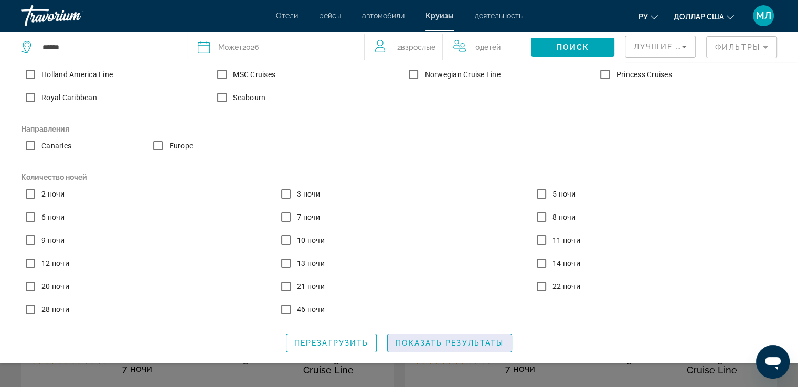
click at [444, 343] on span "Показать результаты" at bounding box center [450, 343] width 108 height 8
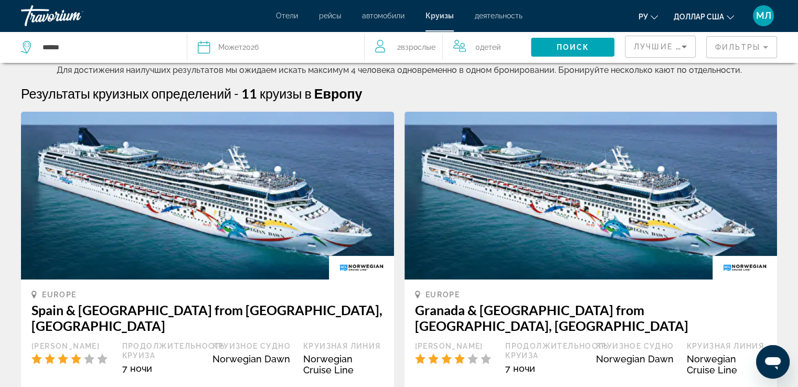
click at [753, 47] on mat-form-field "Фильтры" at bounding box center [741, 47] width 71 height 22
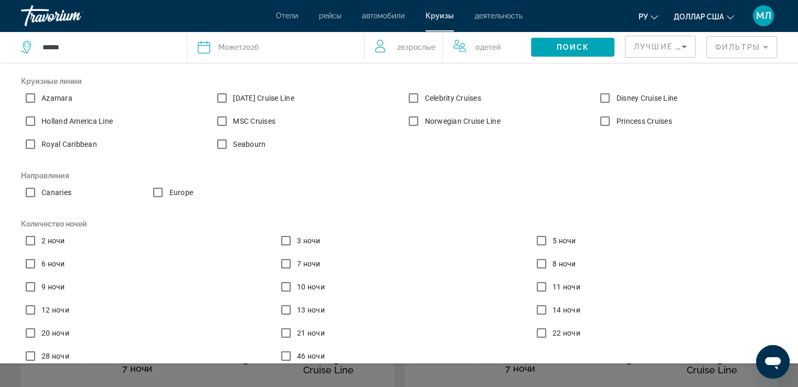
click at [661, 45] on font "Лучшие предложения" at bounding box center [690, 47] width 112 height 8
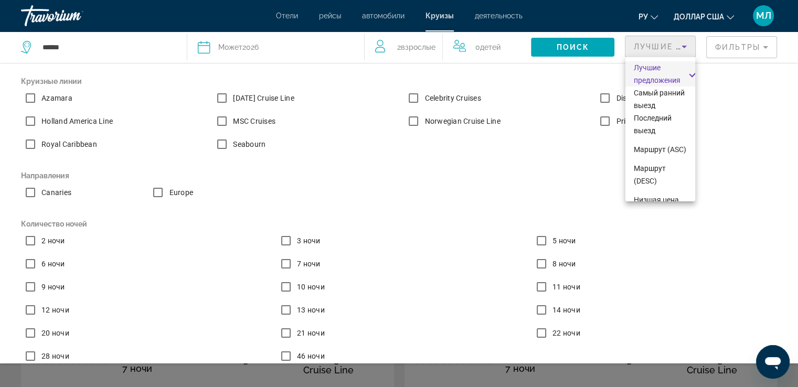
click at [745, 125] on div at bounding box center [399, 193] width 798 height 387
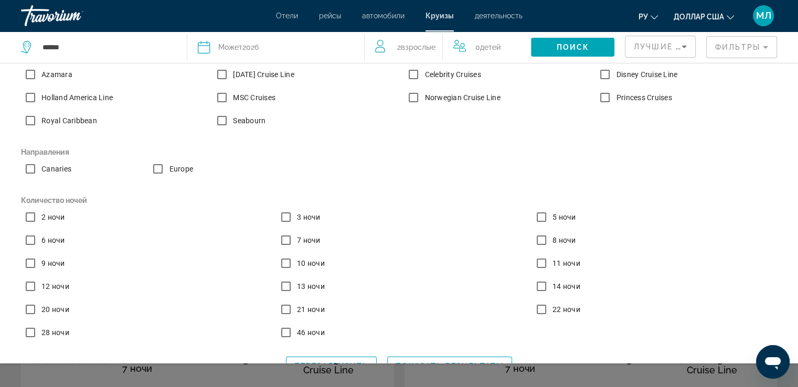
scroll to position [50, 0]
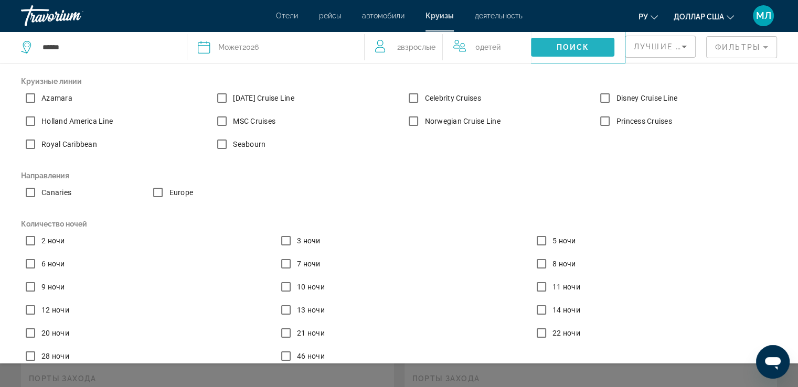
click at [582, 46] on font "Поиск" at bounding box center [572, 47] width 33 height 8
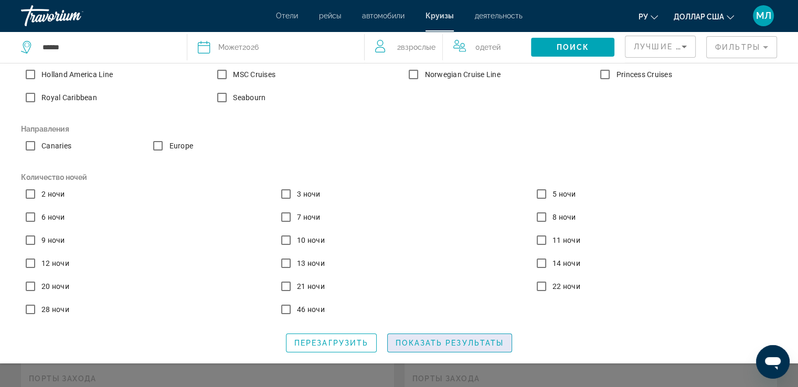
click at [479, 342] on span "Показать результаты" at bounding box center [450, 343] width 108 height 8
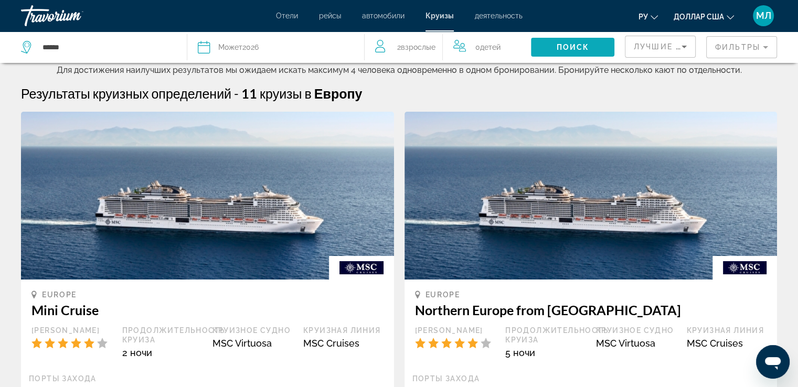
click at [583, 45] on font "Поиск" at bounding box center [572, 47] width 33 height 8
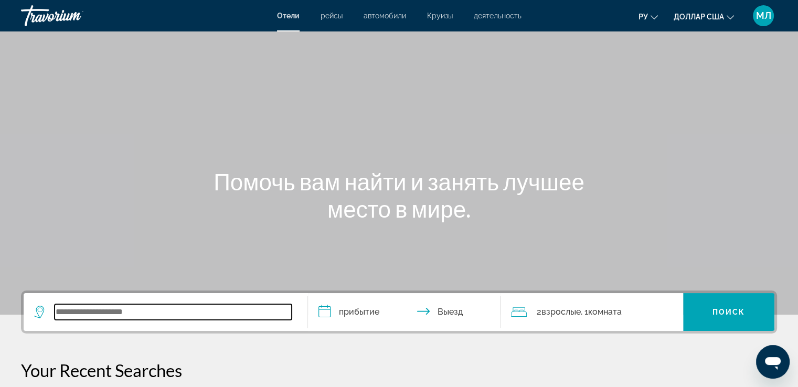
click at [124, 315] on input "Виджет поиска" at bounding box center [173, 312] width 237 height 16
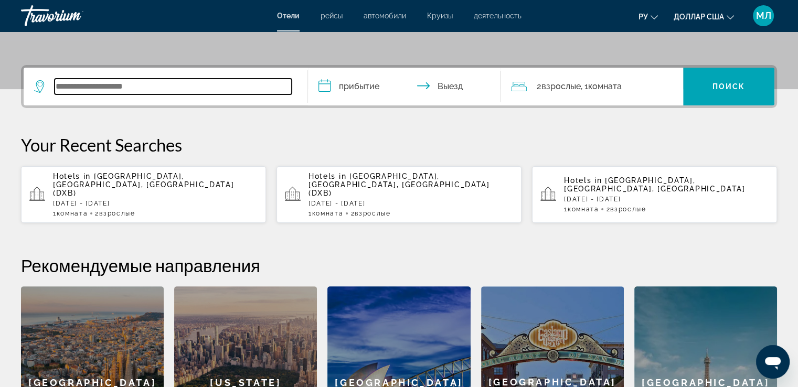
scroll to position [256, 0]
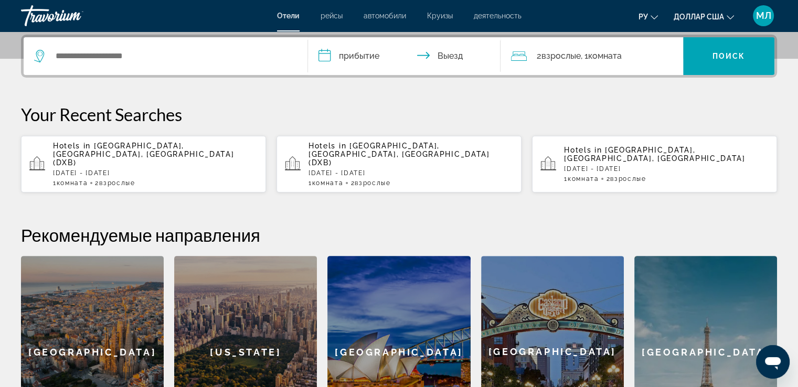
click at [436, 13] on font "Круизы" at bounding box center [440, 16] width 26 height 8
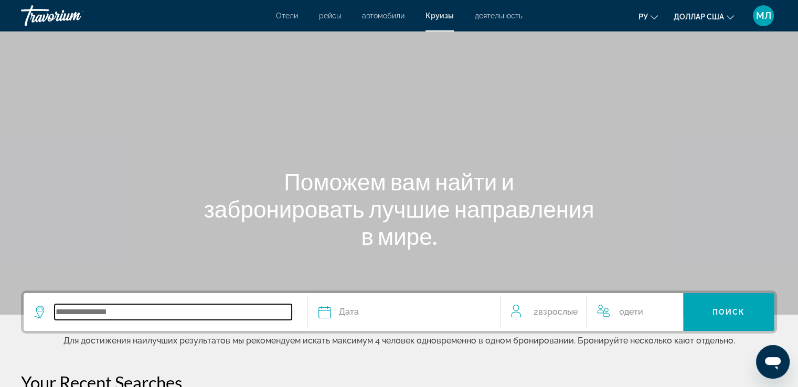
click at [173, 319] on input "Search widget" at bounding box center [173, 312] width 237 height 16
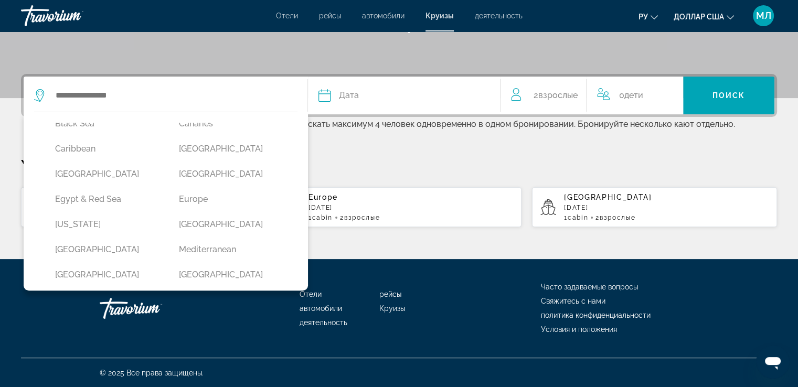
scroll to position [118, 0]
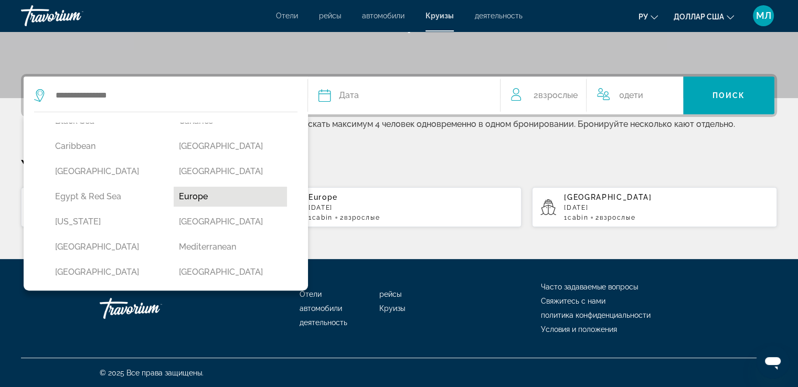
click at [200, 194] on button "Europe" at bounding box center [230, 197] width 113 height 20
type input "******"
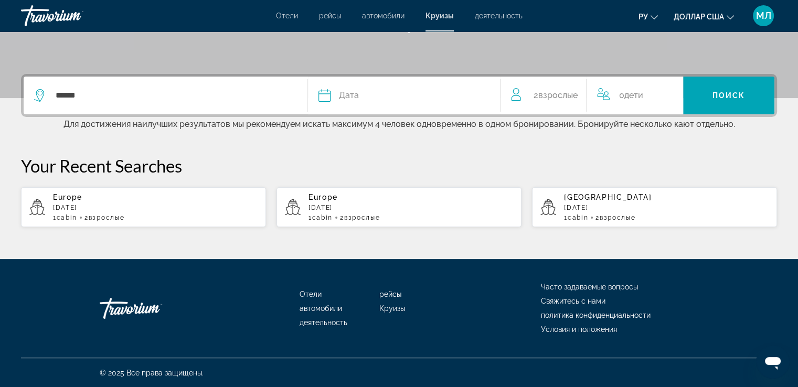
click at [351, 94] on span "Дата" at bounding box center [349, 95] width 20 height 15
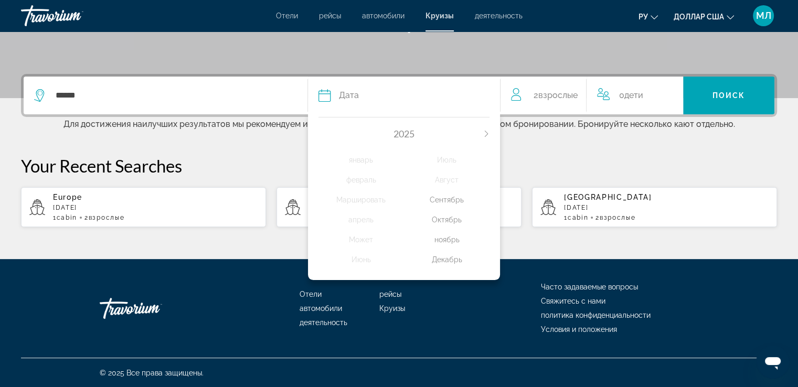
click at [489, 132] on icon "Next month" at bounding box center [486, 134] width 6 height 6
click at [368, 240] on div "Может" at bounding box center [362, 239] width 86 height 19
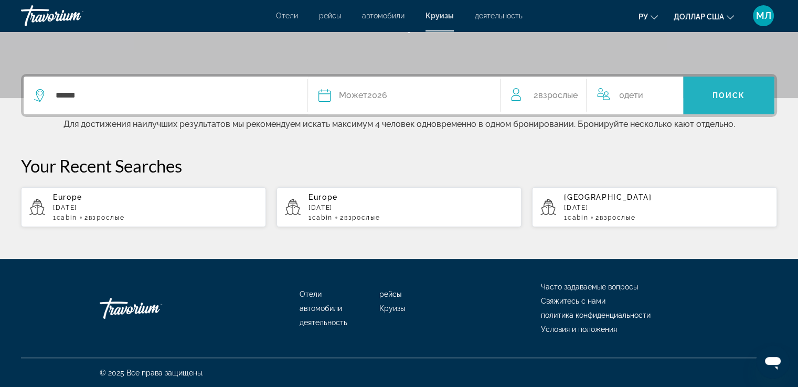
click at [723, 92] on span "Поиск" at bounding box center [729, 95] width 33 height 8
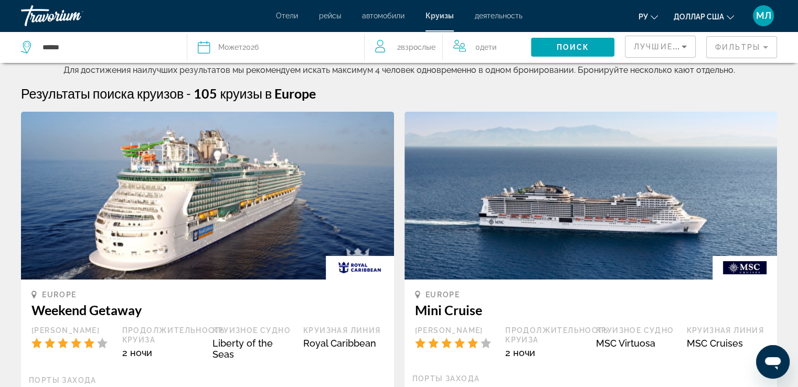
click at [749, 44] on mat-form-field "Фильтры" at bounding box center [741, 47] width 71 height 22
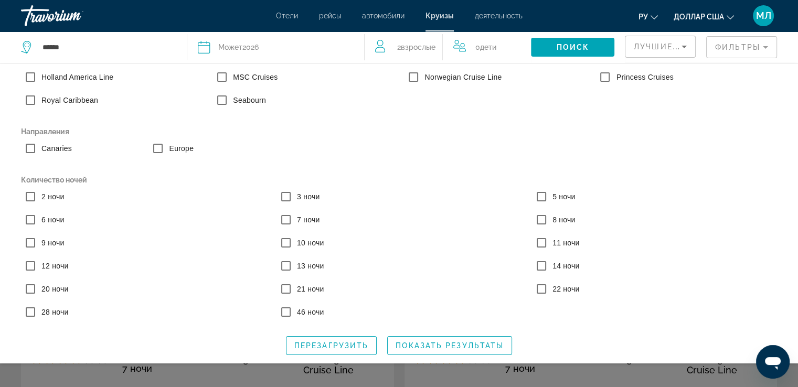
scroll to position [50, 0]
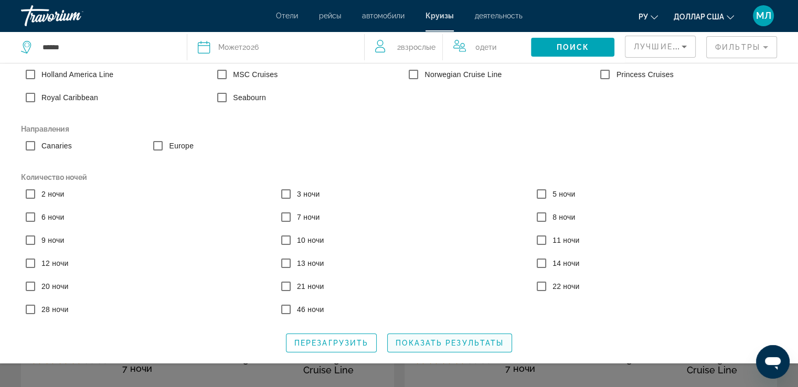
click at [409, 342] on span "Показать результаты" at bounding box center [450, 343] width 108 height 8
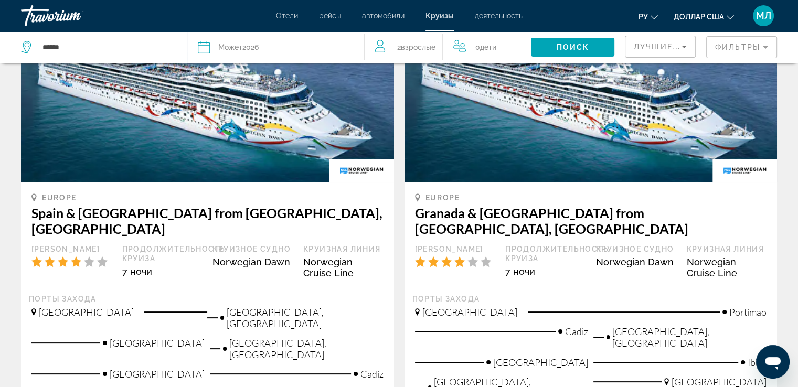
scroll to position [99, 0]
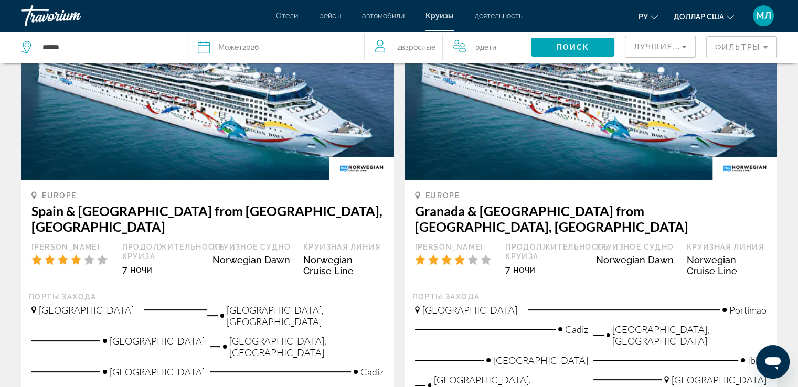
drag, startPoint x: 511, startPoint y: 132, endPoint x: 446, endPoint y: 128, distance: 65.8
click at [445, 129] on img "Основное содержание" at bounding box center [591, 97] width 373 height 168
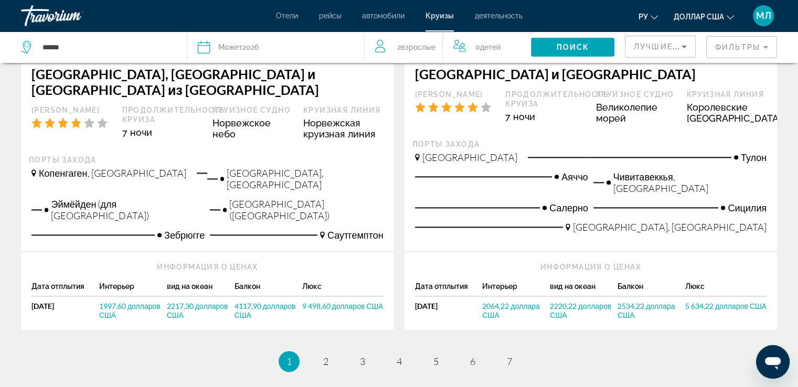
scroll to position [1296, 0]
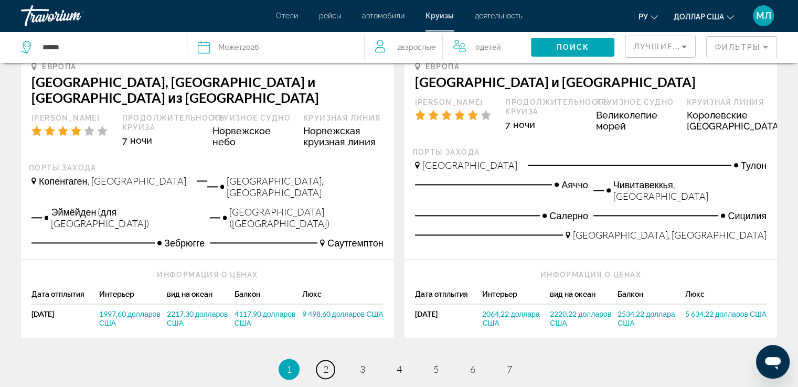
click at [323, 364] on font "2" at bounding box center [325, 370] width 5 height 12
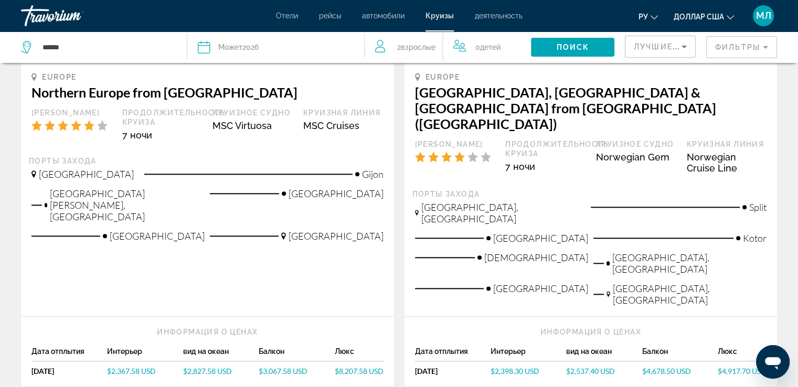
scroll to position [1273, 0]
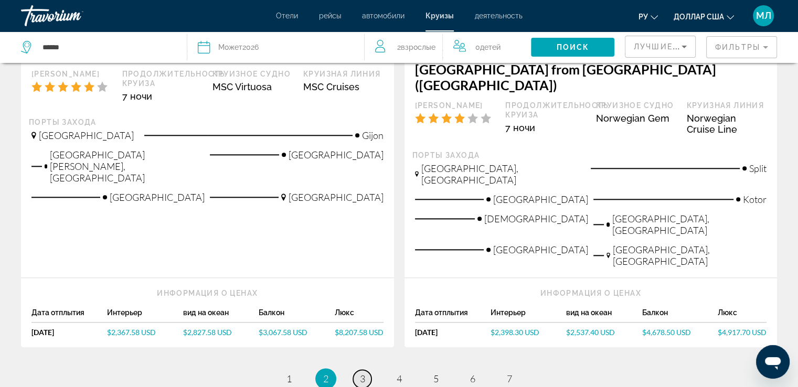
click at [361, 373] on font "3" at bounding box center [362, 379] width 5 height 12
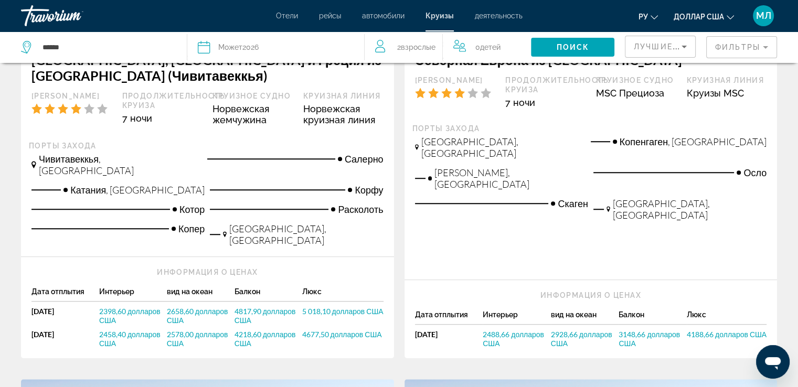
scroll to position [848, 0]
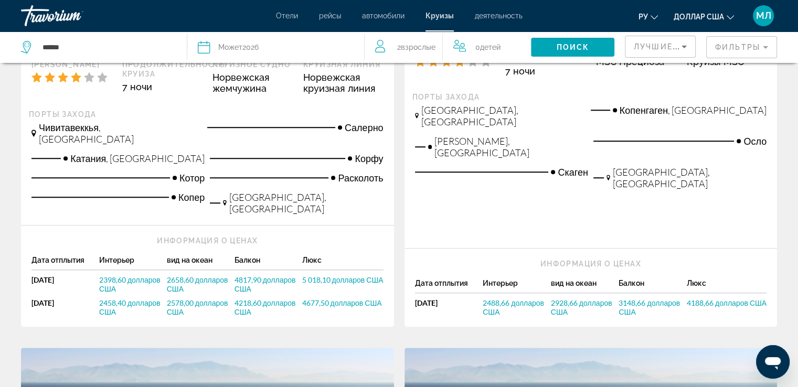
click at [488, 299] on font "2488,66 долларов США" at bounding box center [513, 308] width 61 height 18
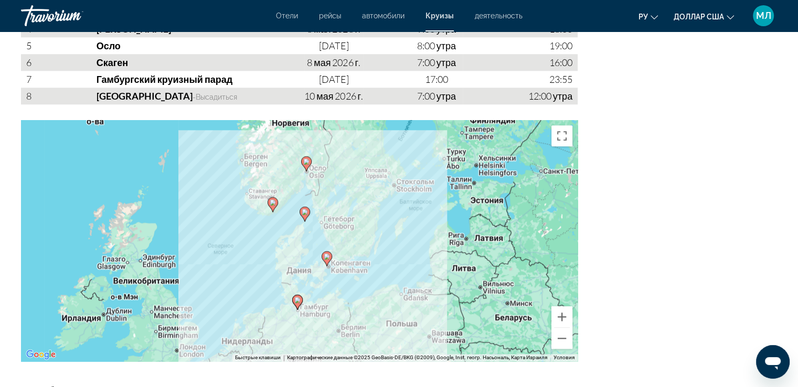
scroll to position [1115, 0]
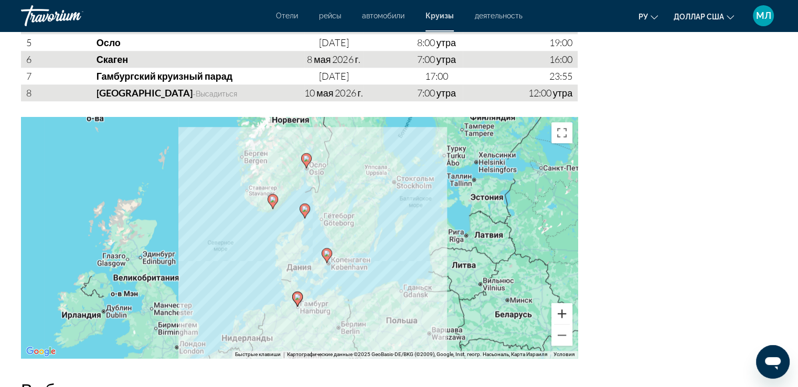
click at [563, 321] on button "Увеличить" at bounding box center [562, 313] width 21 height 21
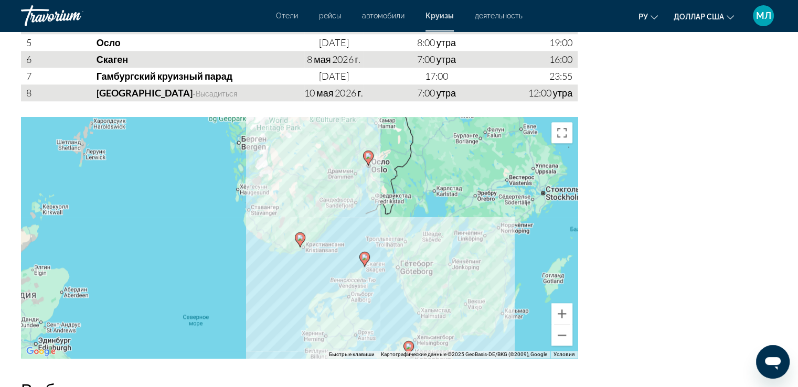
drag, startPoint x: 321, startPoint y: 206, endPoint x: 378, endPoint y: 277, distance: 91.1
click at [378, 277] on div "Чтобы активировать перетаскивание с помощью клавиатуры, нажмите Alt + Ввод. Пос…" at bounding box center [299, 237] width 557 height 241
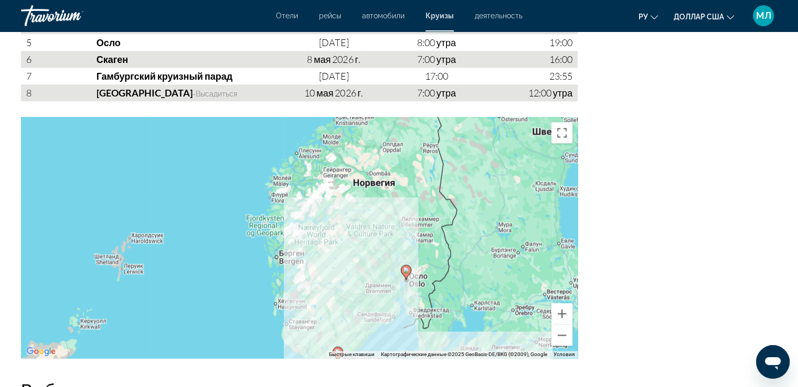
drag, startPoint x: 335, startPoint y: 211, endPoint x: 376, endPoint y: 305, distance: 102.7
click at [374, 320] on div "Чтобы активировать перетаскивание с помощью клавиатуры, нажмите Alt + Ввод. Пос…" at bounding box center [299, 237] width 557 height 241
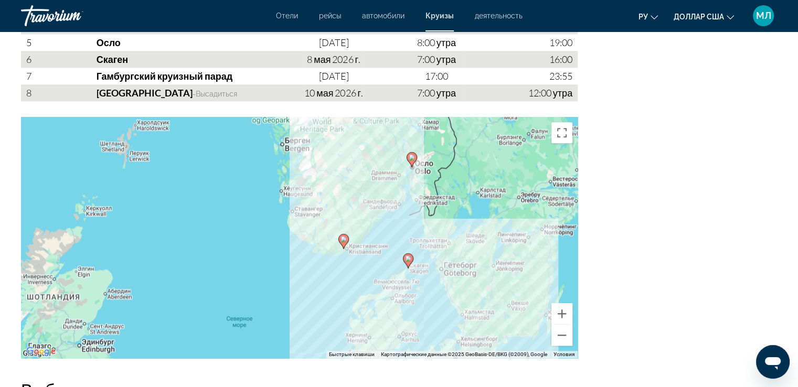
drag, startPoint x: 372, startPoint y: 322, endPoint x: 378, endPoint y: 242, distance: 80.0
click at [378, 242] on div "Чтобы активировать перетаскивание с помощью клавиатуры, нажмите Alt + Ввод. Пос…" at bounding box center [299, 237] width 557 height 241
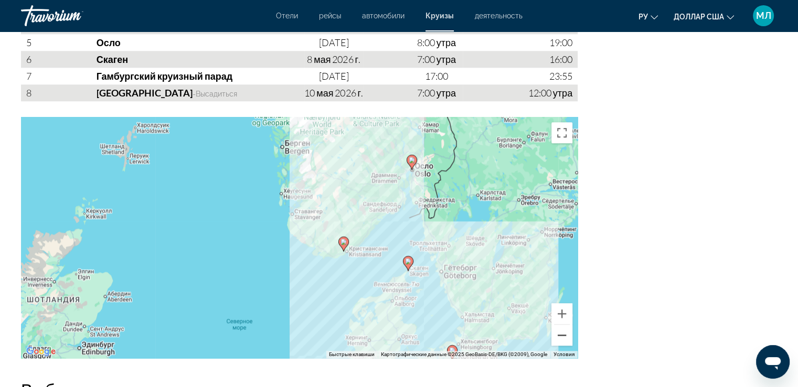
click at [562, 342] on button "Уменьшить" at bounding box center [562, 335] width 21 height 21
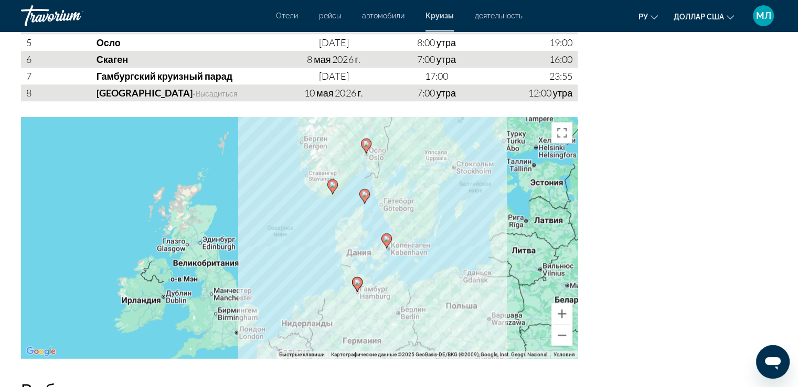
drag, startPoint x: 408, startPoint y: 248, endPoint x: 419, endPoint y: 196, distance: 53.1
click at [419, 196] on div "Чтобы активировать перетаскивание с помощью клавиатуры, нажмите Alt + Ввод. Пос…" at bounding box center [299, 237] width 557 height 241
click at [558, 320] on button "Увеличить" at bounding box center [562, 313] width 21 height 21
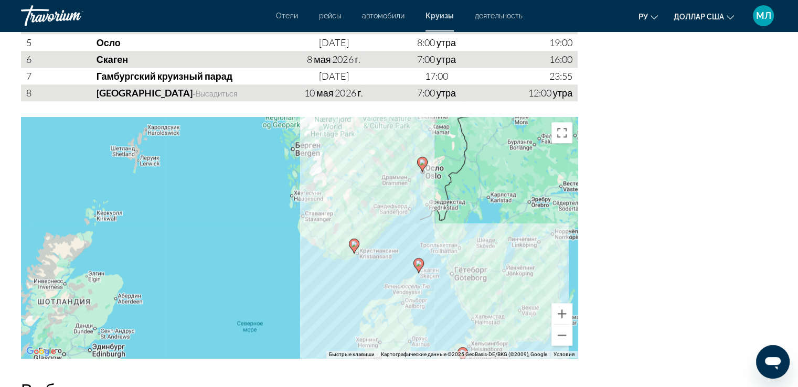
drag, startPoint x: 504, startPoint y: 177, endPoint x: 491, endPoint y: 282, distance: 105.7
click at [491, 282] on div "Чтобы активировать перетаскивание с помощью клавиатуры, нажмите Alt + Ввод. Пос…" at bounding box center [299, 237] width 557 height 241
click at [564, 324] on button "Увеличить" at bounding box center [562, 313] width 21 height 21
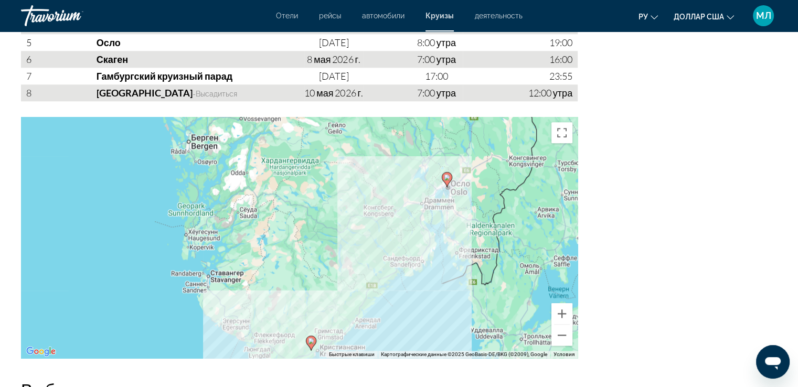
drag, startPoint x: 514, startPoint y: 215, endPoint x: 415, endPoint y: 292, distance: 126.0
click at [415, 299] on div "Чтобы активировать перетаскивание с помощью клавиатуры, нажмите Alt + Ввод. Пос…" at bounding box center [299, 237] width 557 height 241
click at [561, 323] on button "Увеличить" at bounding box center [562, 313] width 21 height 21
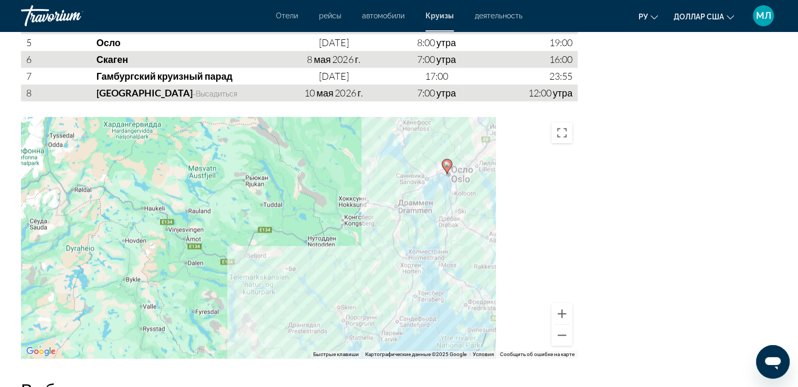
drag, startPoint x: 493, startPoint y: 252, endPoint x: 315, endPoint y: 313, distance: 188.7
click at [315, 313] on div "Чтобы активировать перетаскивание с помощью кнопок, нажмите Alt + Ввод. После э…" at bounding box center [299, 237] width 557 height 241
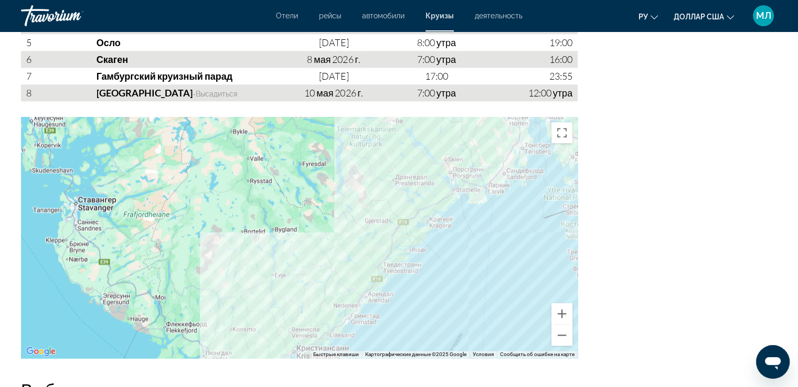
drag, startPoint x: 448, startPoint y: 288, endPoint x: 547, endPoint y: 144, distance: 174.7
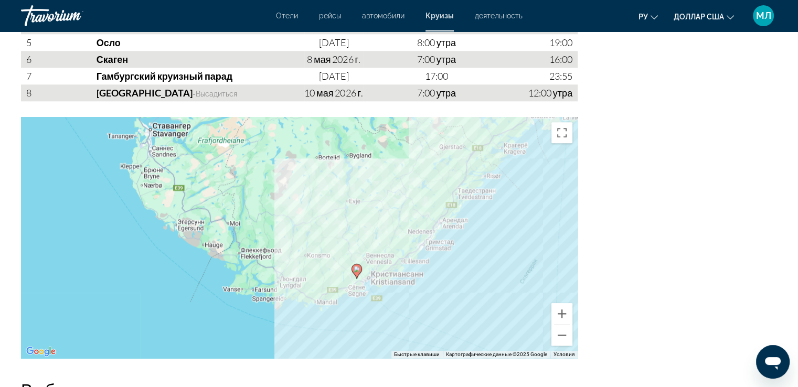
drag, startPoint x: 377, startPoint y: 314, endPoint x: 427, endPoint y: 258, distance: 75.5
click at [427, 258] on div "Чтобы активировать перетаскивание с помощью клавиатуры, нажмите Alt + Ввод. Пос…" at bounding box center [299, 237] width 557 height 241
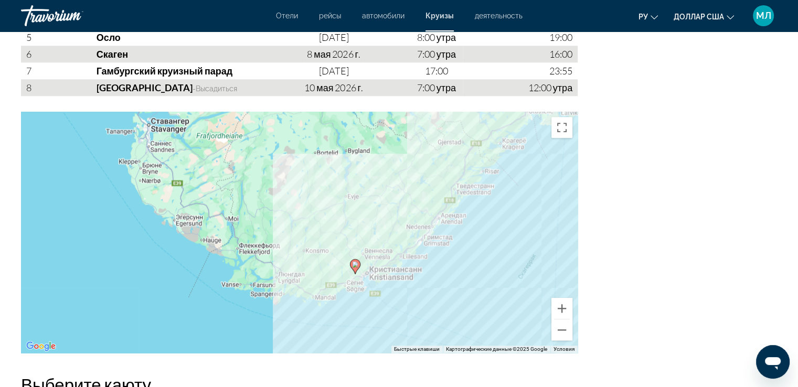
scroll to position [1123, 0]
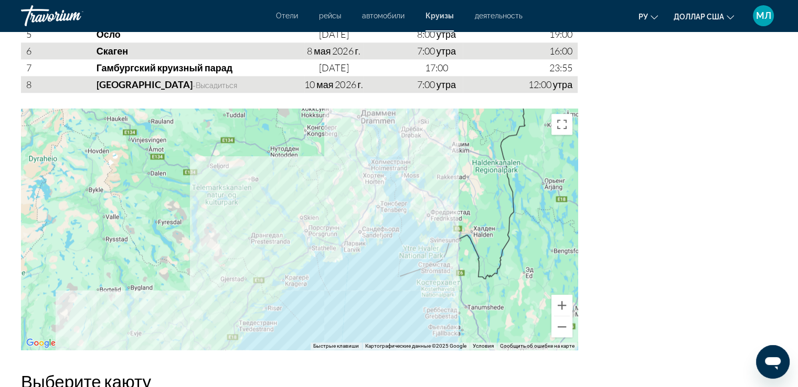
drag, startPoint x: 544, startPoint y: 185, endPoint x: 306, endPoint y: 338, distance: 283.5
click at [306, 338] on div "Чтобы активировать перетаскивание с помощью клавиатуры, нажмите Alt + Ввод. Пос…" at bounding box center [299, 229] width 557 height 241
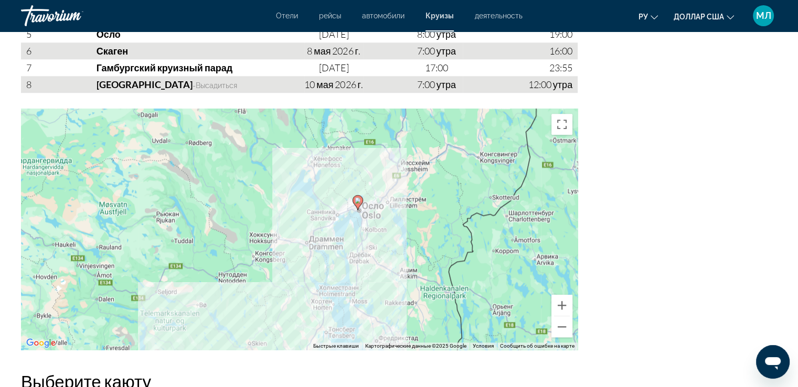
drag, startPoint x: 406, startPoint y: 147, endPoint x: 373, endPoint y: 259, distance: 116.6
click at [373, 259] on div "Чтобы активировать перетаскивание с помощью клавиатуры, нажмите Alt + Ввод. Пос…" at bounding box center [299, 229] width 557 height 241
click at [560, 312] on button "Увеличить" at bounding box center [562, 305] width 21 height 21
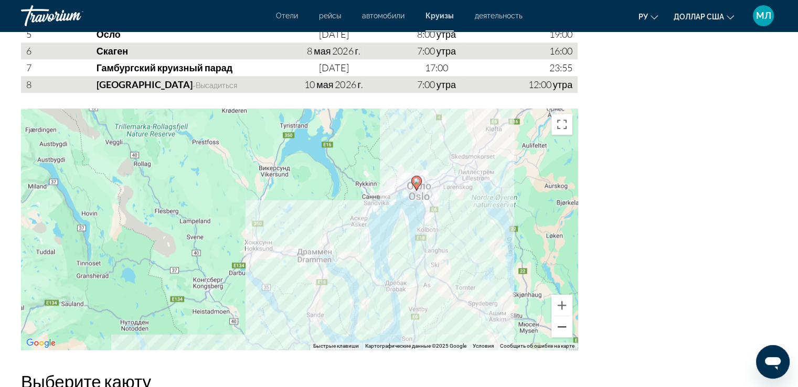
click at [560, 335] on button "Уменьшить" at bounding box center [562, 326] width 21 height 21
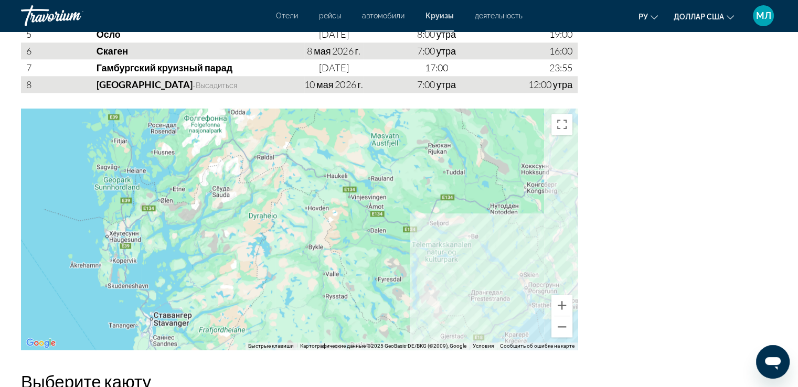
drag, startPoint x: 99, startPoint y: 280, endPoint x: 363, endPoint y: 210, distance: 273.5
click at [363, 210] on div "Чтобы активировать перетаскивание с помощью клавиатуры, нажмите Alt + Ввод. Пос…" at bounding box center [299, 229] width 557 height 241
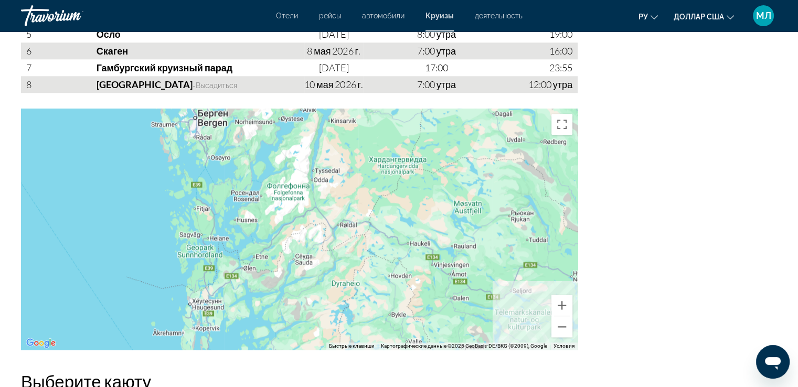
drag, startPoint x: 178, startPoint y: 335, endPoint x: 253, endPoint y: 374, distance: 84.3
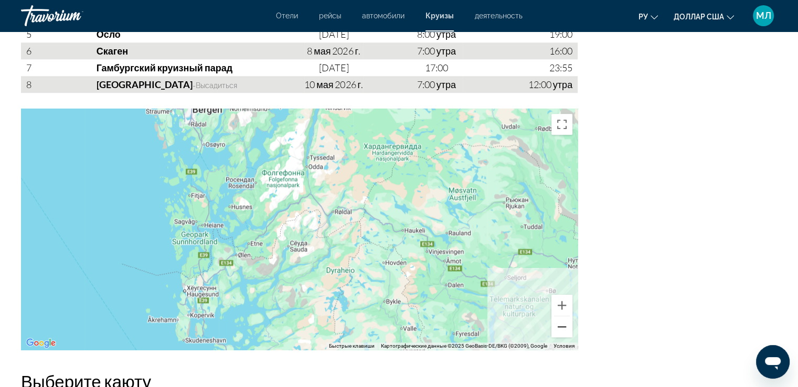
click at [557, 336] on button "Уменьшить" at bounding box center [562, 326] width 21 height 21
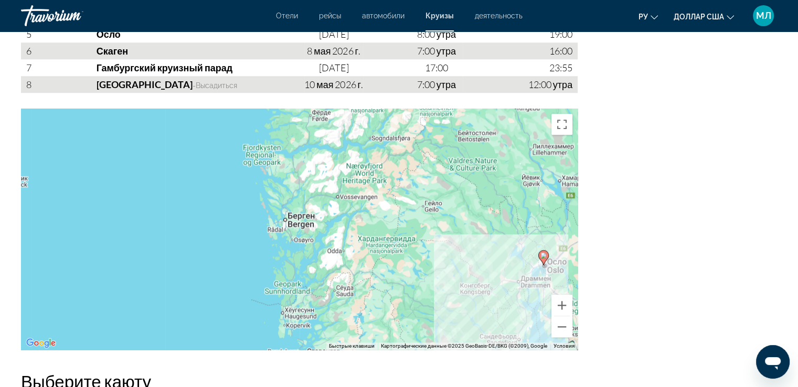
drag, startPoint x: 276, startPoint y: 225, endPoint x: 316, endPoint y: 279, distance: 67.9
click at [316, 279] on div "Чтобы активировать перетаскивание с помощью клавиатуры, нажмите Alt + Ввод. Пос…" at bounding box center [299, 229] width 557 height 241
click at [563, 312] on button "Увеличить" at bounding box center [562, 305] width 21 height 21
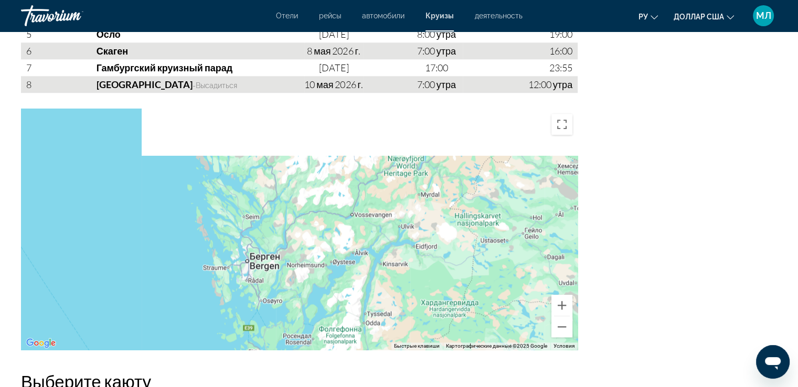
drag, startPoint x: 451, startPoint y: 162, endPoint x: 420, endPoint y: 239, distance: 83.3
click at [420, 239] on div "Основное содержание" at bounding box center [299, 229] width 557 height 241
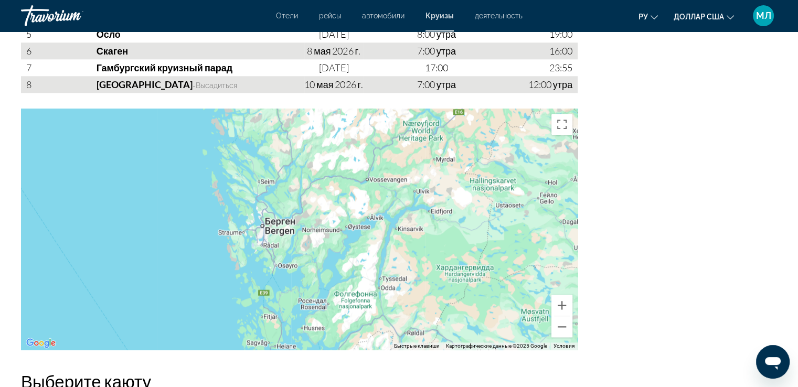
drag, startPoint x: 382, startPoint y: 343, endPoint x: 407, endPoint y: 277, distance: 70.9
click at [407, 277] on div "Основное содержание" at bounding box center [299, 229] width 557 height 241
click at [559, 337] on button "Уменьшить" at bounding box center [562, 326] width 21 height 21
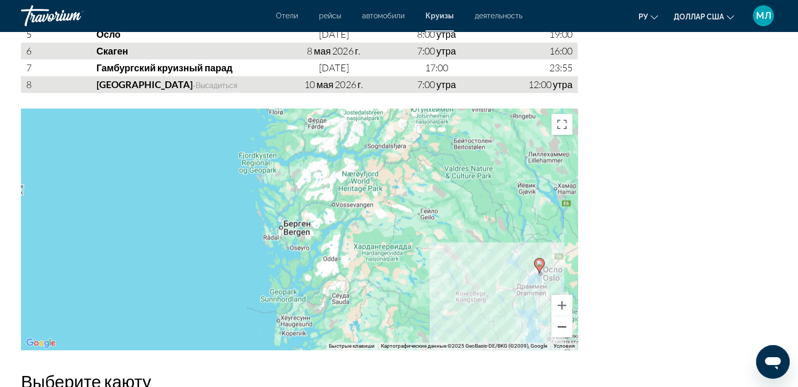
click at [556, 336] on button "Уменьшить" at bounding box center [562, 326] width 21 height 21
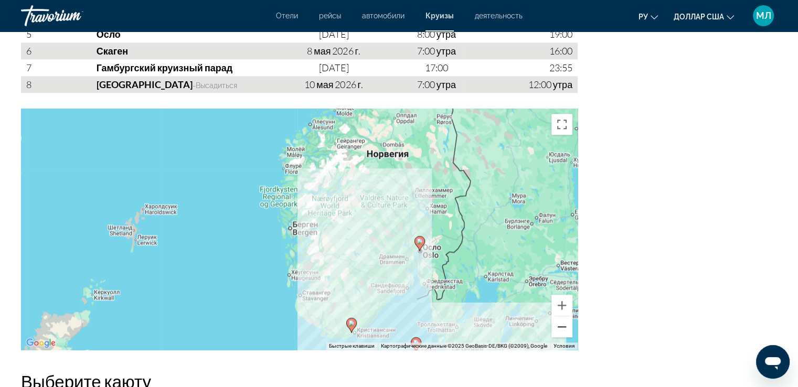
click at [560, 331] on button "Уменьшить" at bounding box center [562, 326] width 21 height 21
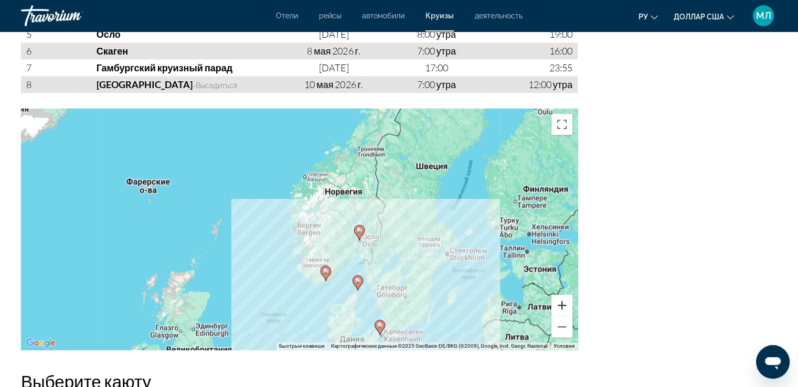
click at [563, 314] on button "Увеличить" at bounding box center [562, 305] width 21 height 21
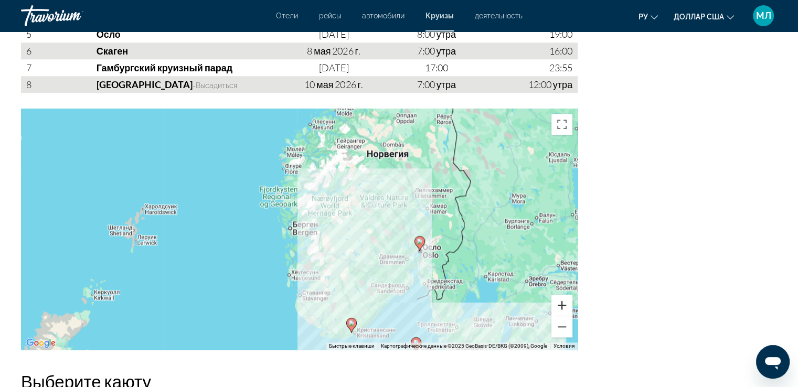
click at [563, 314] on button "Увеличить" at bounding box center [562, 305] width 21 height 21
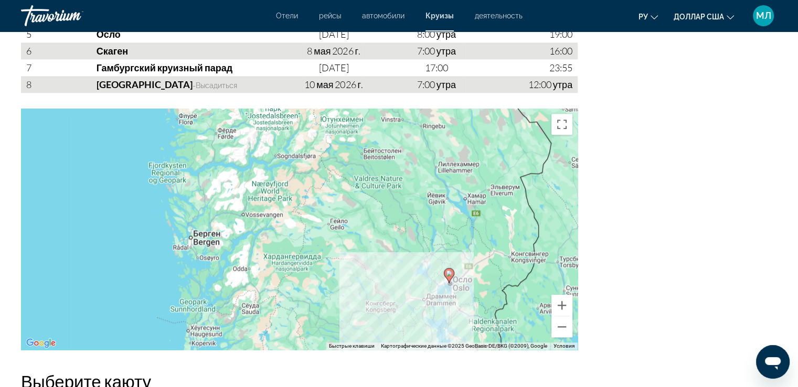
drag, startPoint x: 510, startPoint y: 261, endPoint x: 417, endPoint y: 271, distance: 93.4
click at [417, 271] on div "Чтобы активировать перетаскивание с помощью клавиатуры, нажмите Alt + Ввод. Пос…" at bounding box center [299, 229] width 557 height 241
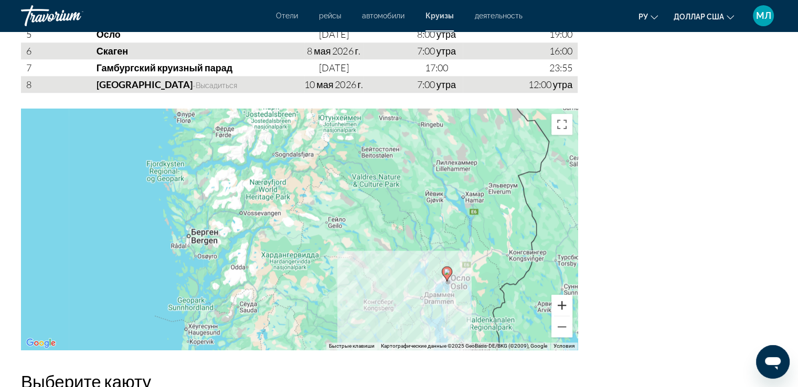
click at [561, 316] on button "Увеличить" at bounding box center [562, 305] width 21 height 21
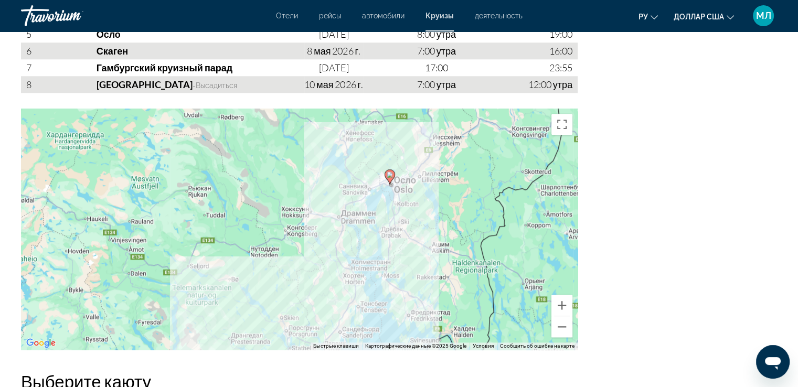
drag, startPoint x: 514, startPoint y: 272, endPoint x: 303, endPoint y: 117, distance: 261.5
click at [303, 117] on div "Чтобы активировать перетаскивание с помощью клавиатуры, нажмите Alt + Ввод. Пос…" at bounding box center [299, 229] width 557 height 241
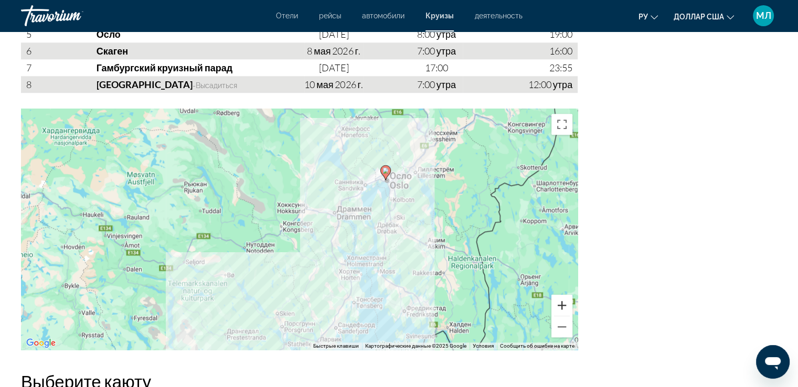
click at [563, 313] on button "Увеличить" at bounding box center [562, 305] width 21 height 21
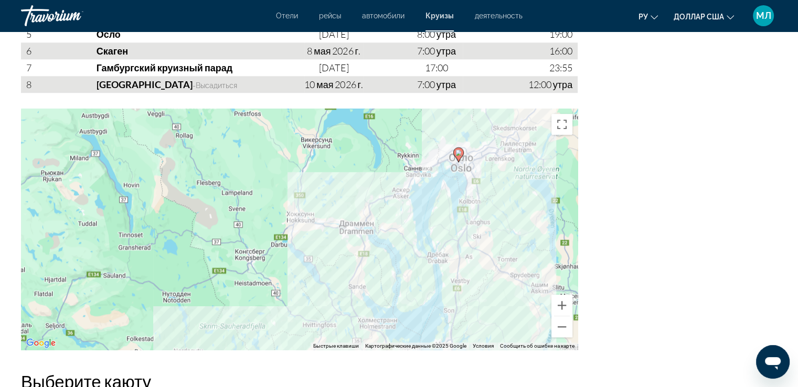
drag, startPoint x: 527, startPoint y: 203, endPoint x: 514, endPoint y: 235, distance: 34.1
click at [514, 235] on div "Чтобы активировать перетаскивание с помощью клавиатуры, нажмите Alt + Ввод. Пос…" at bounding box center [299, 229] width 557 height 241
click at [565, 337] on button "Уменьшить" at bounding box center [562, 326] width 21 height 21
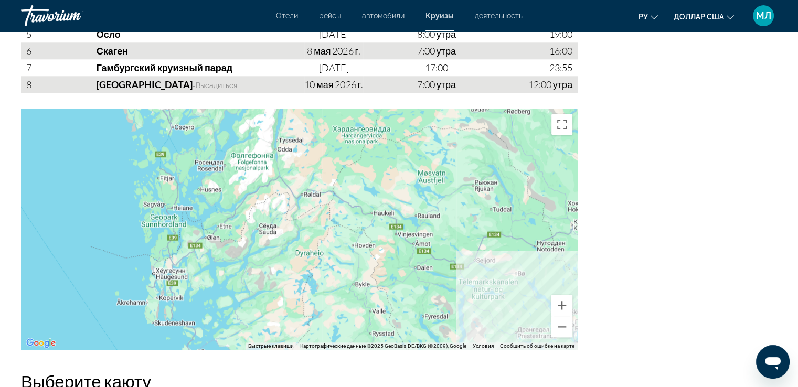
drag, startPoint x: 209, startPoint y: 205, endPoint x: 500, endPoint y: 192, distance: 291.6
click at [516, 187] on div "Чтобы активировать перетаскивание с помощью клавиатуры, нажмите Alt + Ввод. Пос…" at bounding box center [299, 229] width 557 height 241
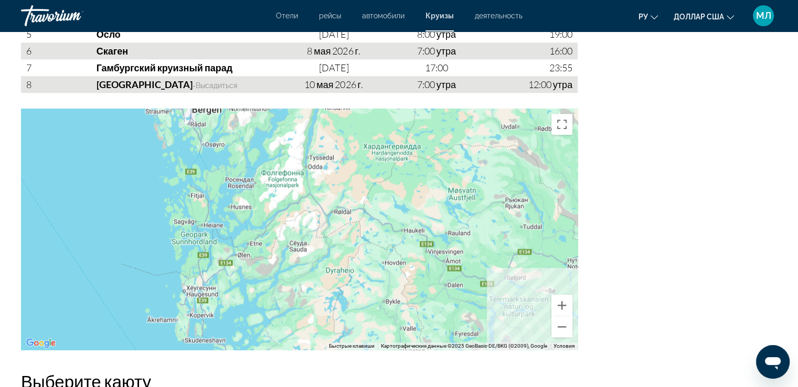
drag, startPoint x: 230, startPoint y: 231, endPoint x: 239, endPoint y: 258, distance: 27.7
click at [239, 258] on div "Основное содержание" at bounding box center [299, 229] width 557 height 241
click at [561, 335] on button "Уменьшить" at bounding box center [562, 326] width 21 height 21
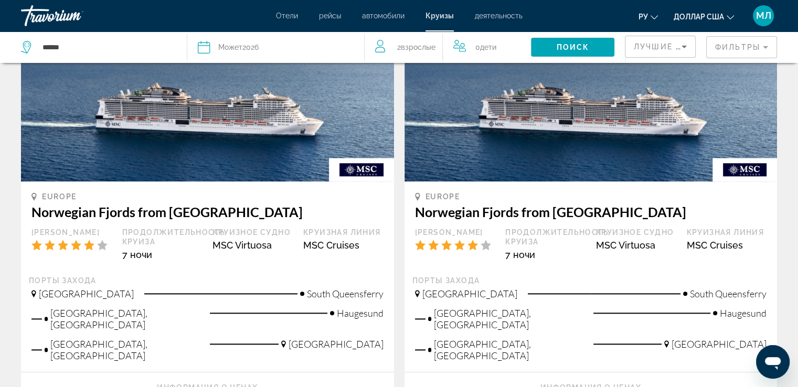
scroll to position [1134, 0]
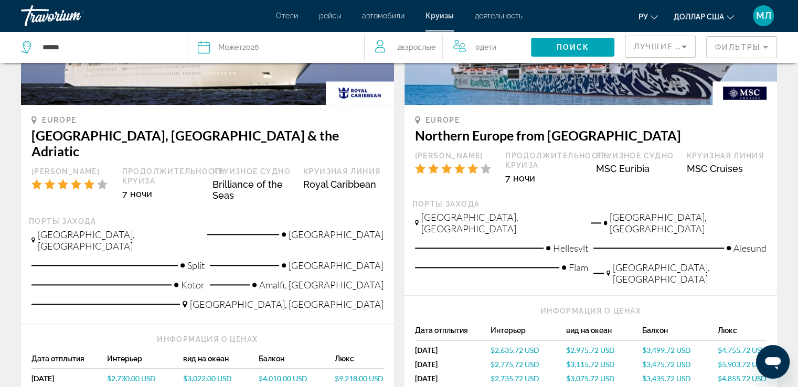
scroll to position [1224, 0]
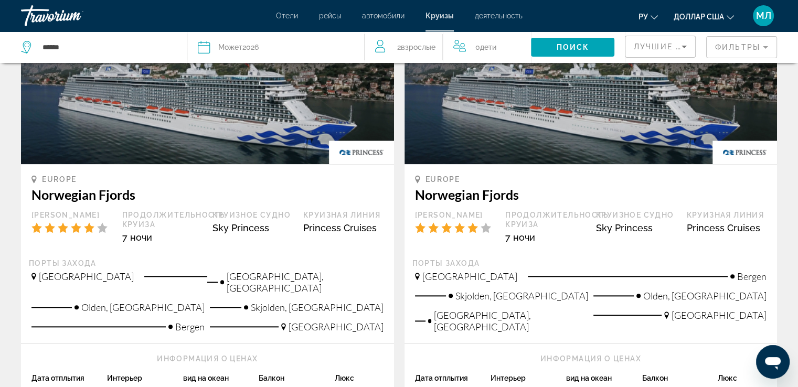
scroll to position [1128, 0]
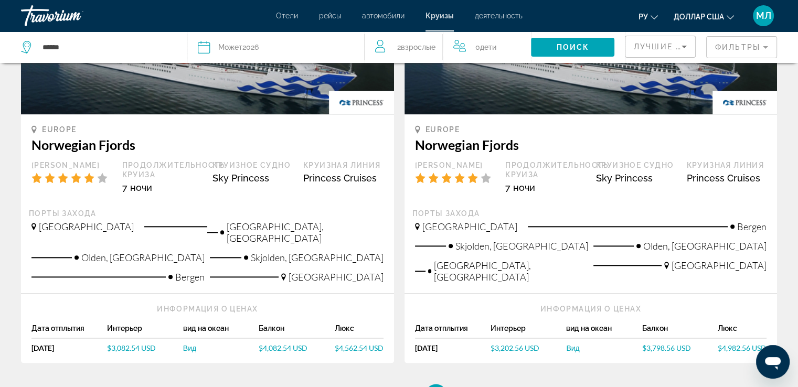
click at [501, 344] on span "$3,202.56 USD" at bounding box center [515, 348] width 49 height 9
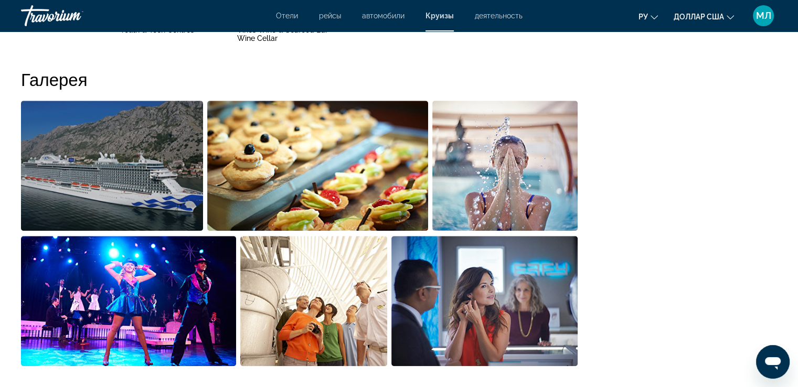
scroll to position [686, 0]
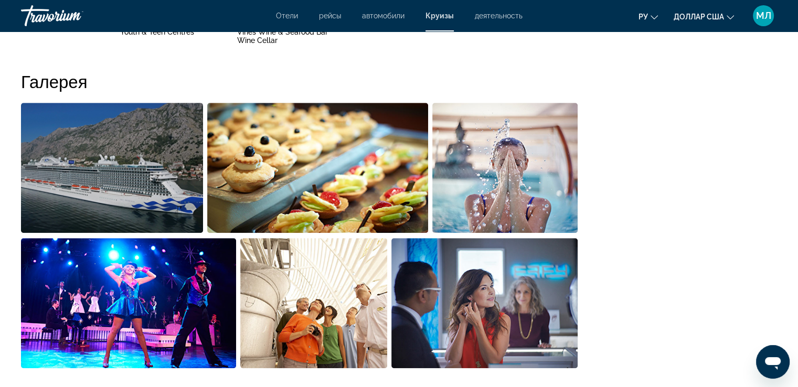
click at [102, 177] on img "Open full-screen image slider" at bounding box center [112, 168] width 182 height 130
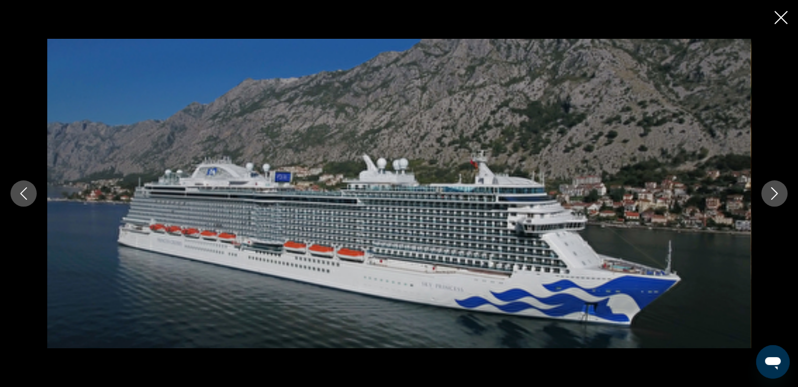
click at [771, 193] on icon "Next image" at bounding box center [774, 193] width 13 height 13
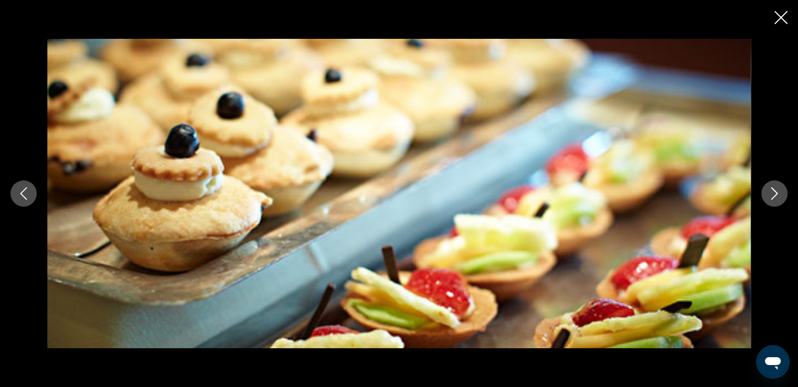
click at [771, 193] on icon "Next image" at bounding box center [774, 193] width 13 height 13
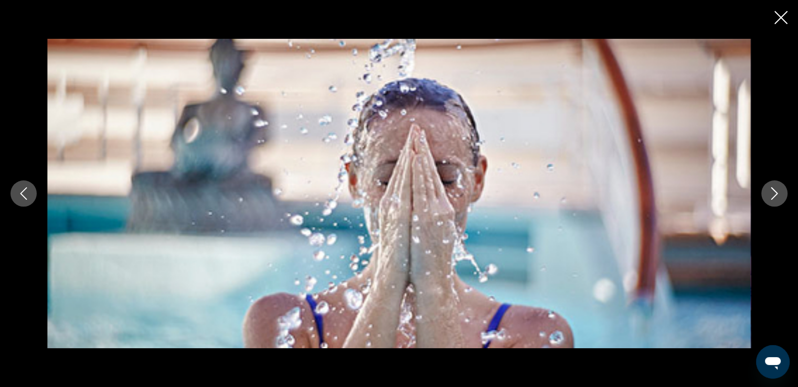
click at [771, 193] on icon "Next image" at bounding box center [774, 193] width 13 height 13
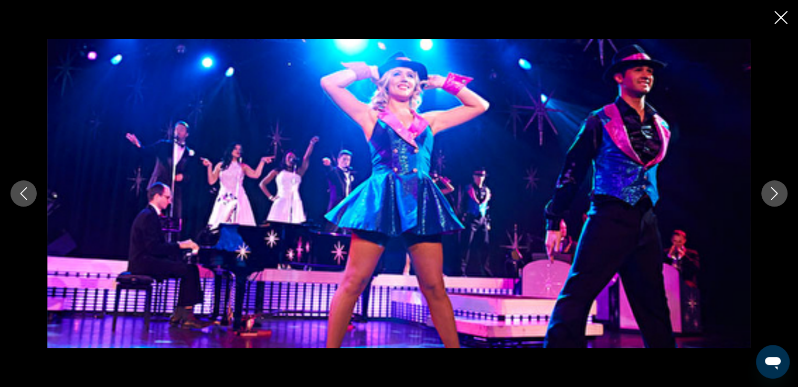
click at [771, 193] on icon "Next image" at bounding box center [774, 193] width 13 height 13
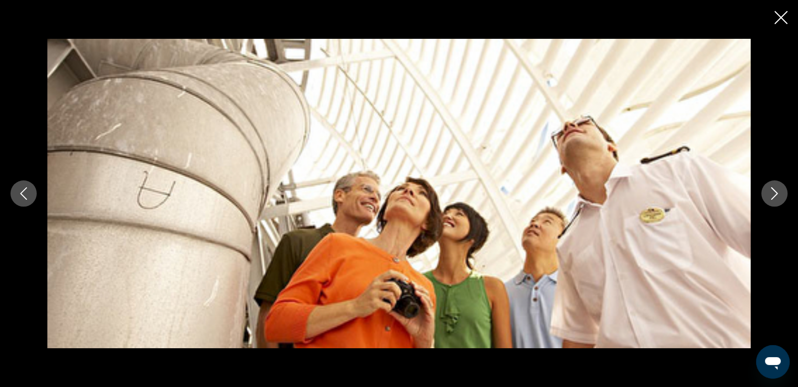
click at [771, 193] on icon "Next image" at bounding box center [774, 193] width 13 height 13
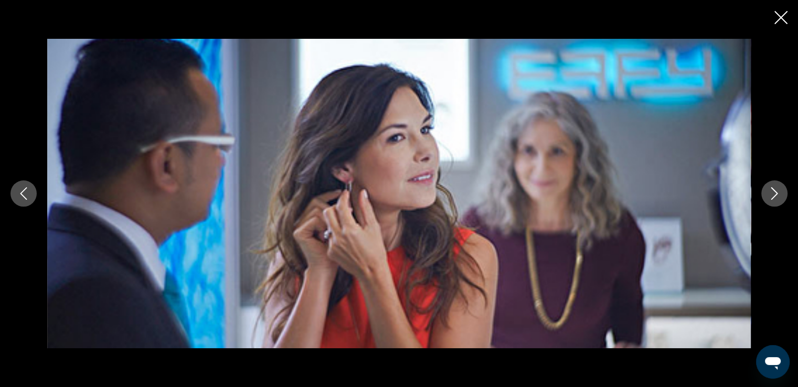
click at [771, 193] on icon "Next image" at bounding box center [774, 193] width 13 height 13
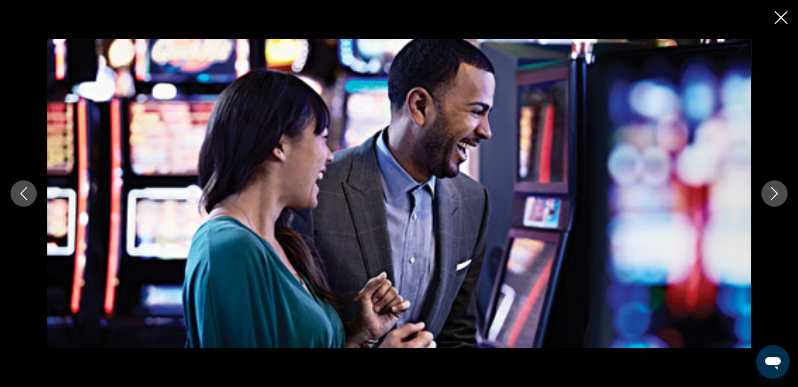
click at [771, 193] on icon "Next image" at bounding box center [774, 193] width 13 height 13
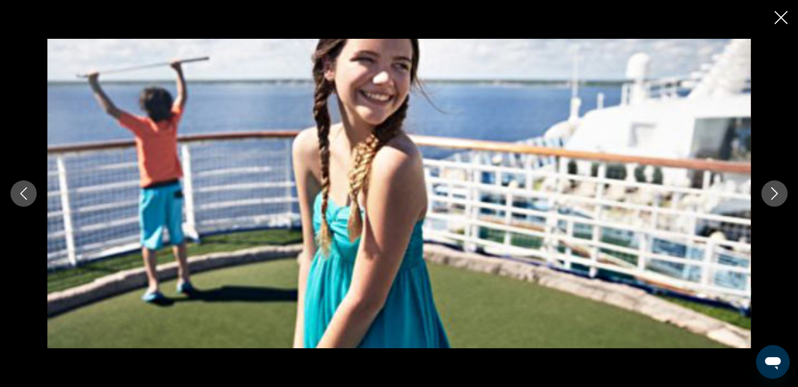
click at [771, 193] on icon "Next image" at bounding box center [774, 193] width 13 height 13
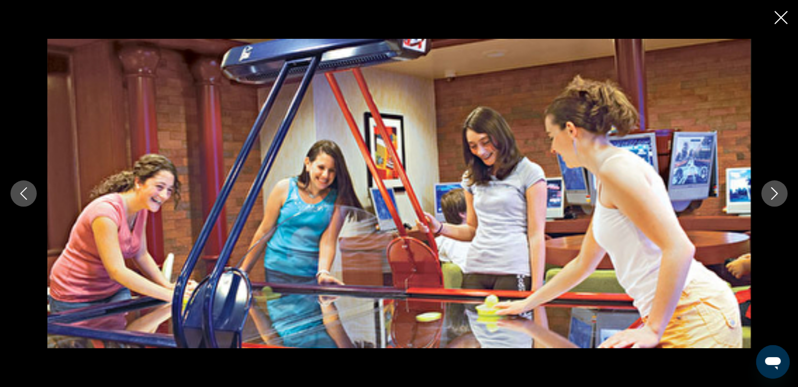
click at [771, 193] on icon "Next image" at bounding box center [774, 193] width 13 height 13
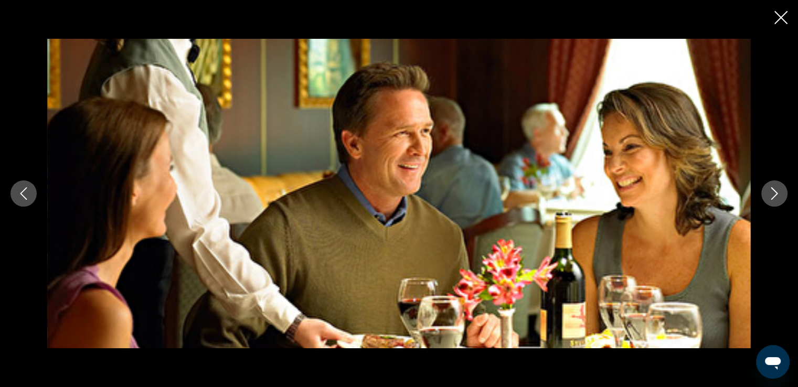
click at [771, 193] on icon "Next image" at bounding box center [774, 193] width 13 height 13
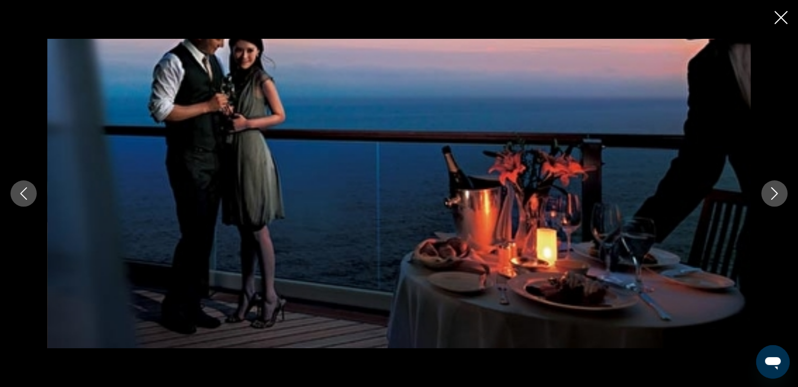
click at [771, 193] on icon "Next image" at bounding box center [774, 193] width 13 height 13
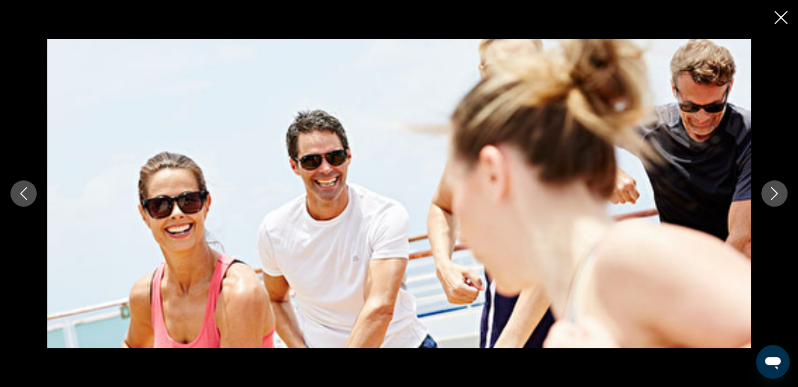
click at [771, 193] on icon "Next image" at bounding box center [774, 193] width 13 height 13
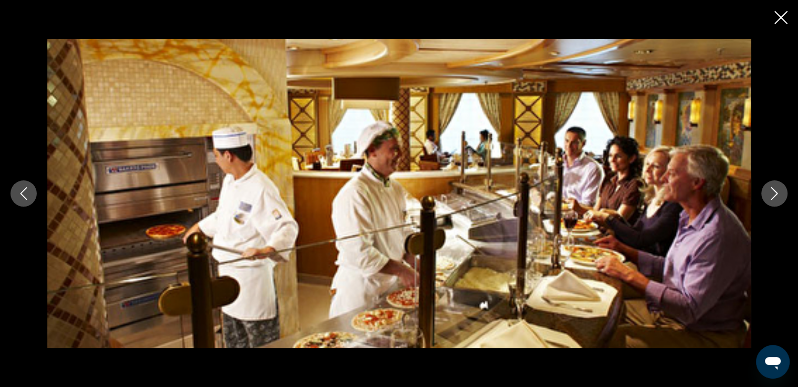
click at [771, 193] on icon "Next image" at bounding box center [774, 193] width 13 height 13
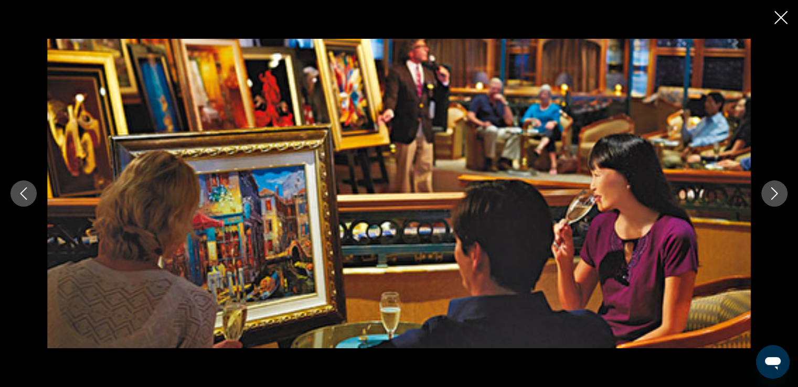
click at [771, 193] on icon "Next image" at bounding box center [774, 193] width 13 height 13
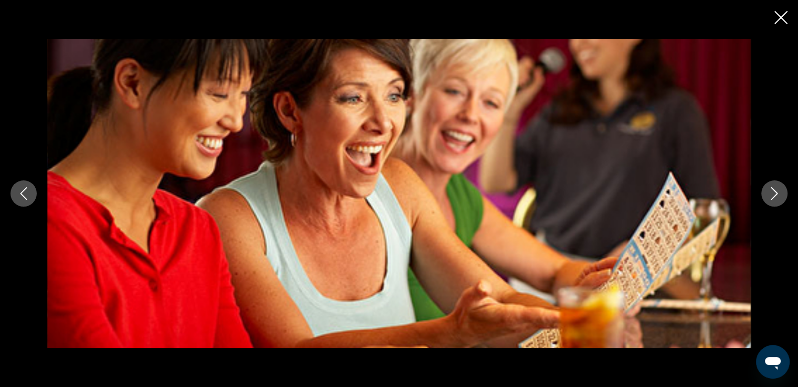
click at [771, 193] on icon "Next image" at bounding box center [774, 193] width 13 height 13
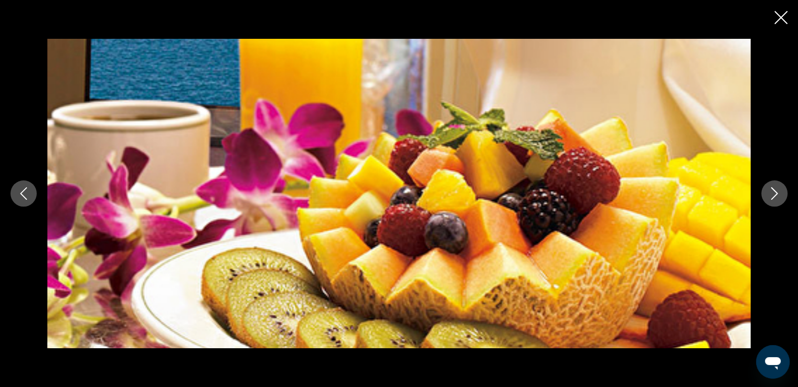
click at [771, 193] on icon "Next image" at bounding box center [774, 193] width 13 height 13
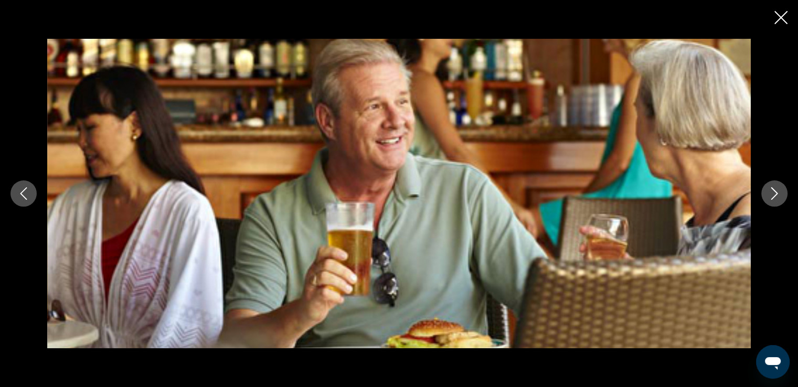
click at [771, 193] on icon "Next image" at bounding box center [774, 193] width 13 height 13
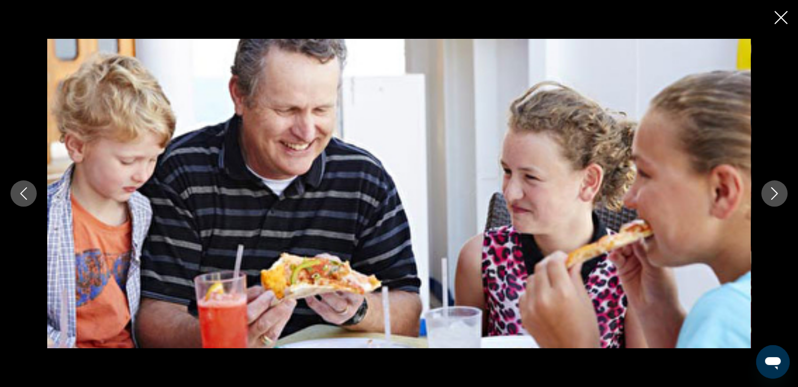
click at [771, 193] on icon "Next image" at bounding box center [774, 193] width 13 height 13
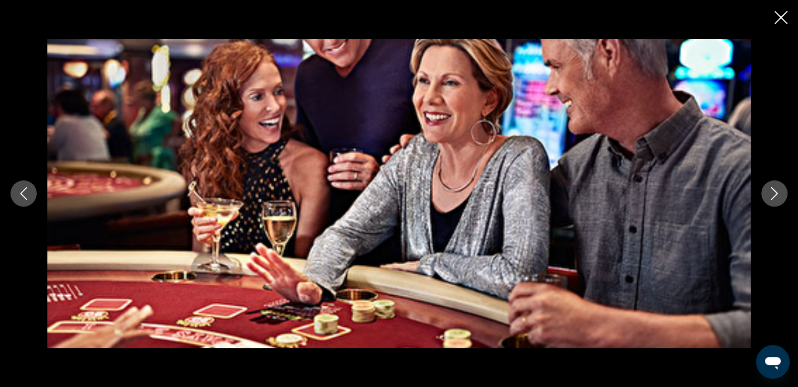
click at [771, 193] on icon "Next image" at bounding box center [774, 193] width 13 height 13
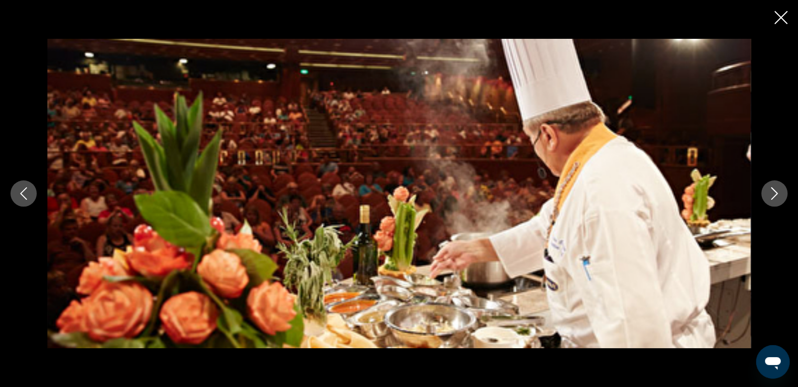
click at [771, 193] on icon "Next image" at bounding box center [774, 193] width 13 height 13
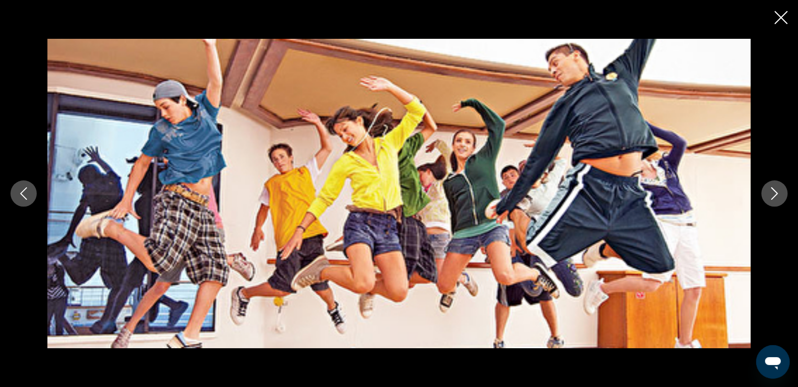
click at [771, 193] on icon "Next image" at bounding box center [774, 193] width 13 height 13
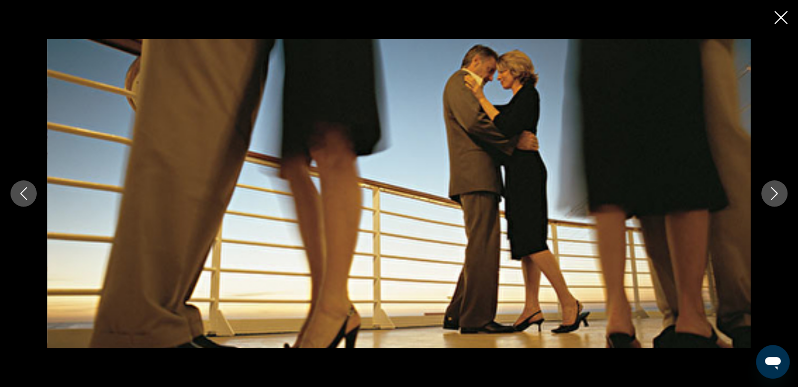
click at [771, 193] on icon "Next image" at bounding box center [774, 193] width 13 height 13
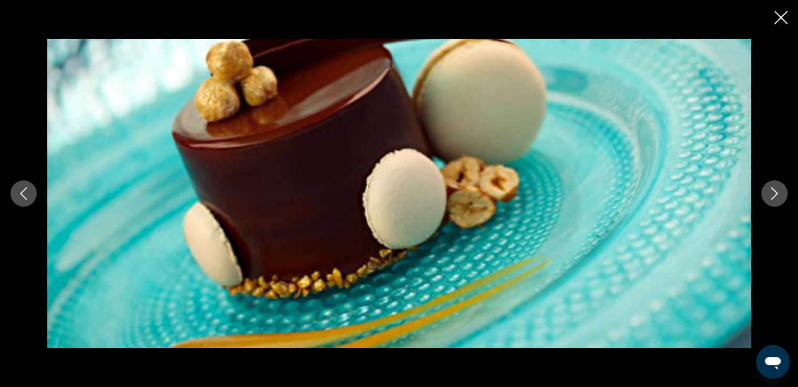
click at [771, 193] on icon "Next image" at bounding box center [774, 193] width 13 height 13
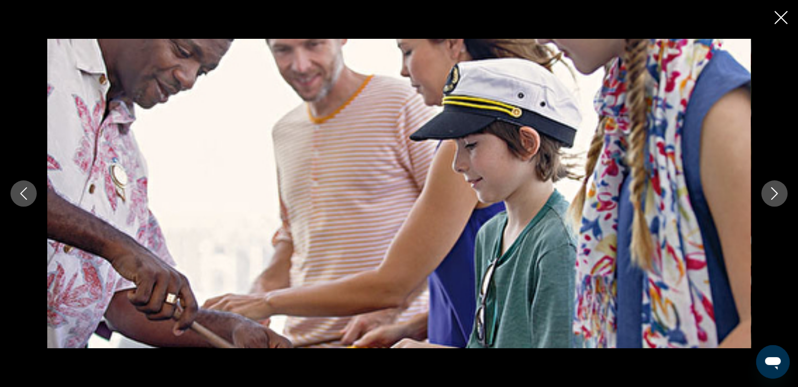
click at [771, 193] on icon "Next image" at bounding box center [774, 193] width 13 height 13
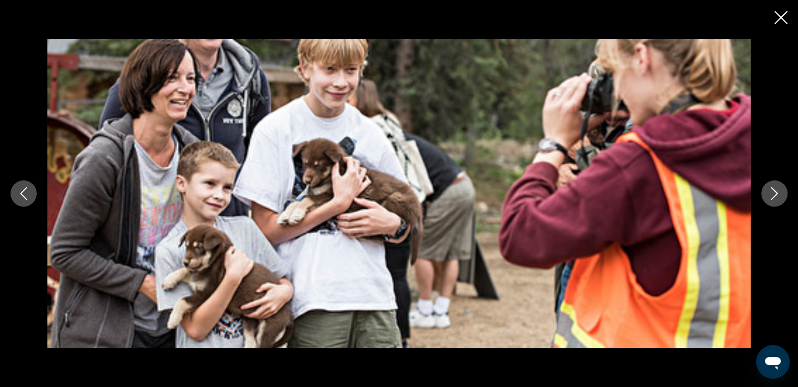
click at [771, 193] on icon "Next image" at bounding box center [774, 193] width 13 height 13
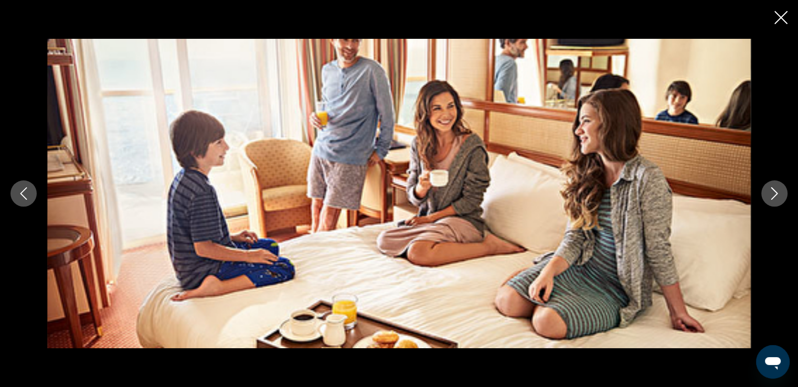
click at [781, 194] on button "Next image" at bounding box center [774, 194] width 26 height 26
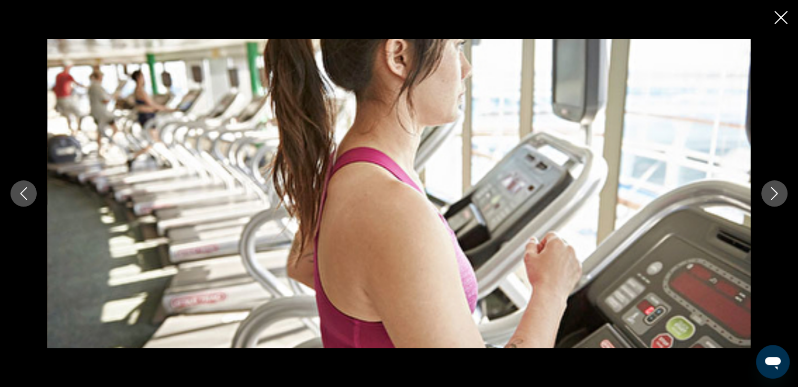
click at [781, 194] on button "Next image" at bounding box center [774, 194] width 26 height 26
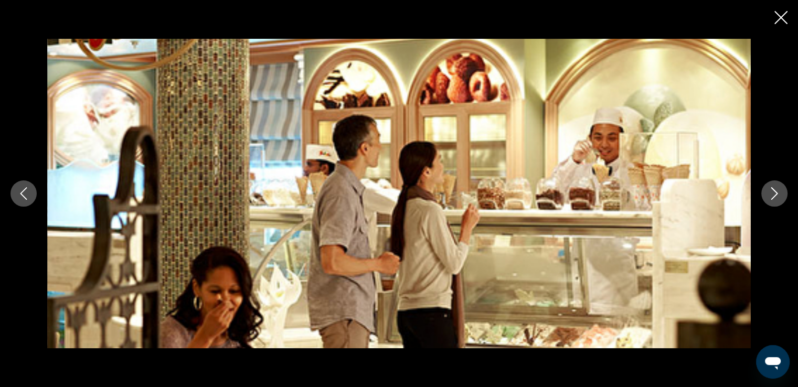
click at [781, 194] on button "Next image" at bounding box center [774, 194] width 26 height 26
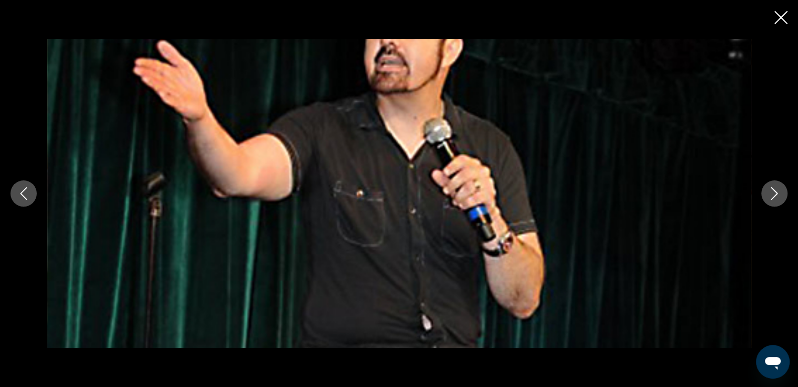
click at [781, 194] on button "Next image" at bounding box center [774, 194] width 26 height 26
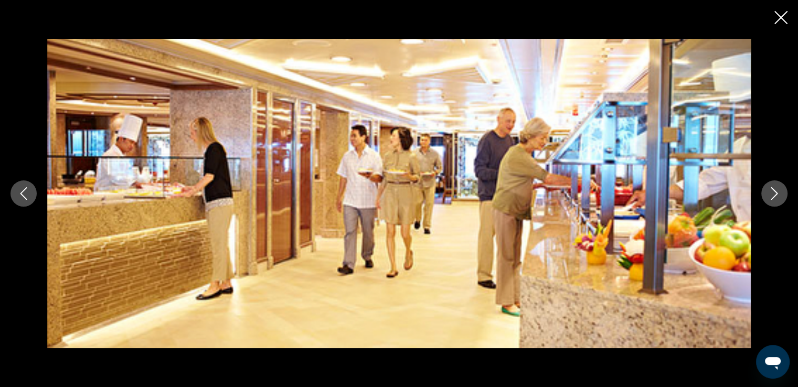
click at [781, 194] on button "Next image" at bounding box center [774, 194] width 26 height 26
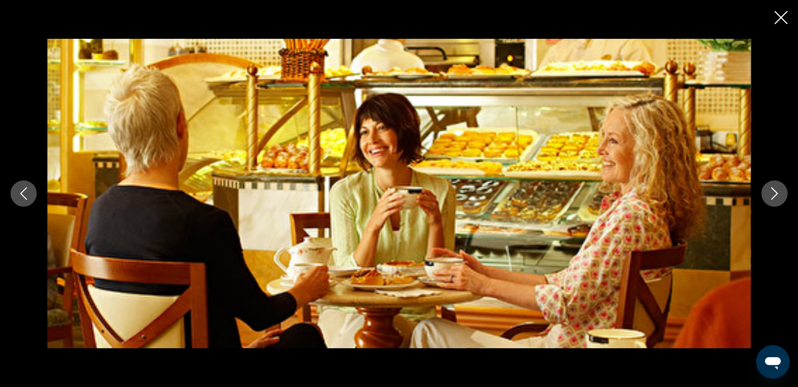
click at [781, 194] on button "Next image" at bounding box center [774, 194] width 26 height 26
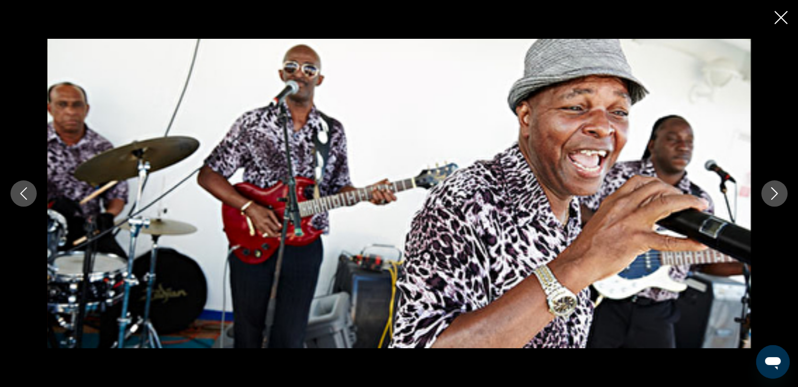
click at [781, 194] on button "Next image" at bounding box center [774, 194] width 26 height 26
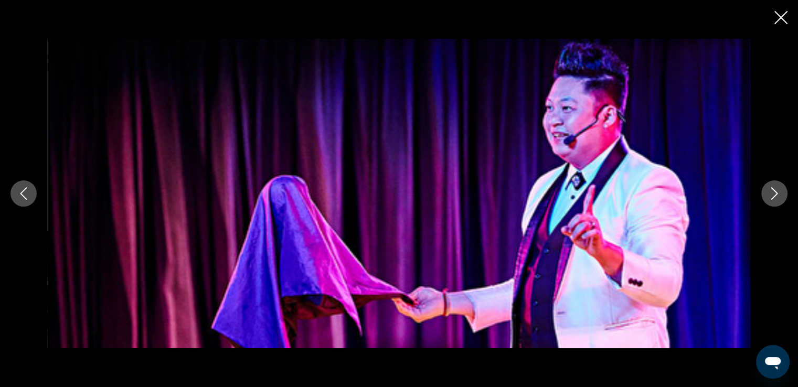
click at [781, 194] on button "Next image" at bounding box center [774, 194] width 26 height 26
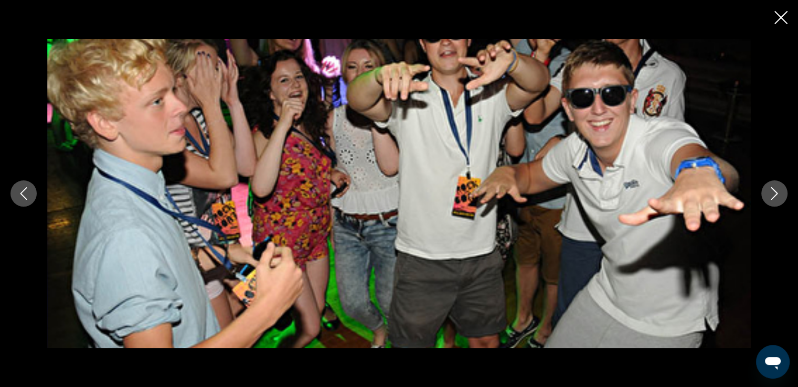
click at [781, 194] on button "Next image" at bounding box center [774, 194] width 26 height 26
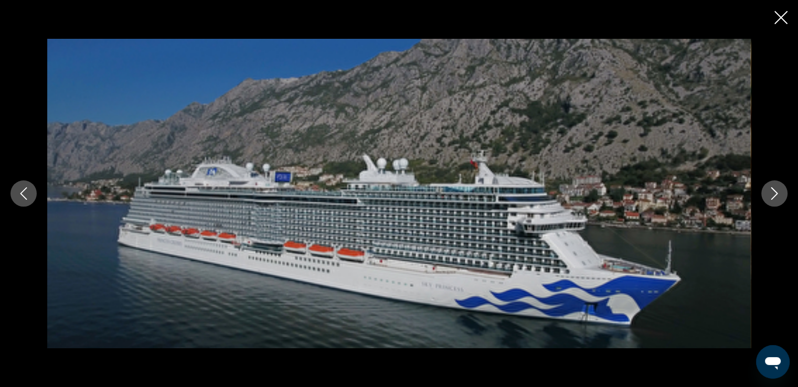
click at [781, 194] on button "Next image" at bounding box center [774, 194] width 26 height 26
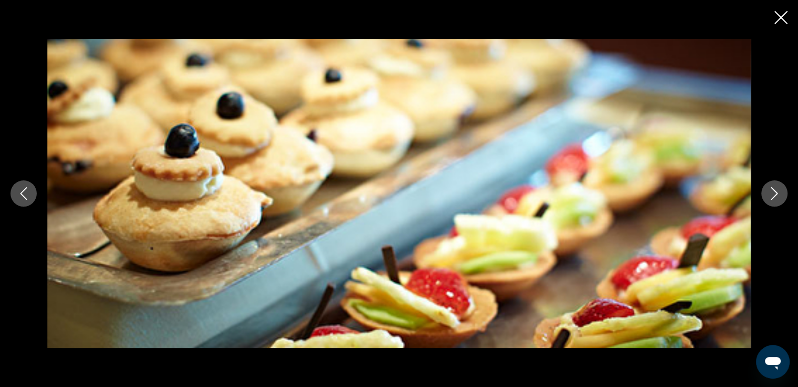
click at [779, 19] on icon "Close slideshow" at bounding box center [781, 17] width 13 height 13
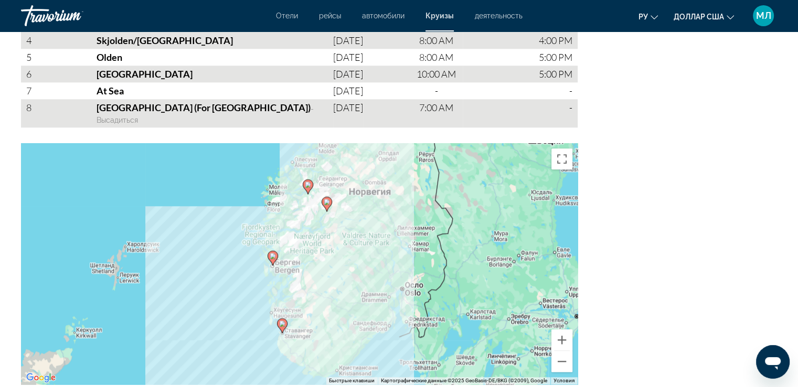
scroll to position [1173, 0]
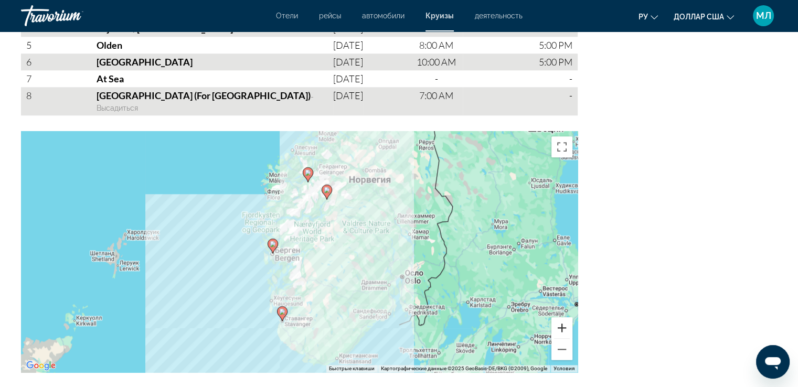
click at [566, 317] on button "Увеличить" at bounding box center [562, 327] width 21 height 21
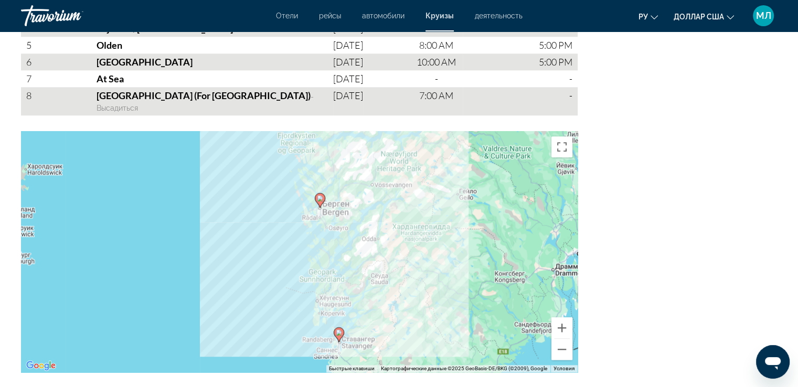
drag, startPoint x: 359, startPoint y: 203, endPoint x: 436, endPoint y: 155, distance: 90.0
click at [436, 155] on div "Чтобы активировать перетаскивание с помощью клавиатуры, нажмите Alt + Ввод. Пос…" at bounding box center [299, 251] width 557 height 241
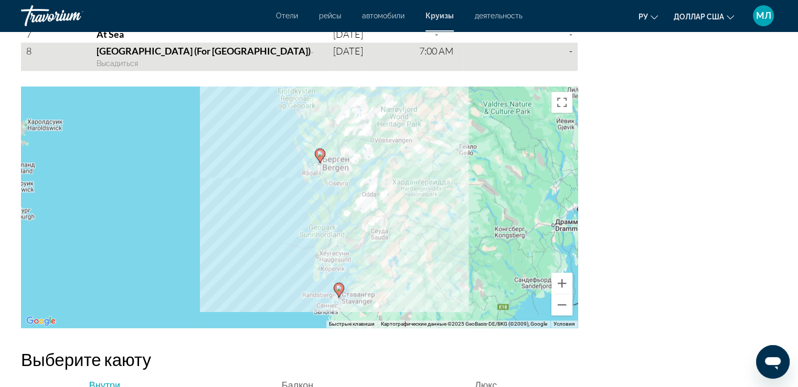
scroll to position [1215, 0]
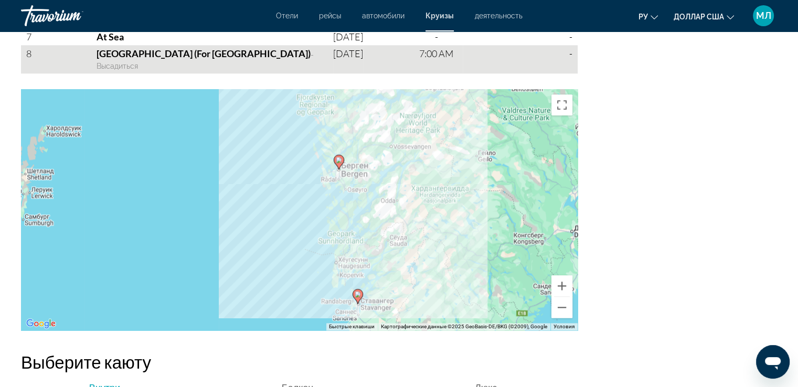
drag, startPoint x: 495, startPoint y: 181, endPoint x: 510, endPoint y: 177, distance: 15.1
click at [510, 177] on div "Чтобы активировать перетаскивание с помощью клавиатуры, нажмите Alt + Ввод. Пос…" at bounding box center [299, 209] width 557 height 241
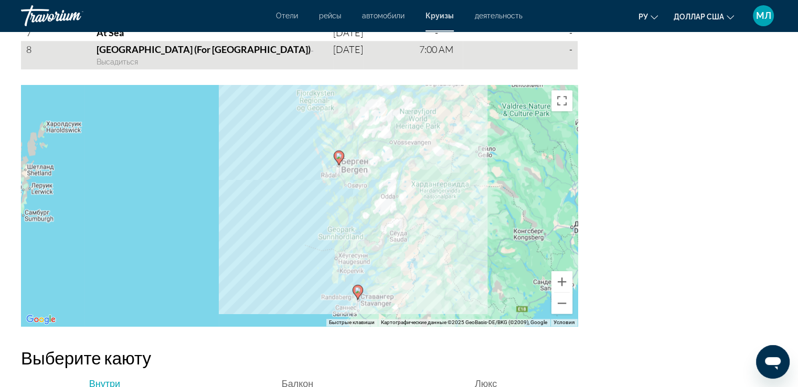
scroll to position [1222, 0]
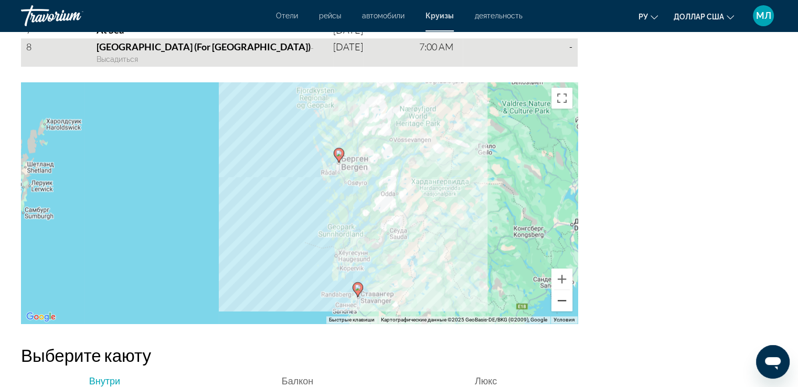
click at [560, 290] on button "Уменьшить" at bounding box center [562, 300] width 21 height 21
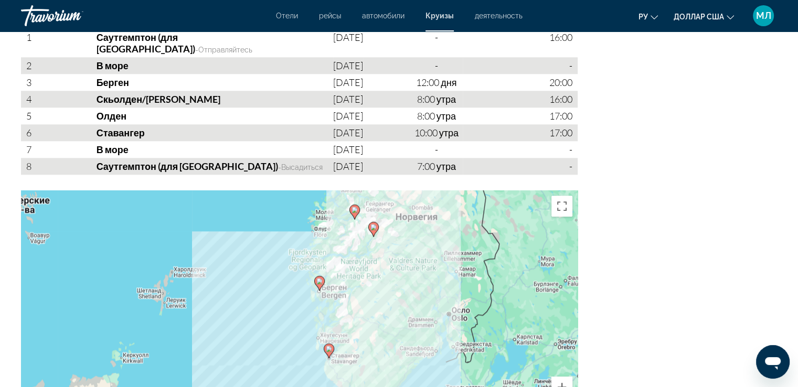
scroll to position [1125, 0]
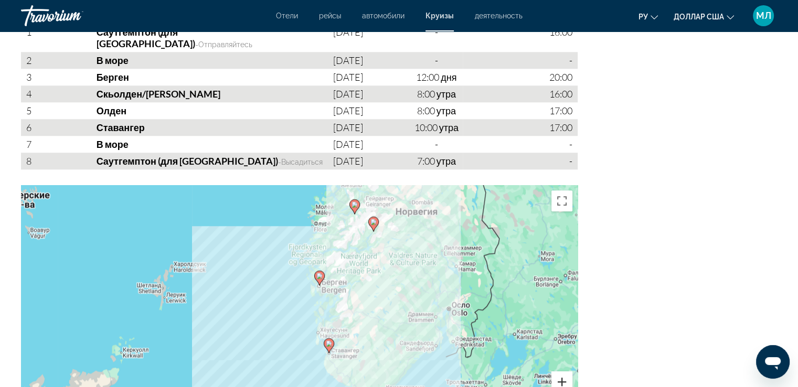
click at [565, 372] on button "Увеличить" at bounding box center [562, 382] width 21 height 21
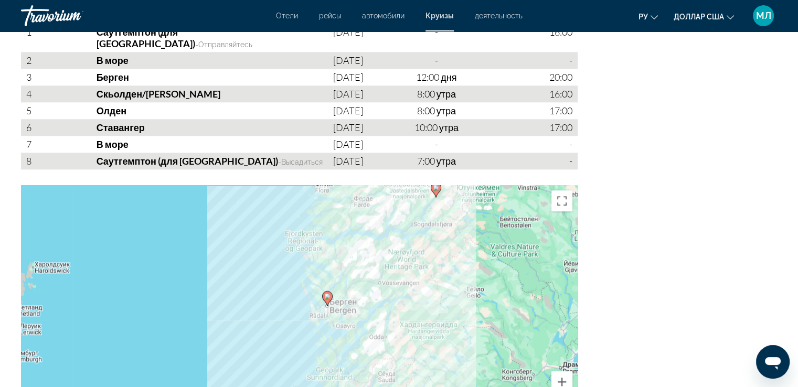
drag, startPoint x: 508, startPoint y: 235, endPoint x: 498, endPoint y: 275, distance: 41.6
click at [498, 275] on div "Чтобы активировать перетаскивание с помощью кнопок, нажмите Alt + Ввод. После э…" at bounding box center [299, 305] width 557 height 241
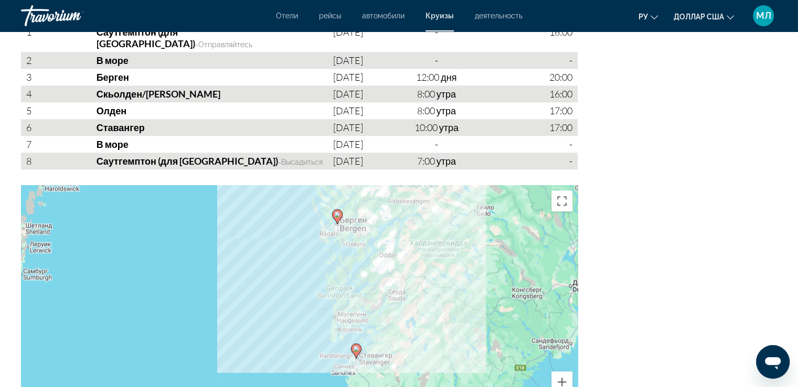
drag, startPoint x: 414, startPoint y: 305, endPoint x: 424, endPoint y: 222, distance: 83.6
click at [424, 222] on div "Чтобы активировать перетаскивание с помощью кнопок, нажмите Alt + Ввод. После э…" at bounding box center [299, 305] width 557 height 241
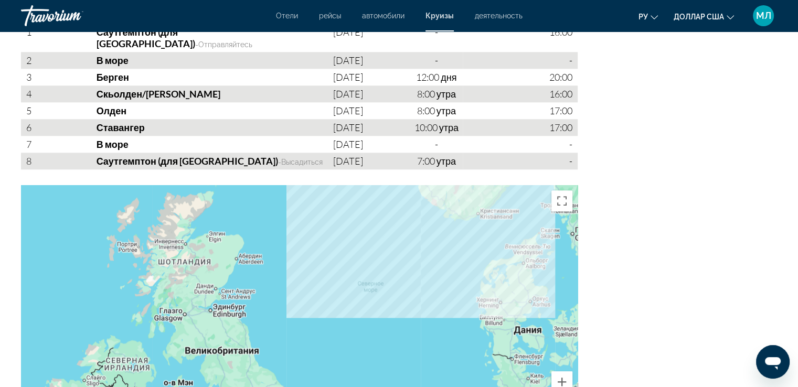
drag, startPoint x: 367, startPoint y: 299, endPoint x: 465, endPoint y: 137, distance: 189.1
click at [465, 137] on div "Маршрут День Круизные порты Дата Приезжать Отправление 1 Саутгемптон (для Лондо…" at bounding box center [299, 200] width 557 height 454
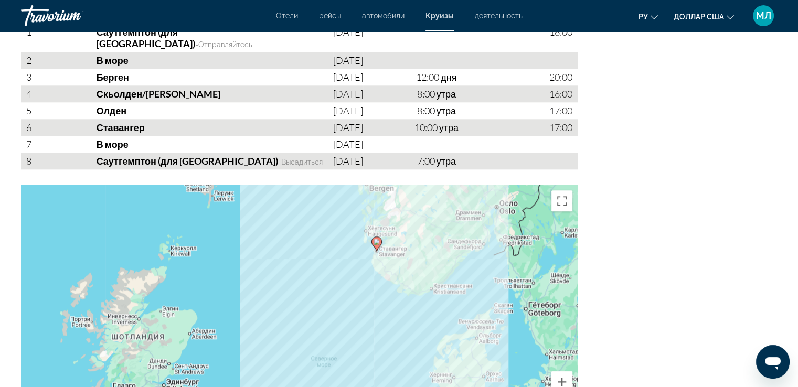
drag, startPoint x: 370, startPoint y: 336, endPoint x: 422, endPoint y: 250, distance: 100.1
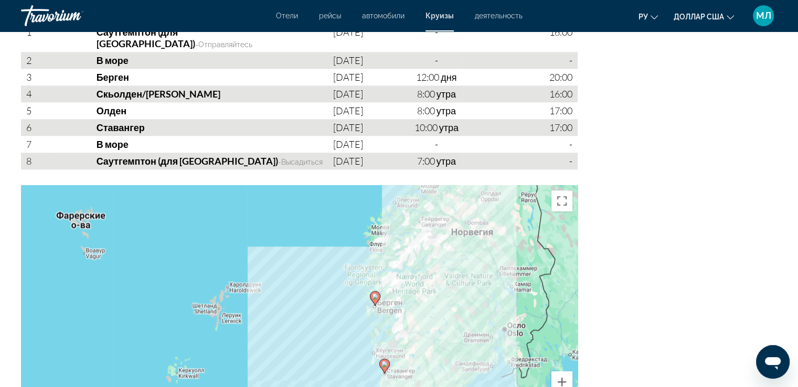
drag, startPoint x: 435, startPoint y: 199, endPoint x: 436, endPoint y: 335, distance: 135.4
click at [436, 335] on div "Чтобы активировать перетаскивание с помощью кнопок, нажмите Alt + Ввод. После э…" at bounding box center [299, 305] width 557 height 241
drag, startPoint x: 207, startPoint y: 155, endPoint x: 203, endPoint y: 209, distance: 53.7
click at [203, 209] on div "Маршрут День Круизные порты Дата Приезжать Отправление 1 Саутгемптон (для Лондо…" at bounding box center [299, 200] width 557 height 454
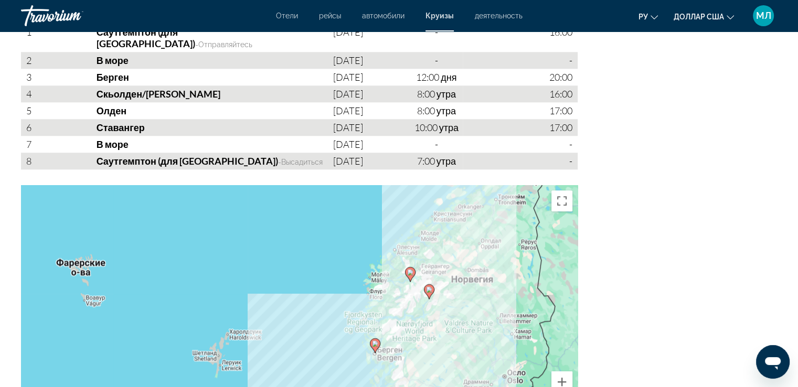
drag, startPoint x: 298, startPoint y: 195, endPoint x: 298, endPoint y: 245, distance: 49.9
click at [298, 245] on div "Чтобы активировать перетаскивание с помощью кнопок, нажмите Alt + Ввод. После э…" at bounding box center [299, 305] width 557 height 241
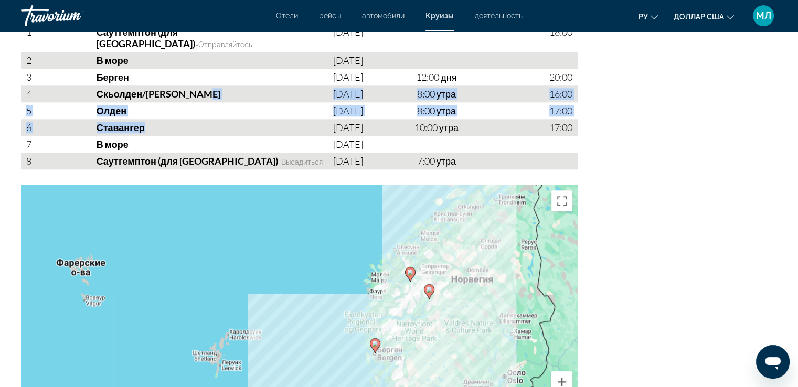
drag, startPoint x: 242, startPoint y: 80, endPoint x: 247, endPoint y: 100, distance: 20.5
click at [247, 100] on div "День Круизные порты Дата Приезжать Отправление 1 Саутгемптон (для Лондона) - От…" at bounding box center [299, 86] width 557 height 165
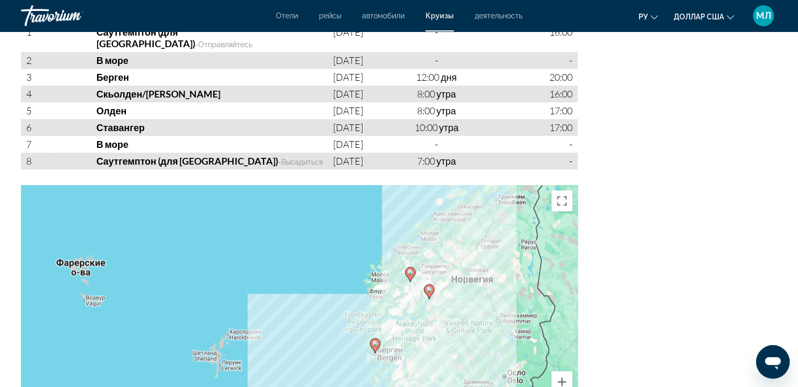
drag, startPoint x: 772, startPoint y: 262, endPoint x: 785, endPoint y: 228, distance: 35.9
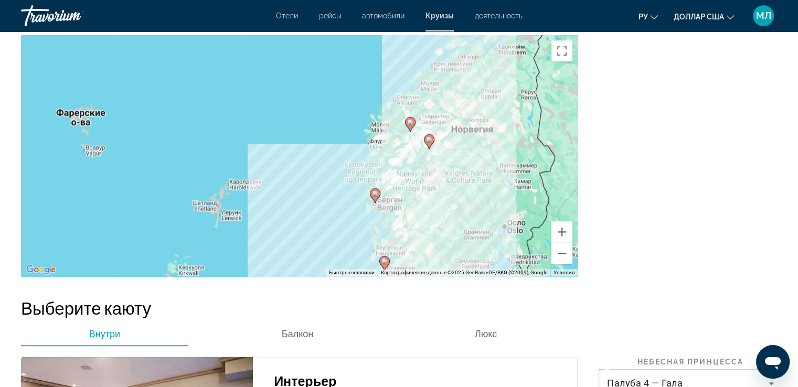
scroll to position [1308, 0]
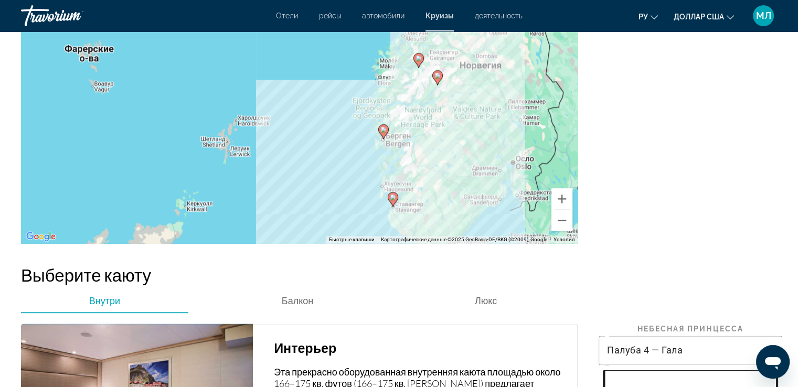
drag, startPoint x: 420, startPoint y: 145, endPoint x: 428, endPoint y: 113, distance: 33.6
click at [428, 113] on div "Чтобы активировать перетаскивание с помощью кнопок, нажмите Alt + Ввод. После э…" at bounding box center [299, 122] width 557 height 241
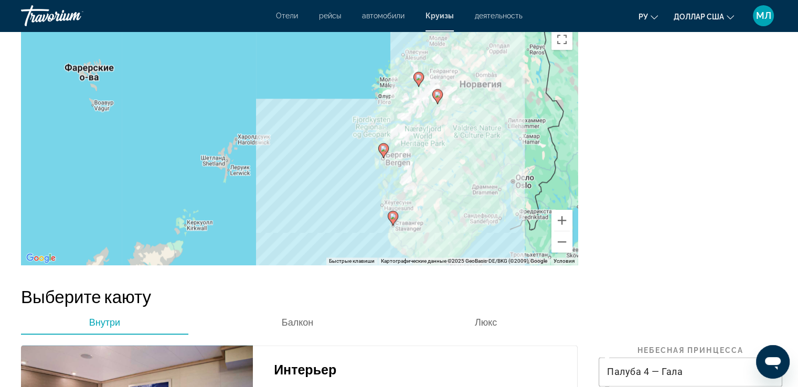
scroll to position [1281, 0]
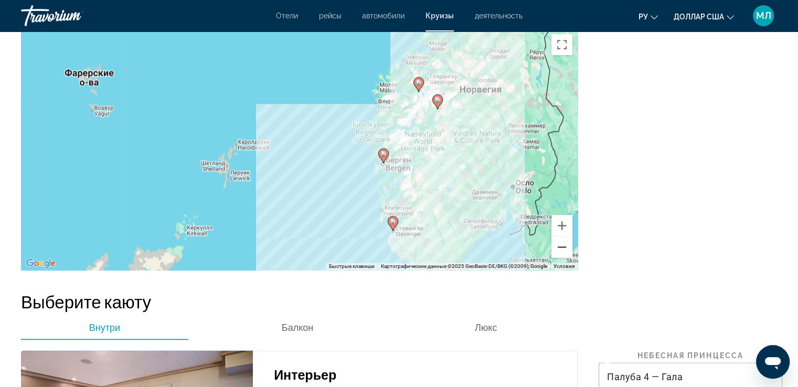
click at [564, 237] on button "Уменьшить" at bounding box center [562, 247] width 21 height 21
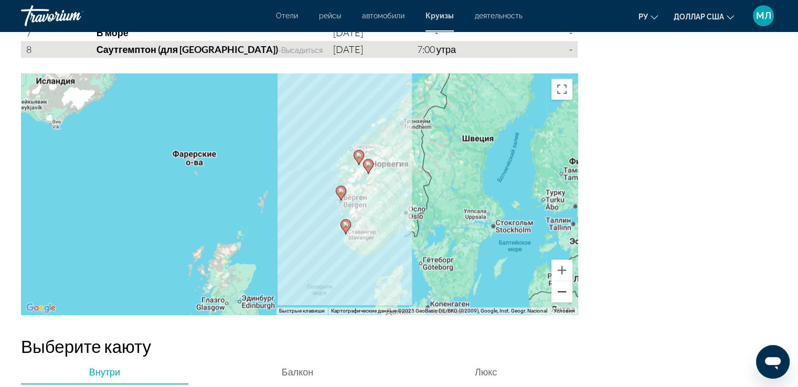
scroll to position [1242, 0]
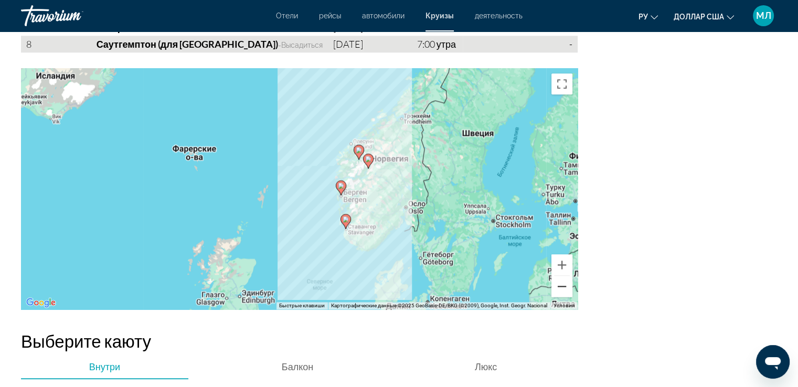
click at [563, 276] on button "Уменьшить" at bounding box center [562, 286] width 21 height 21
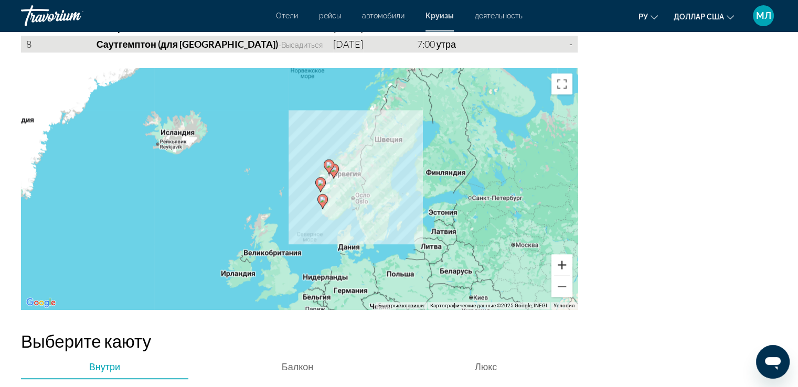
click at [563, 255] on button "Увеличить" at bounding box center [562, 265] width 21 height 21
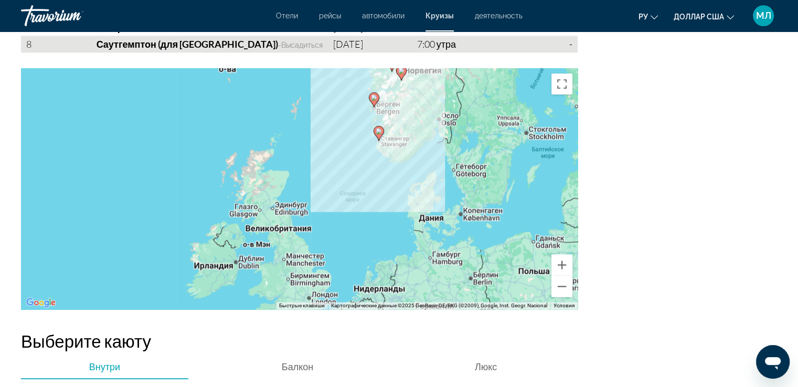
drag, startPoint x: 399, startPoint y: 194, endPoint x: 398, endPoint y: 141, distance: 52.5
click at [418, 123] on div "Чтобы активировать перетаскивание с помощью кнопок, нажмите Alt + Ввод. После э…" at bounding box center [299, 188] width 557 height 241
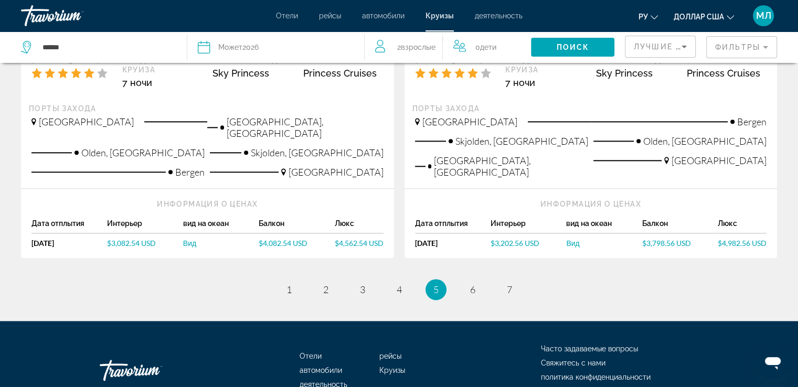
scroll to position [1220, 0]
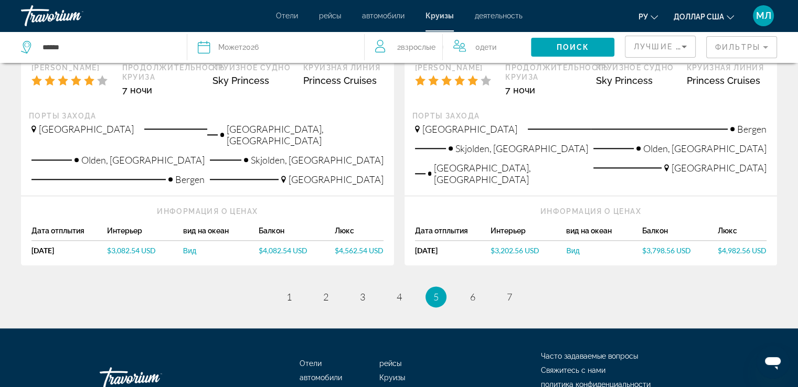
drag, startPoint x: 802, startPoint y: 78, endPoint x: 12, endPoint y: 4, distance: 793.7
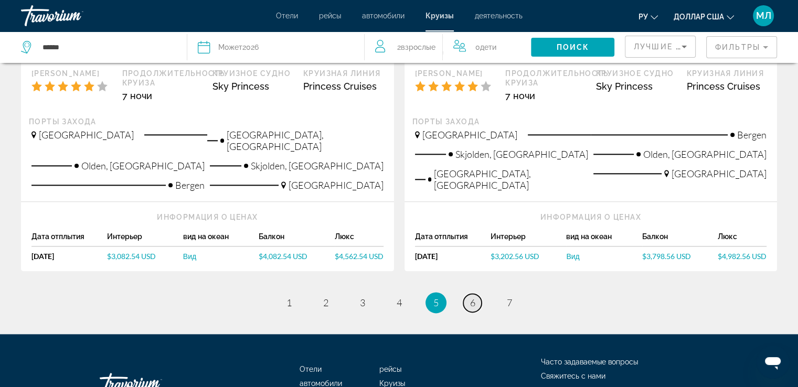
click at [468, 294] on link "page 6" at bounding box center [472, 303] width 18 height 18
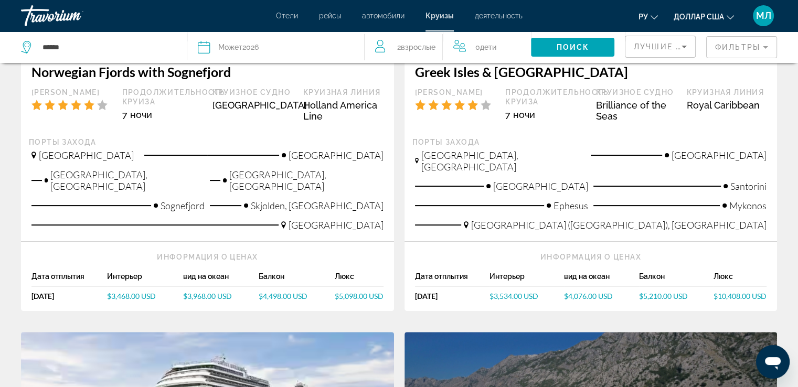
scroll to position [242, 0]
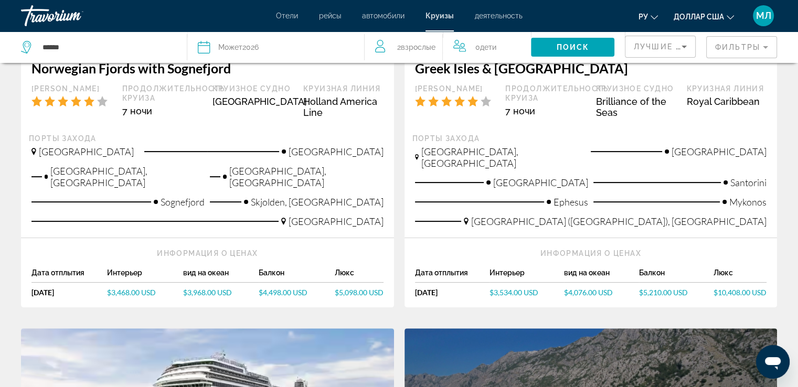
click at [128, 288] on span "$3,468.00 USD" at bounding box center [131, 292] width 49 height 9
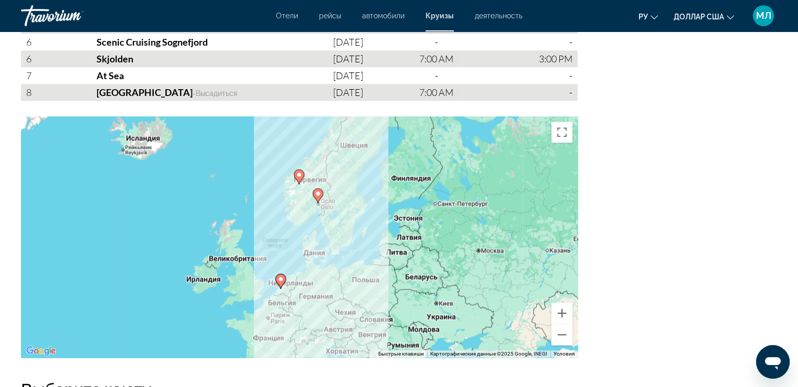
scroll to position [1272, 0]
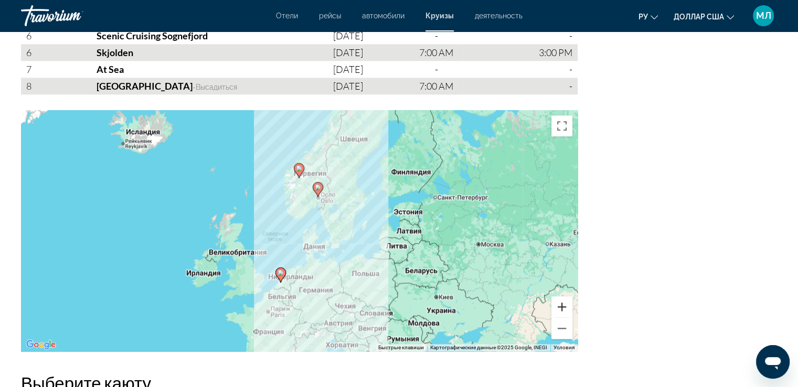
click at [561, 299] on button "Увеличить" at bounding box center [562, 306] width 21 height 21
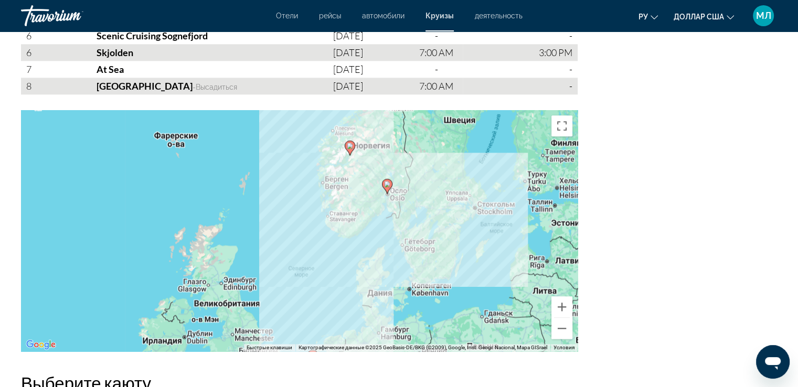
drag, startPoint x: 408, startPoint y: 190, endPoint x: 457, endPoint y: 218, distance: 56.4
click at [458, 219] on div "Чтобы активировать перетаскивание с помощью клавиатуры, нажмите Alt + Ввод. Пос…" at bounding box center [299, 230] width 557 height 241
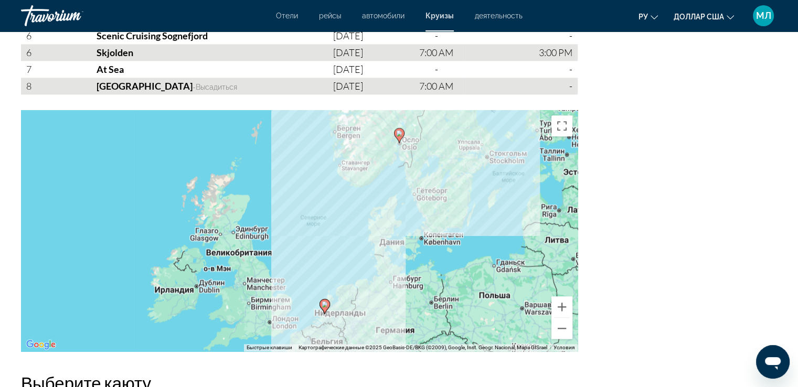
drag, startPoint x: 417, startPoint y: 248, endPoint x: 411, endPoint y: 224, distance: 24.8
click at [435, 187] on div "Чтобы активировать перетаскивание с помощью клавиатуры, нажмите Alt + Ввод. Пос…" at bounding box center [299, 230] width 557 height 241
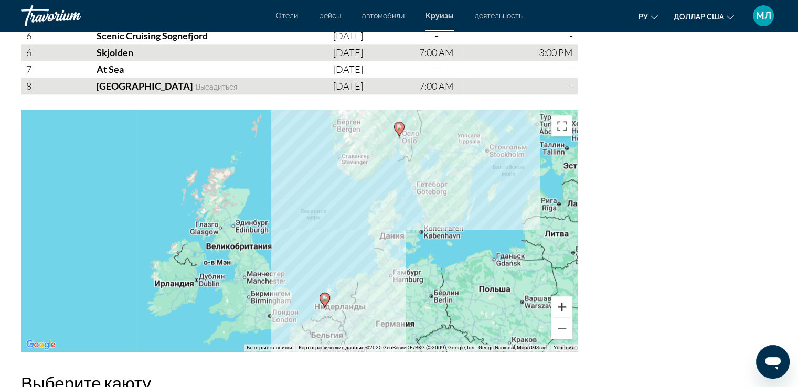
click at [565, 301] on button "Увеличить" at bounding box center [562, 306] width 21 height 21
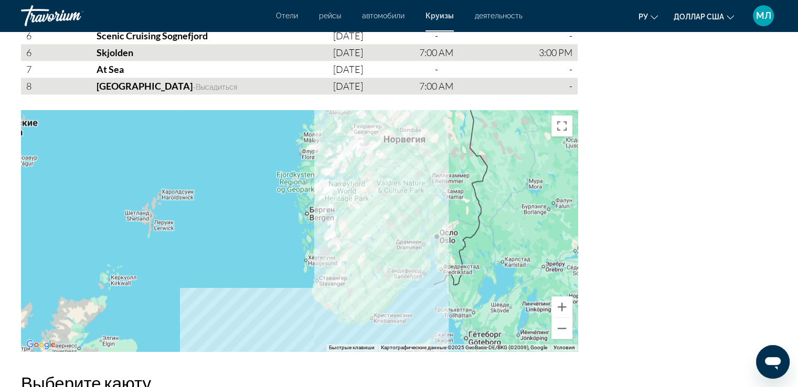
drag, startPoint x: 490, startPoint y: 165, endPoint x: 398, endPoint y: 311, distance: 172.8
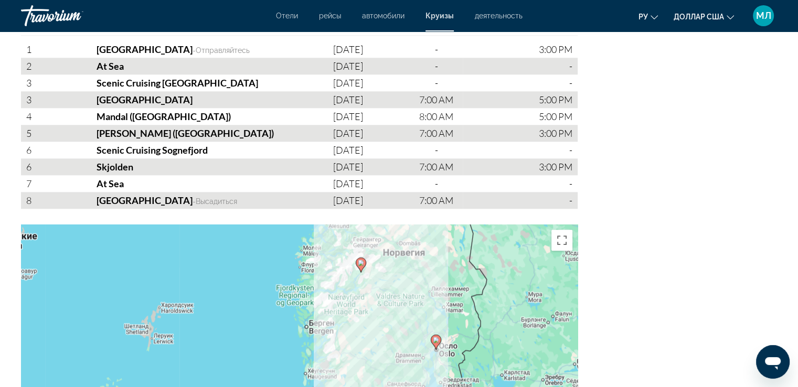
scroll to position [1168, 0]
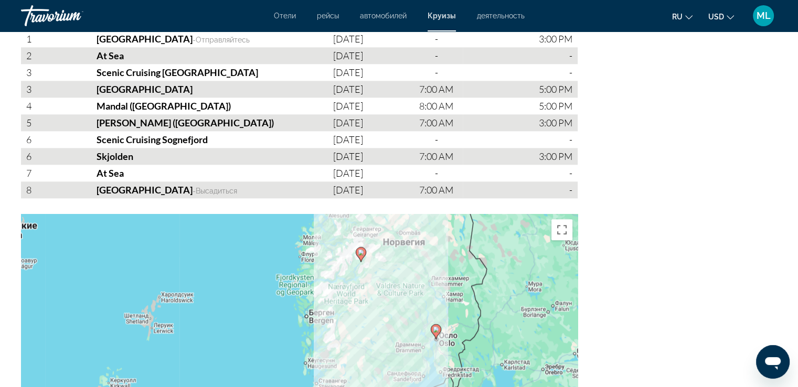
drag, startPoint x: 266, startPoint y: 114, endPoint x: 269, endPoint y: 141, distance: 27.5
click at [269, 141] on div "День Круизные порты Дата Приезжать Отправление 1 Rotterdam - Отправляйтесь May …" at bounding box center [299, 104] width 557 height 187
click at [260, 138] on div "Scenic Cruising Sognefjord" at bounding box center [191, 139] width 284 height 17
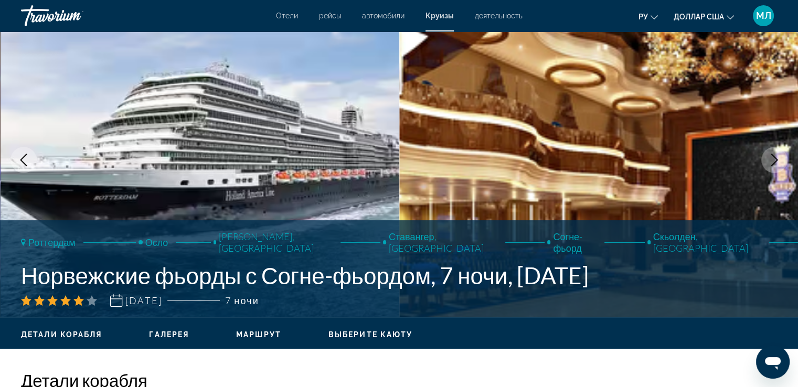
scroll to position [8, 0]
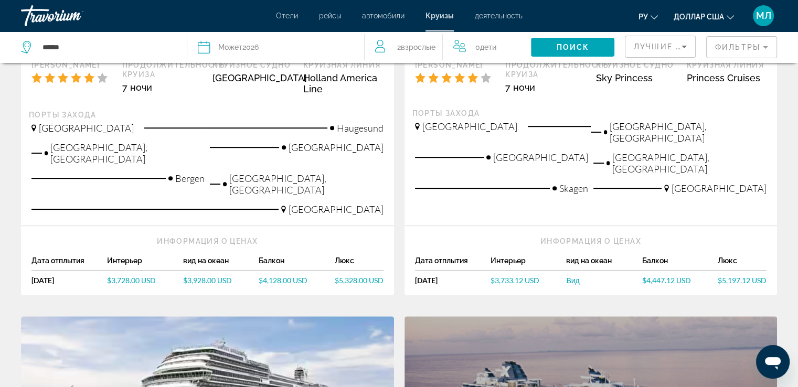
scroll to position [739, 0]
